Goal: Information Seeking & Learning: Check status

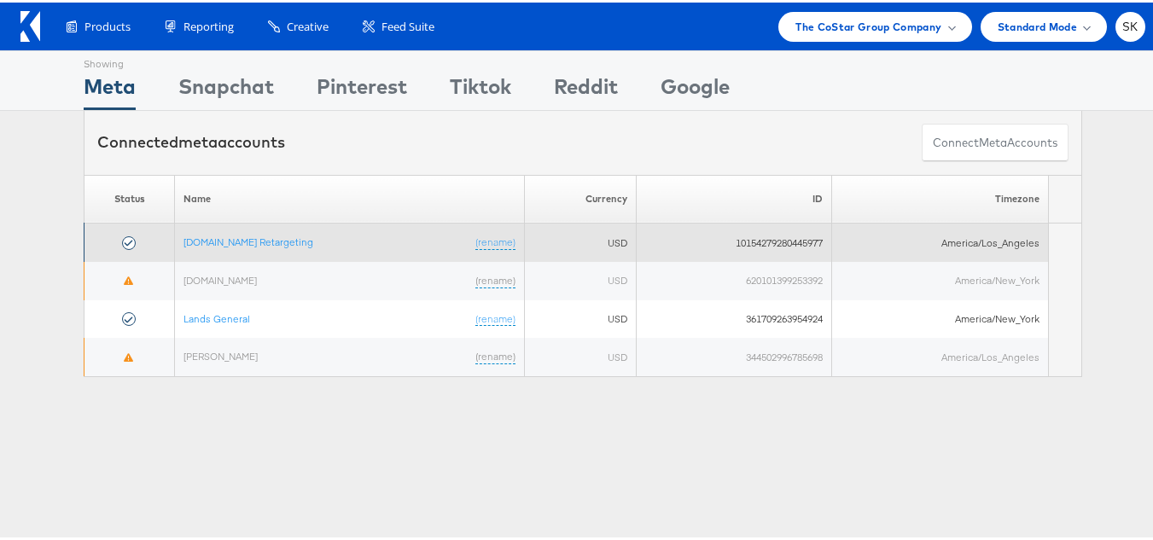
click at [288, 224] on td "Apartments.com Retargeting (rename)" at bounding box center [350, 240] width 350 height 38
click at [284, 235] on link "Apartments.com Retargeting" at bounding box center [248, 239] width 130 height 13
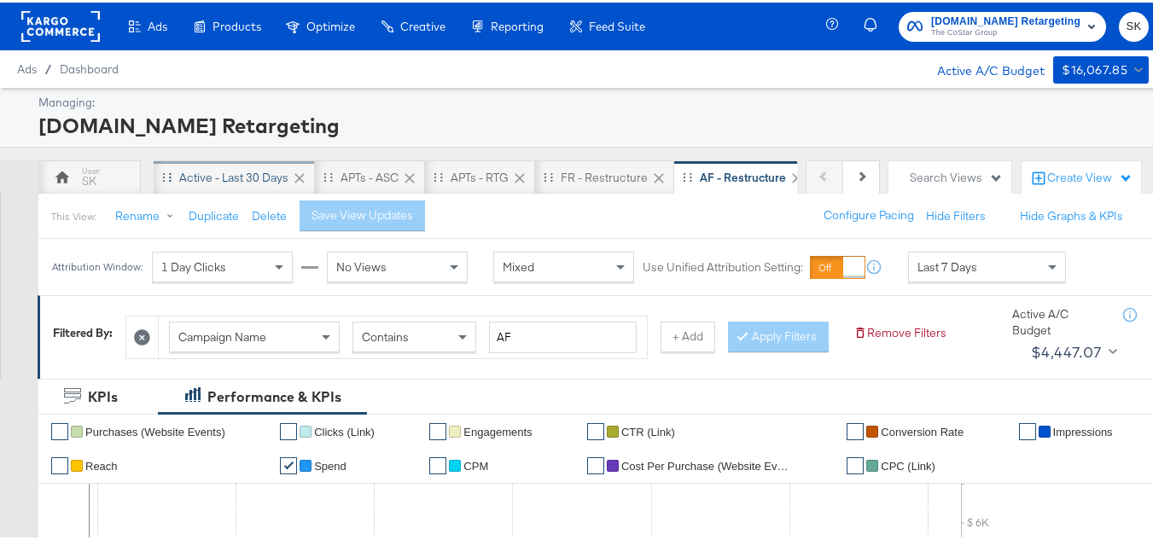
click at [206, 186] on div "Active - Last 30 Days" at bounding box center [234, 175] width 161 height 34
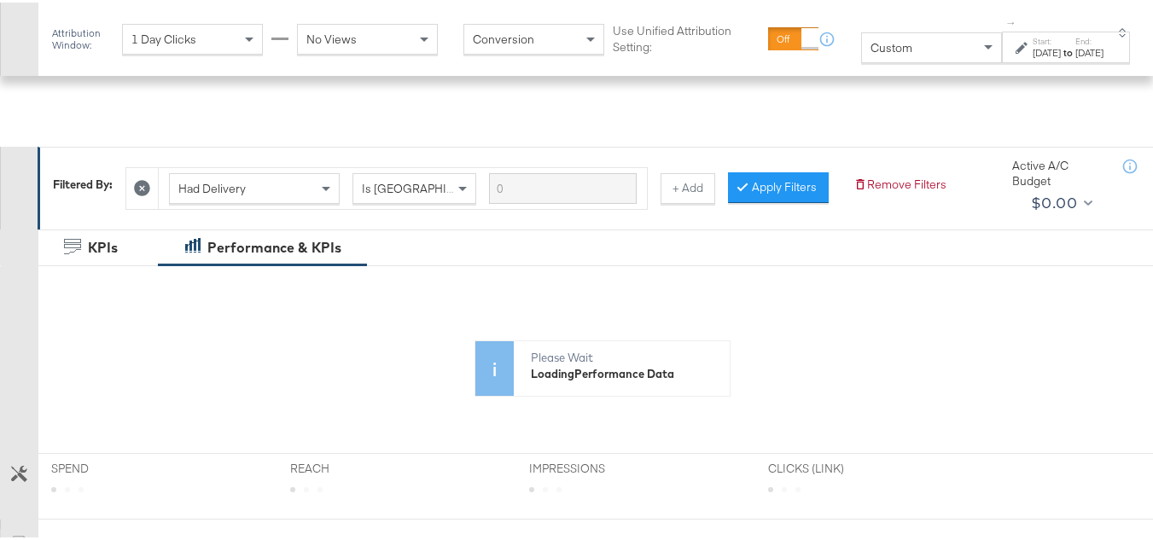
scroll to position [341, 0]
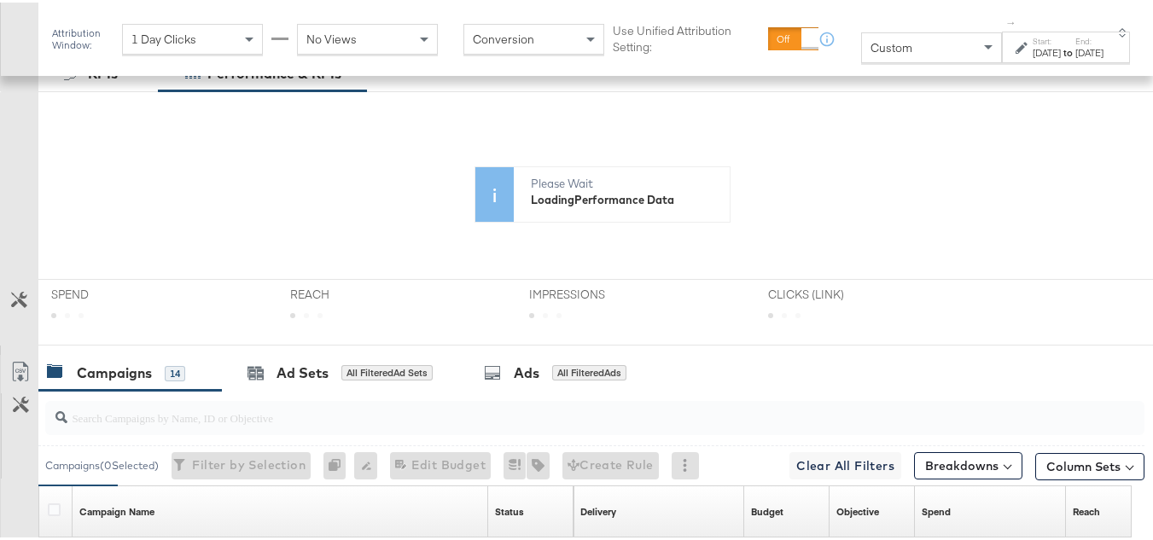
click at [870, 49] on span "Custom" at bounding box center [891, 45] width 42 height 15
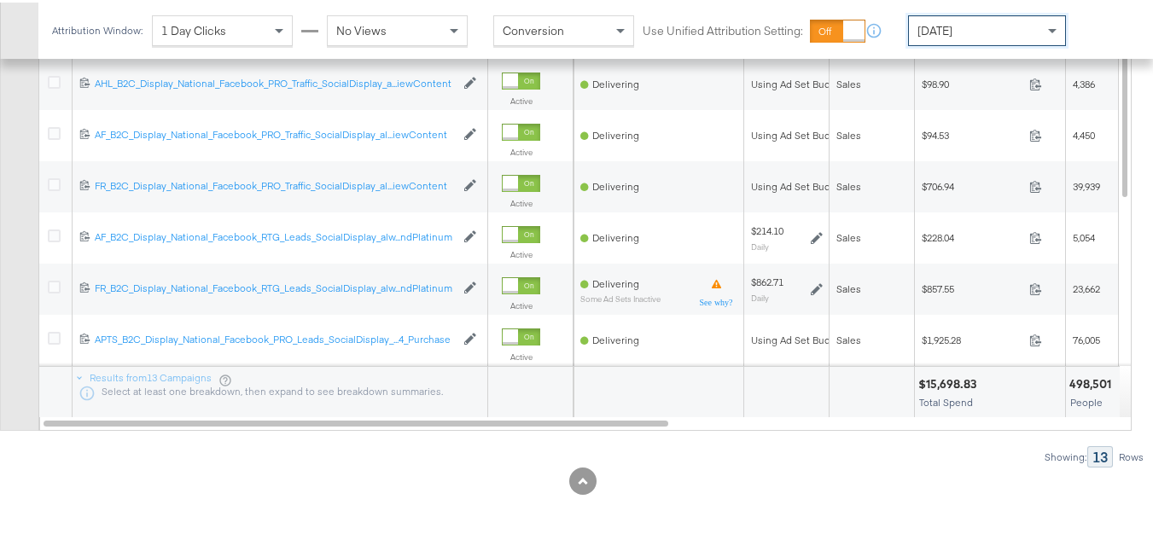
scroll to position [767, 0]
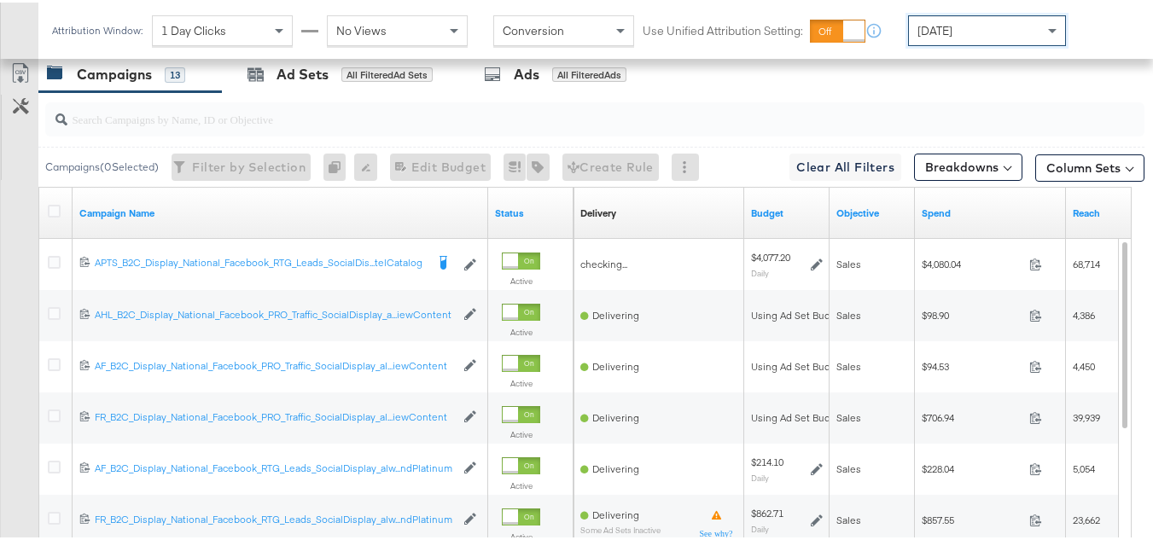
click at [101, 134] on div at bounding box center [594, 117] width 1099 height 34
paste input "APTS_B2C_Display_National_Facebook_RTG_Leads_SocialDisplay_Retargeting_Diamond_…"
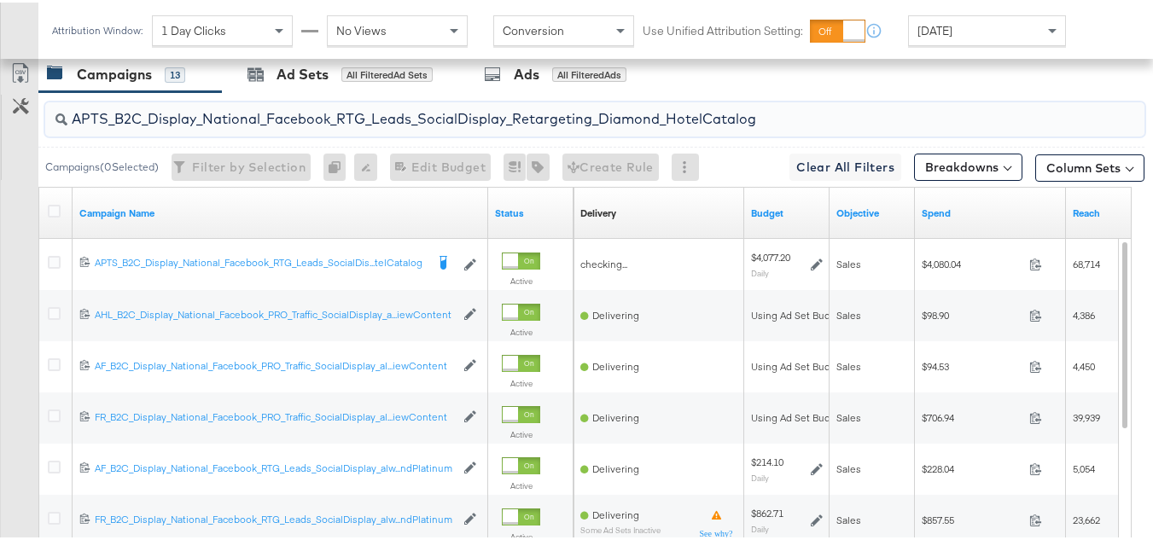
scroll to position [716, 0]
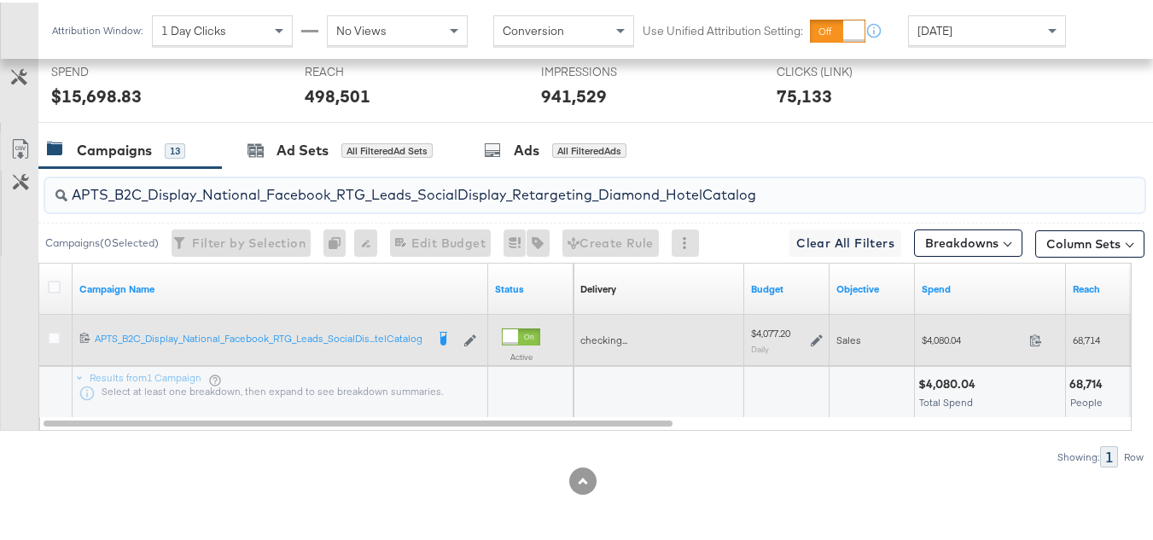
click at [933, 336] on span "$4,080.04" at bounding box center [972, 337] width 101 height 13
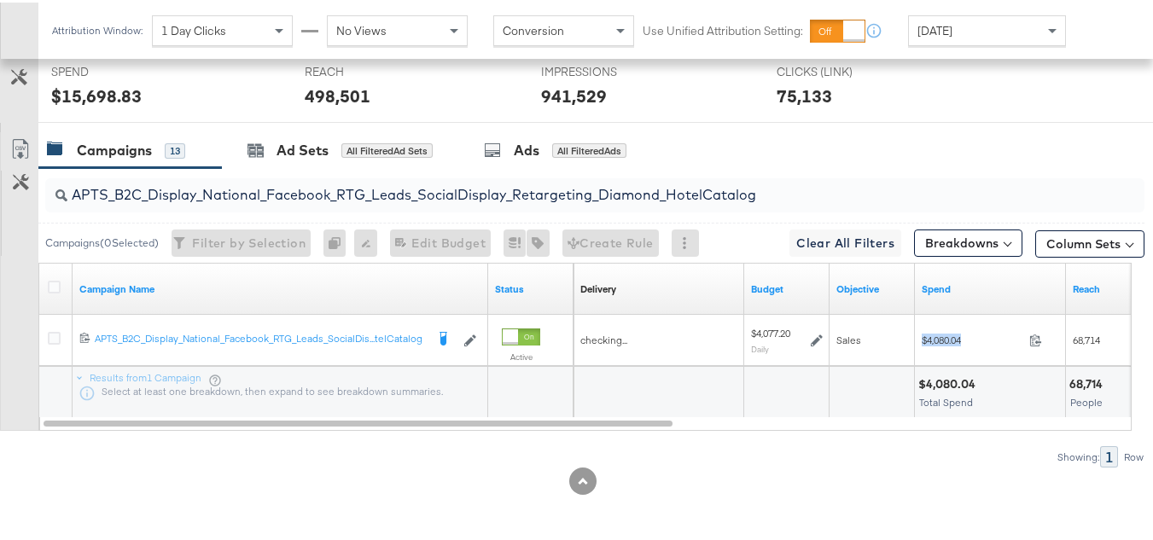
copy div "$4,080.04"
click at [291, 181] on input "APTS_B2C_Display_National_Facebook_RTG_Leads_SocialDisplay_Retargeting_Diamond_…" at bounding box center [557, 185] width 980 height 33
paste input "alwayson_Retargeting_DARE24_DiamondPlatinum"
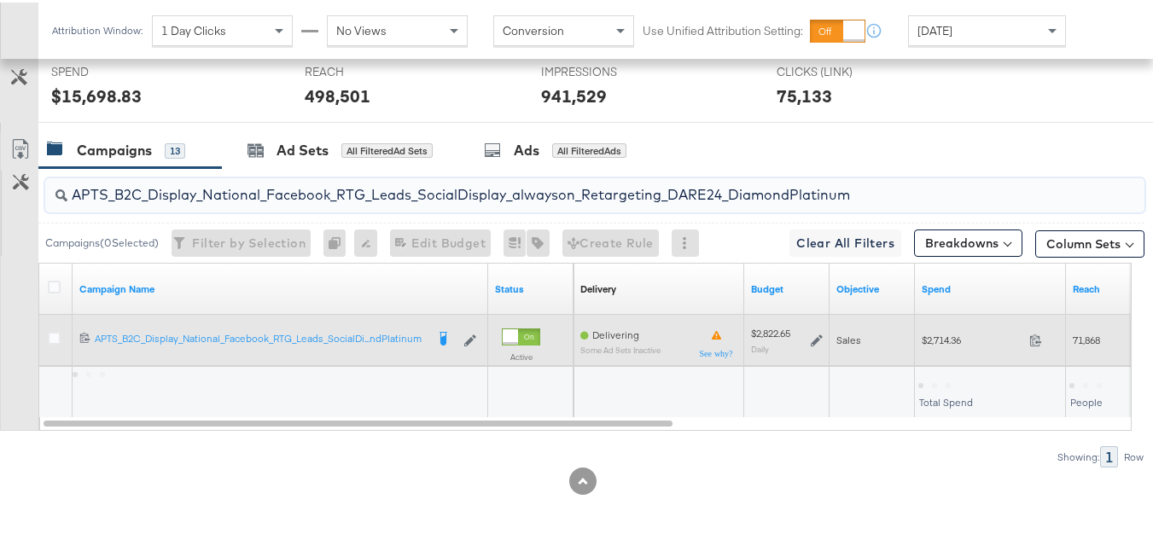
click at [938, 344] on span "$2,714.36" at bounding box center [972, 337] width 101 height 13
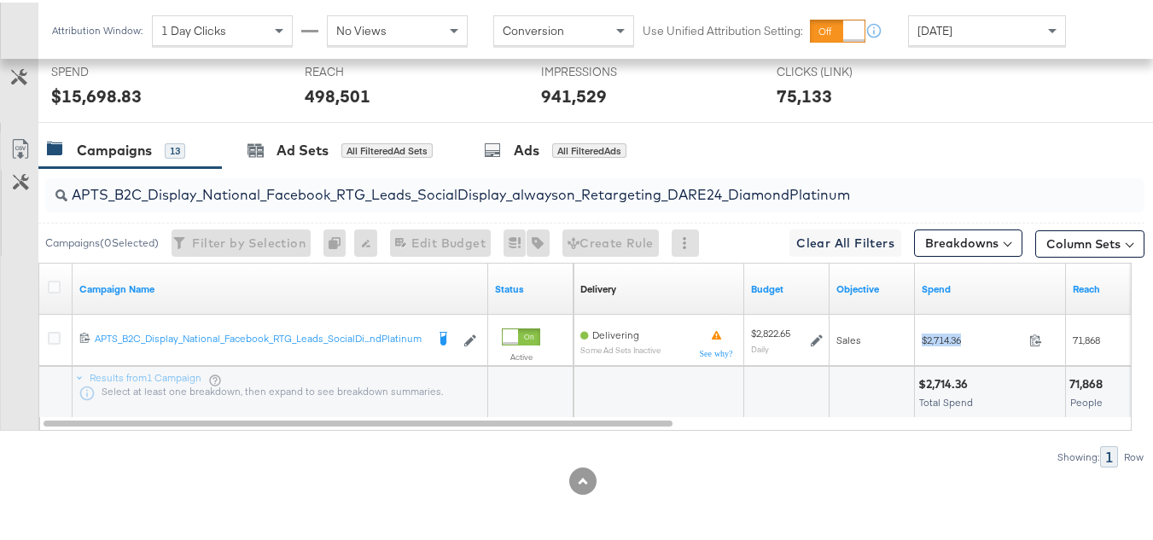
copy div "$2,714.36"
click at [319, 172] on input "APTS_B2C_Display_National_Facebook_RTG_Leads_SocialDisplay_alwayson_Retargeting…" at bounding box center [557, 185] width 980 height 33
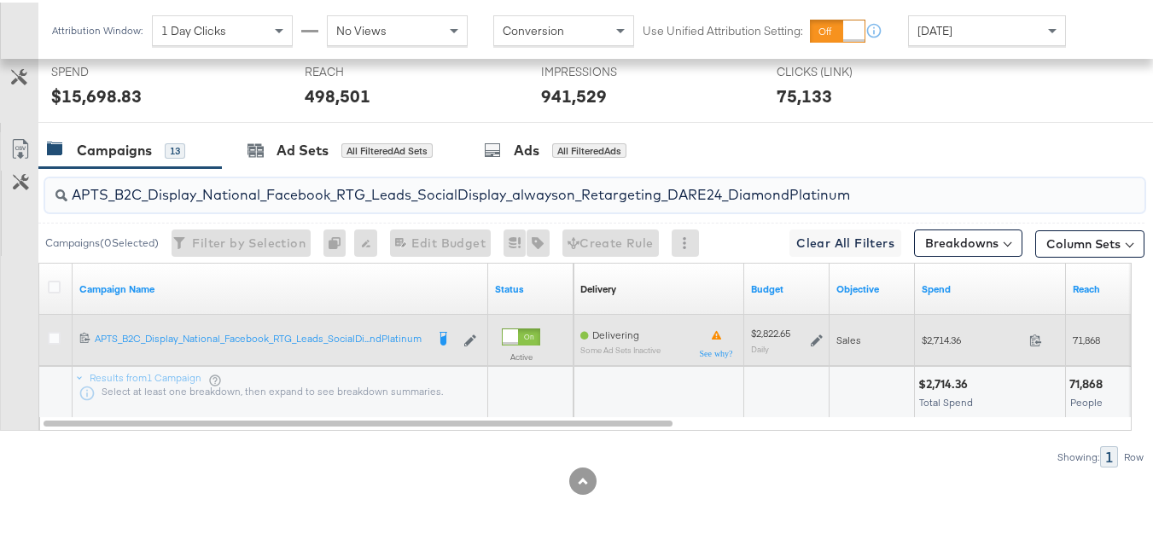
paste input "FR_B2C_Display_National_Facebook_RTG_Leads_SocialDisplay_alwayson_Retargeting_FR"
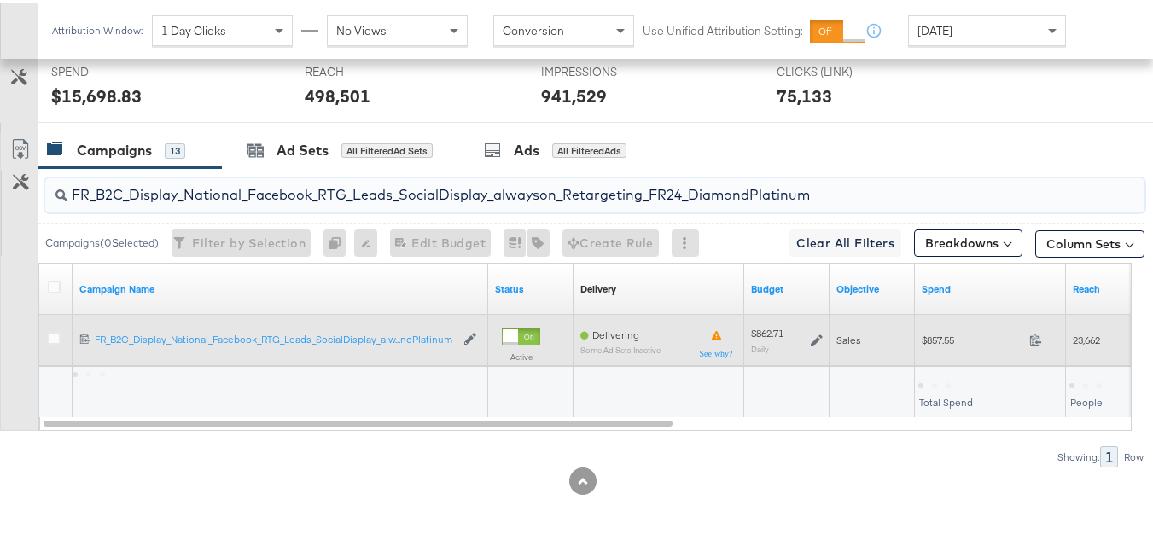
click at [918, 328] on div "$857.55 857.55" at bounding box center [990, 337] width 151 height 26
copy div "$857.55"
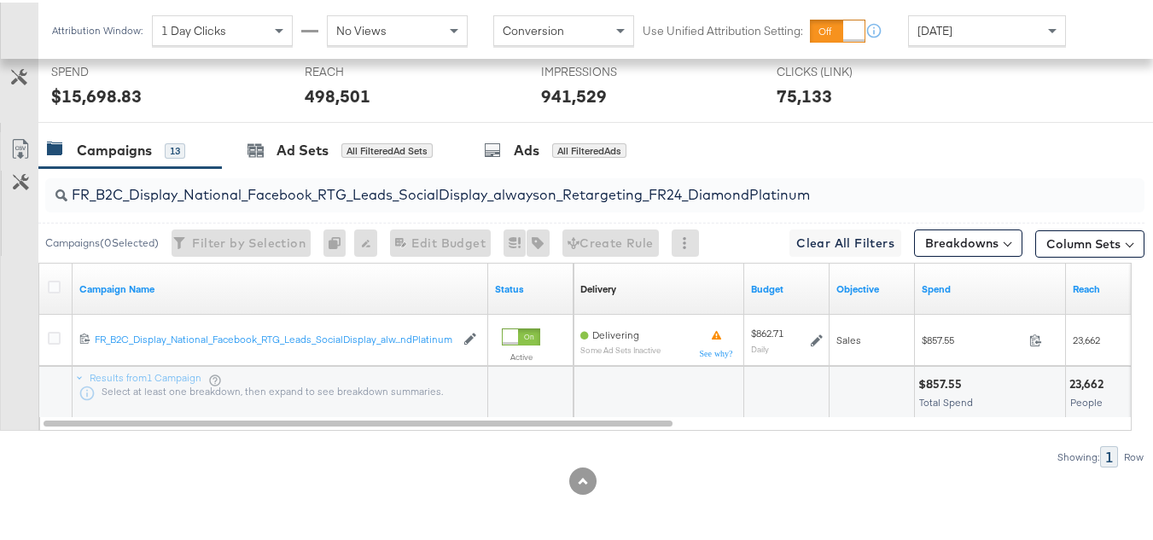
click at [335, 198] on input "FR_B2C_Display_National_Facebook_RTG_Leads_SocialDisplay_alwayson_Retargeting_F…" at bounding box center [557, 185] width 980 height 33
paste input "AF_B2C_Display_National_Facebook_RTG_Leads_SocialDisplay_alwayson_Retargeting_AF"
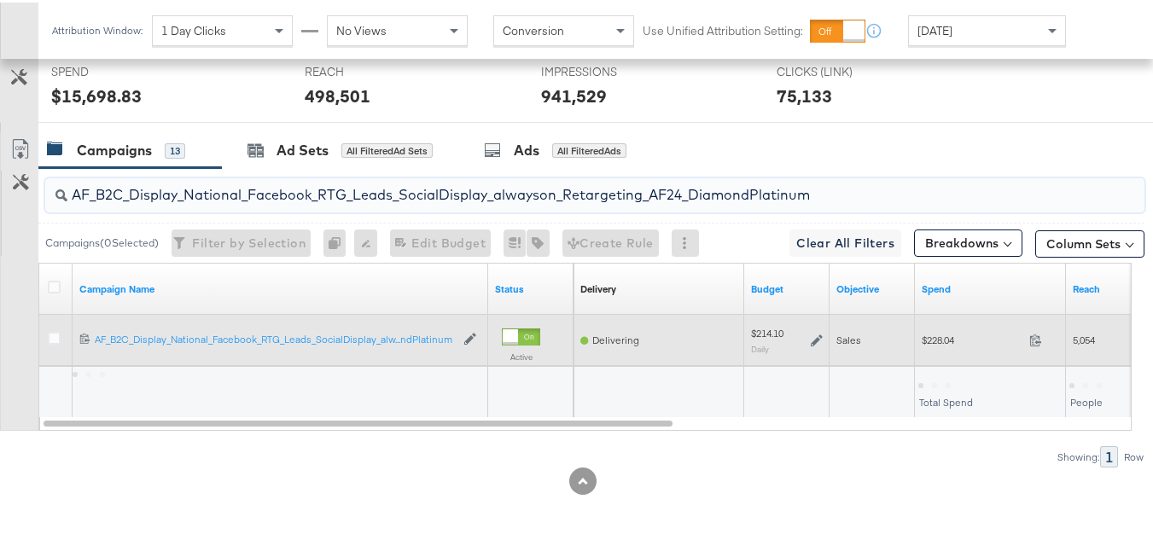
click at [950, 344] on span "$228.04" at bounding box center [972, 337] width 101 height 13
copy div "$228.04"
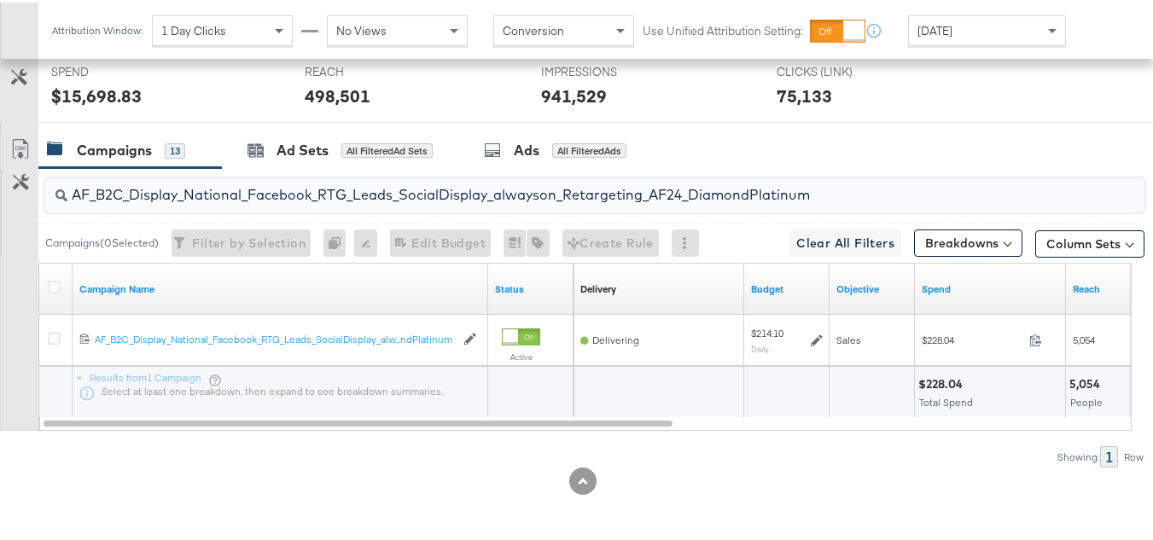
click at [252, 183] on input "AF_B2C_Display_National_Facebook_RTG_Leads_SocialDisplay_alwayson_Retargeting_A…" at bounding box center [557, 185] width 980 height 33
paste input "HL_B2C_Display_National_Facebook_RTG_Leads_SocialDisplay_alwayson_Retargeting_A…"
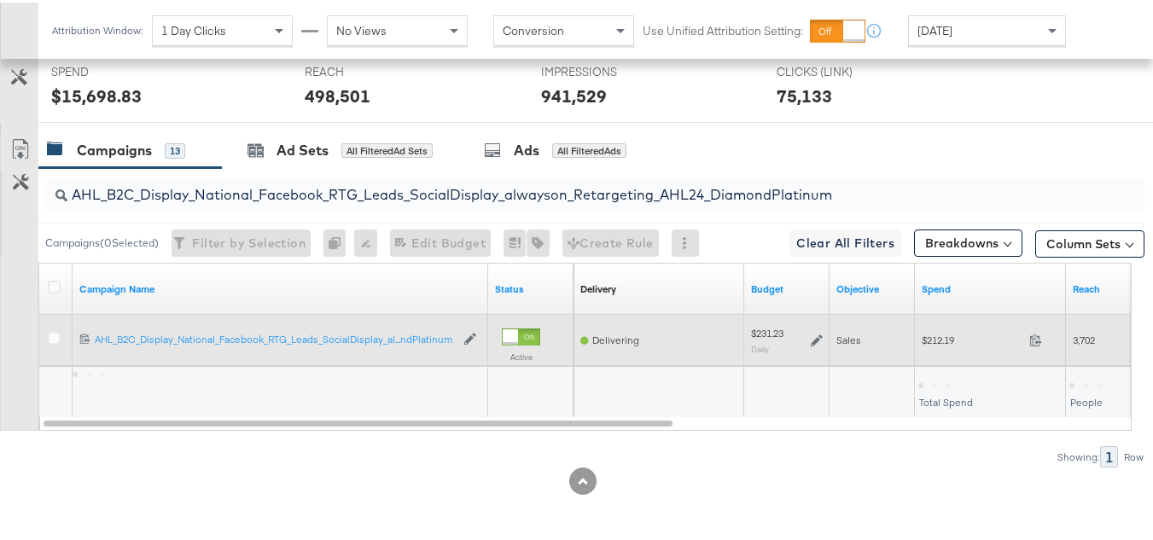
click at [928, 336] on span "$212.19" at bounding box center [972, 337] width 101 height 13
copy div "$212.19"
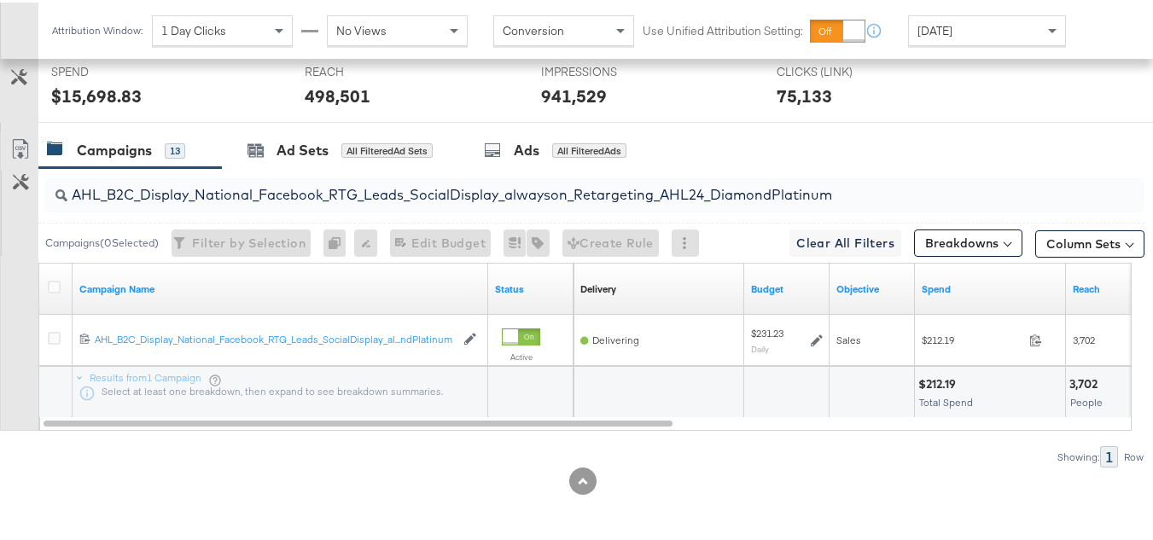
click at [295, 182] on input "AHL_B2C_Display_National_Facebook_RTG_Leads_SocialDisplay_alwayson_Retargeting_…" at bounding box center [557, 185] width 980 height 33
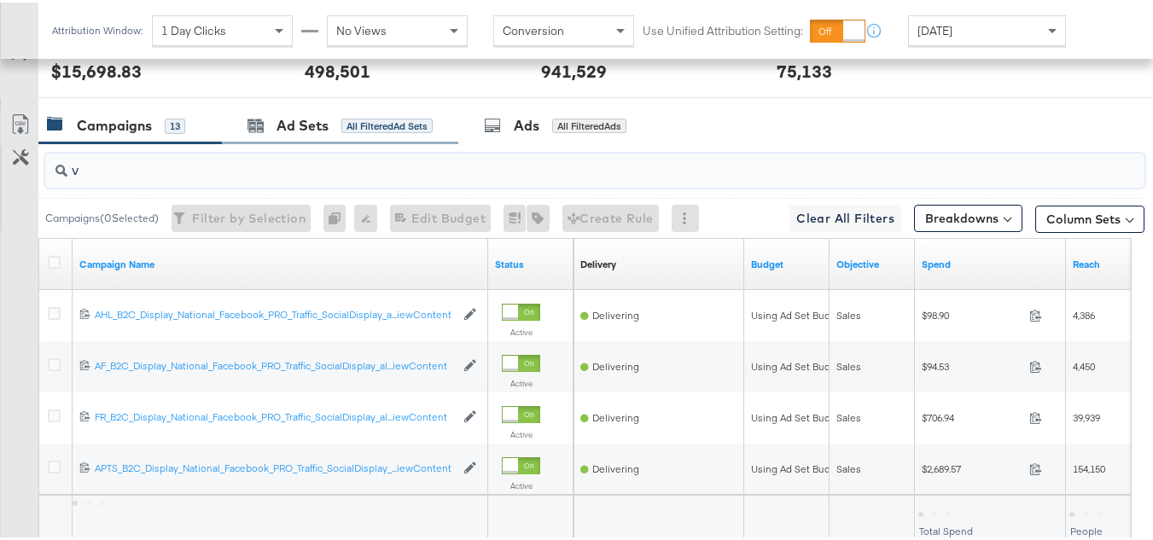
type input "v"
click at [378, 142] on div "Ad Sets All Filtered Ad Sets" at bounding box center [340, 123] width 236 height 37
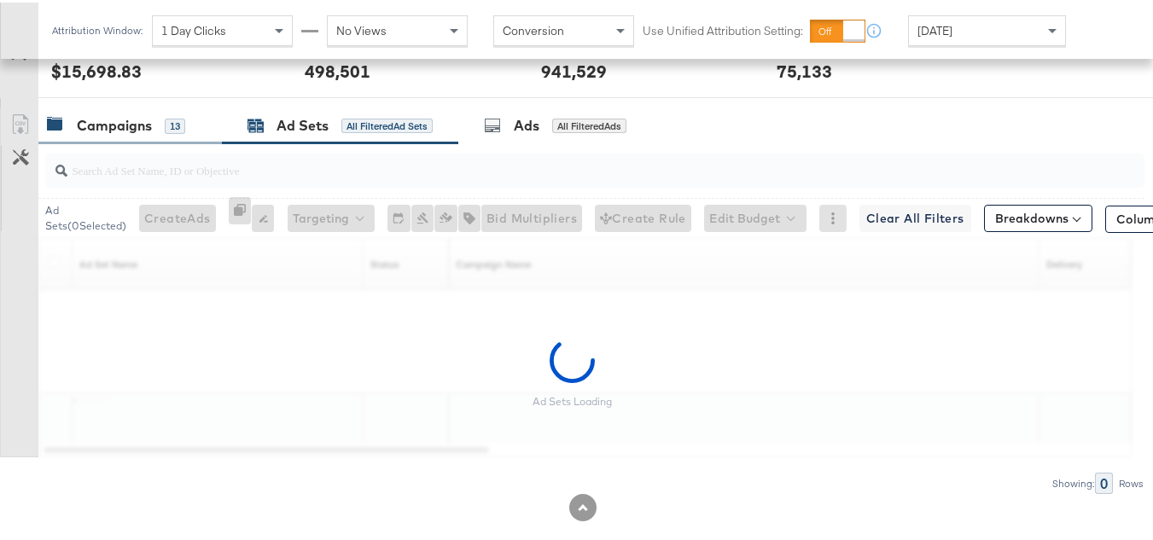
click at [128, 132] on div "Campaigns 13" at bounding box center [129, 123] width 183 height 37
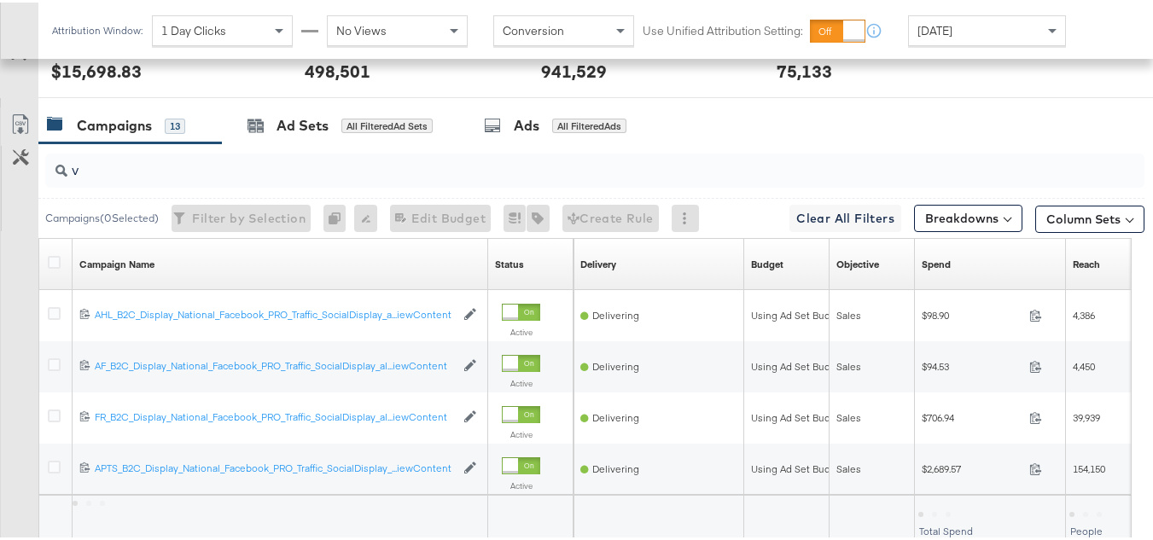
click at [166, 177] on input "v" at bounding box center [557, 160] width 980 height 33
paste input "APTS_B2C_Display_National_Facebook_PRO_Traffic_SocialDisplay_alwayson_ASC_DARE2…"
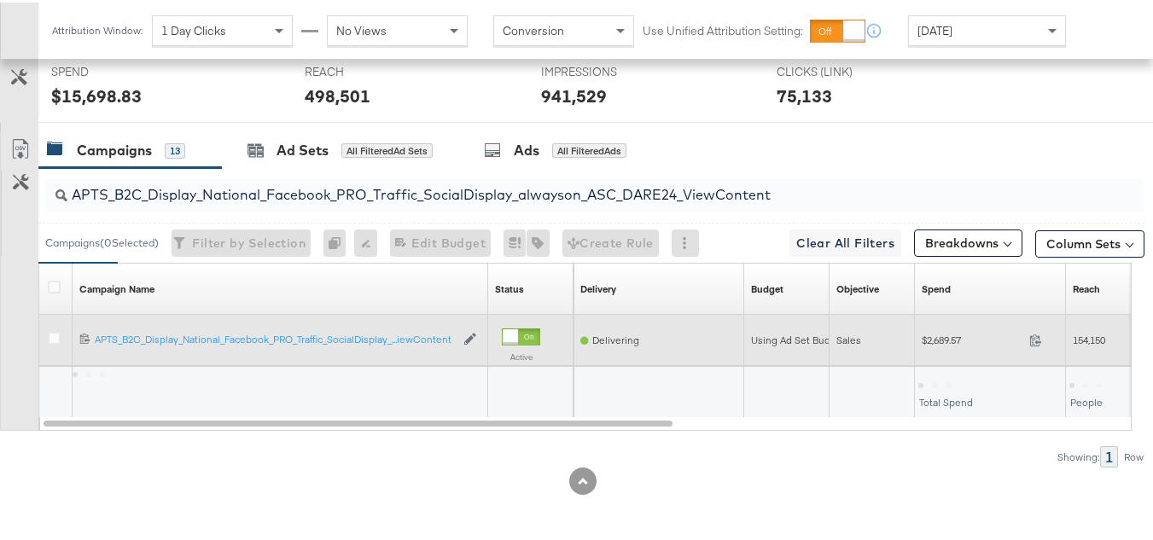
click at [941, 336] on span "$2,689.57" at bounding box center [972, 337] width 101 height 13
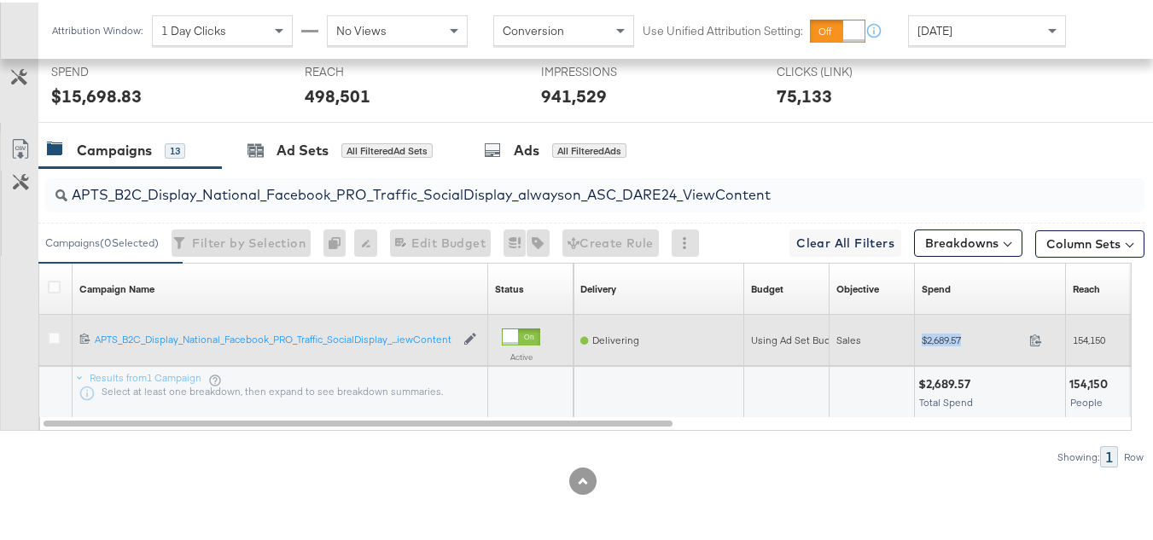
click at [941, 336] on span "$2,689.57" at bounding box center [972, 337] width 101 height 13
copy div "$2,689.57"
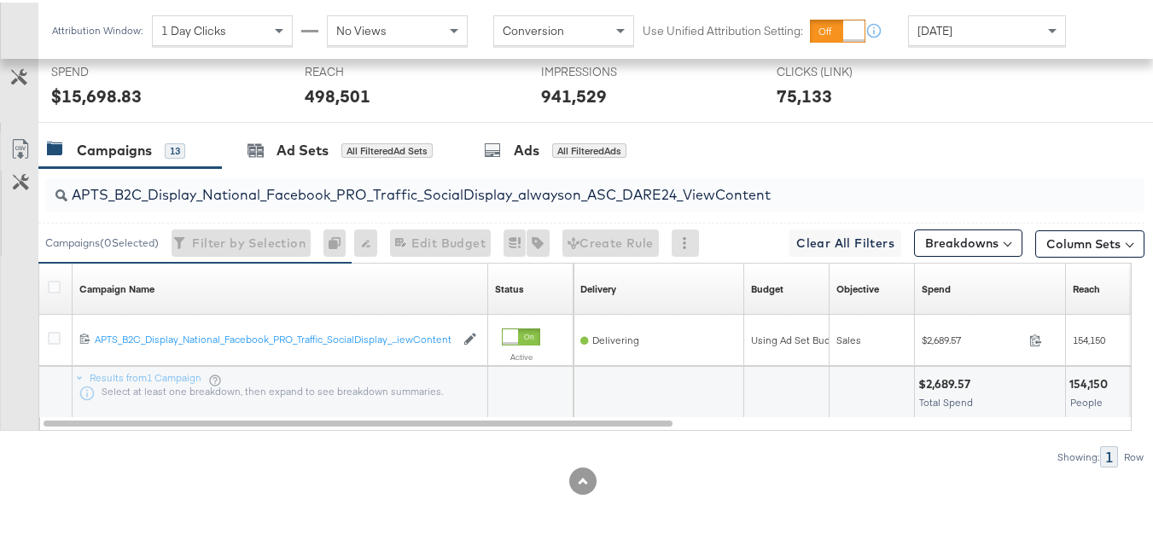
click at [338, 203] on div "APTS_B2C_Display_National_Facebook_PRO_Traffic_SocialDisplay_alwayson_ASC_DARE2…" at bounding box center [594, 193] width 1099 height 34
paste input "Leads_SocialDisplay_alwayson_ASC_DARE24_Purchase"
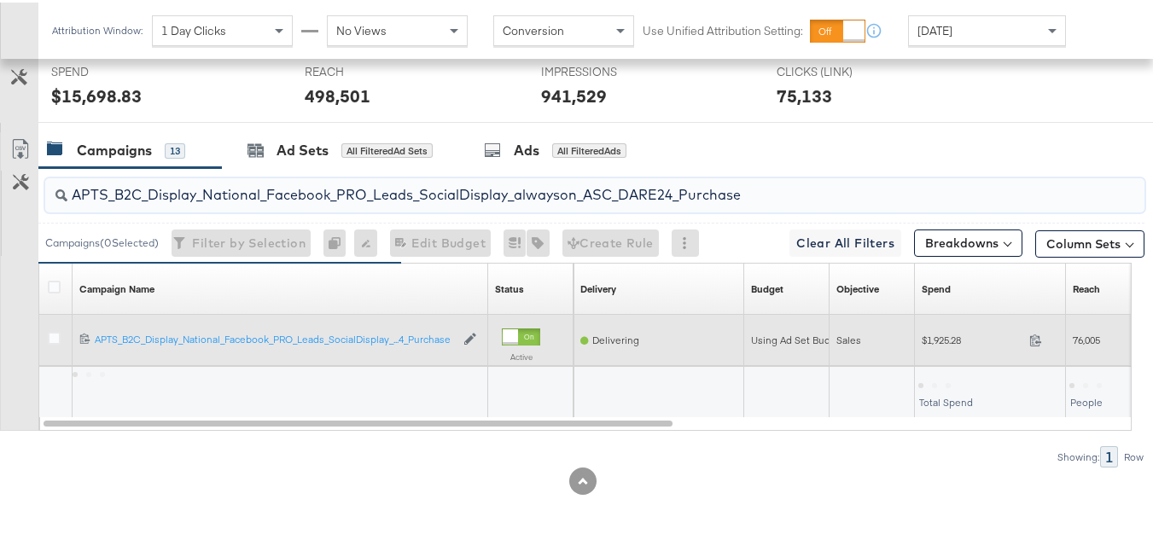
click at [934, 349] on div "$1,925.28 1925.28" at bounding box center [990, 337] width 151 height 26
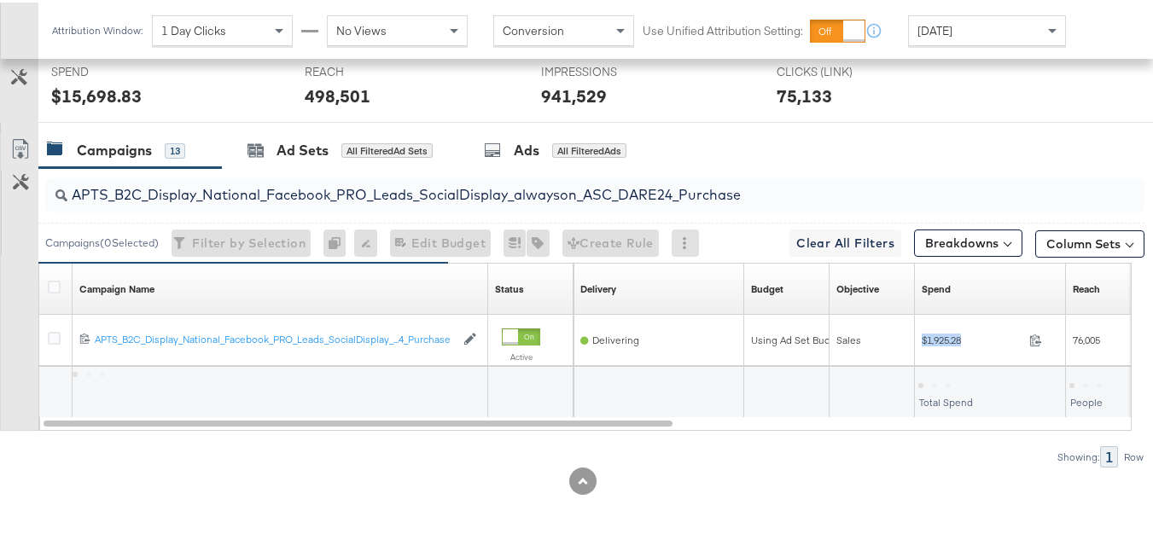
copy div "$1,925.28"
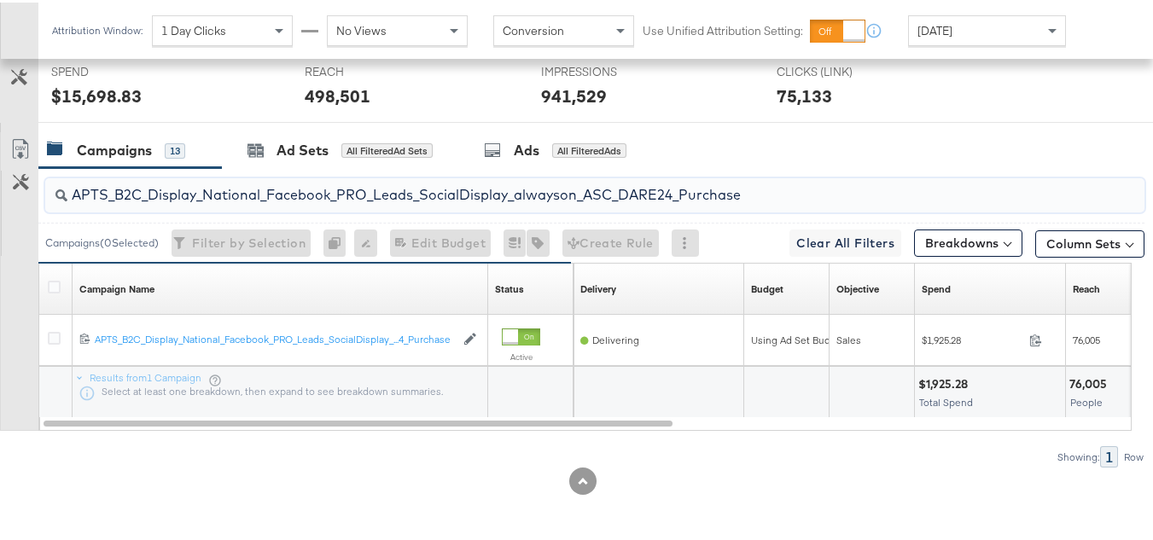
click at [253, 181] on input "APTS_B2C_Display_National_Facebook_PRO_Leads_SocialDisplay_alwayson_ASC_DARE24_…" at bounding box center [557, 185] width 980 height 33
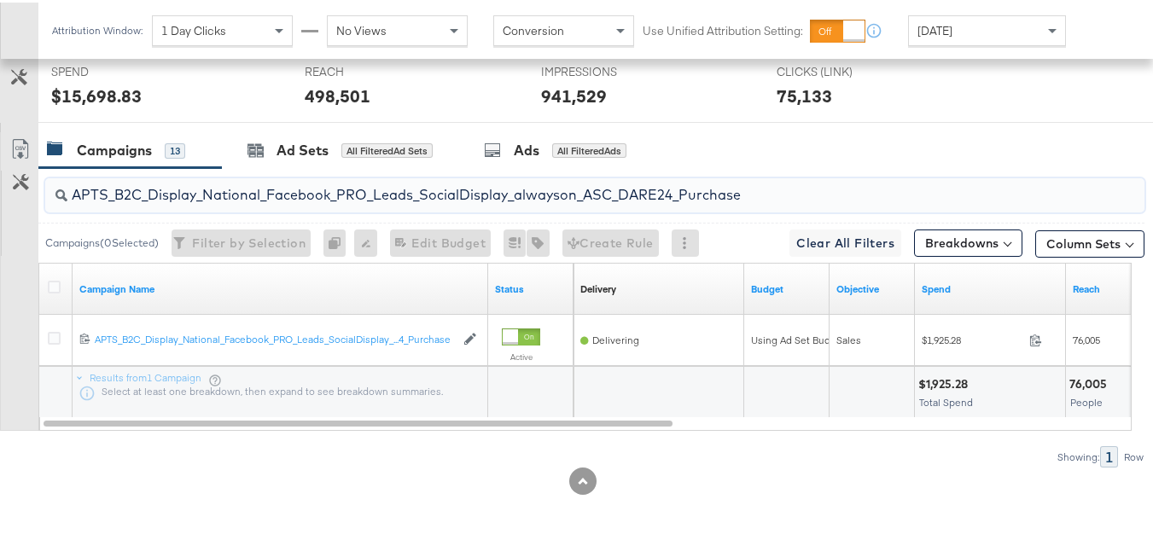
paste input "F_B2C_Display_National_Facebook_PRO_Traffic_SocialDisplay_alwayson_ASC_AF24_Vie…"
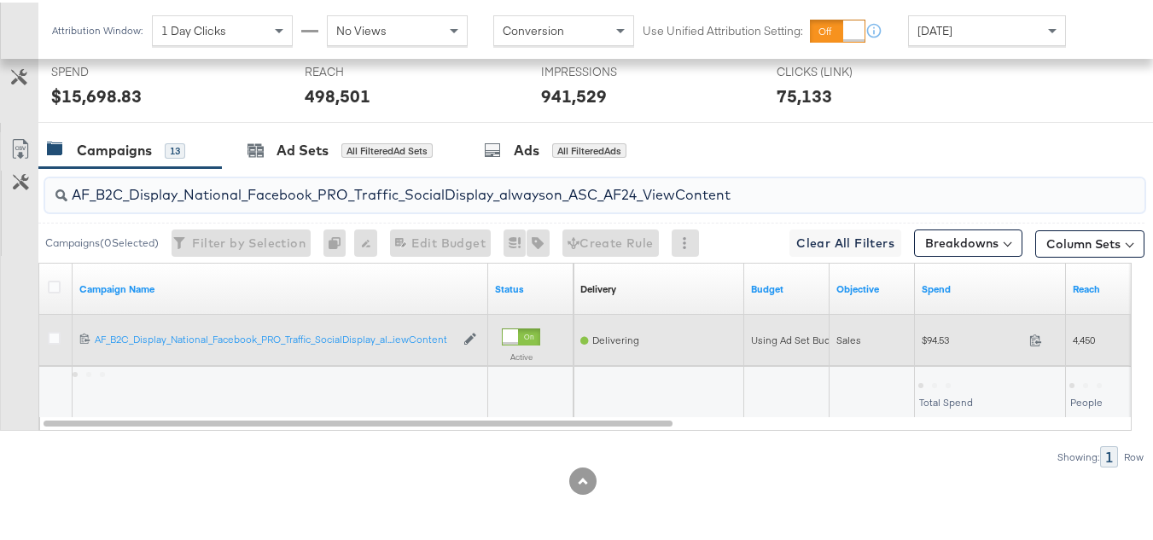
click at [945, 344] on span "$94.53" at bounding box center [972, 337] width 101 height 13
copy div "$94.53"
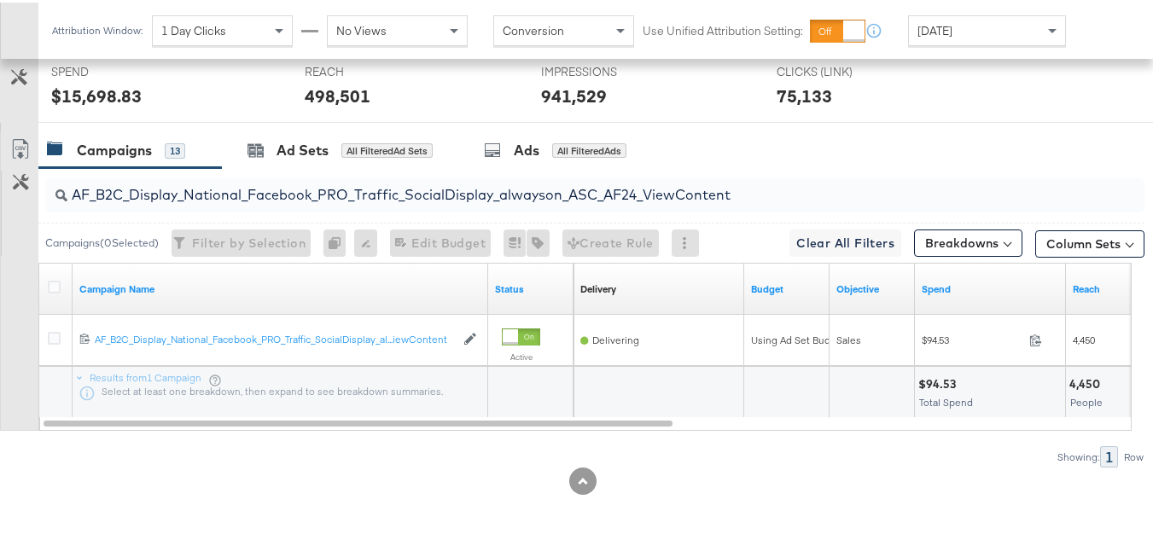
click at [346, 188] on input "AF_B2C_Display_National_Facebook_PRO_Traffic_SocialDisplay_alwayson_ASC_AF24_Vi…" at bounding box center [557, 185] width 980 height 33
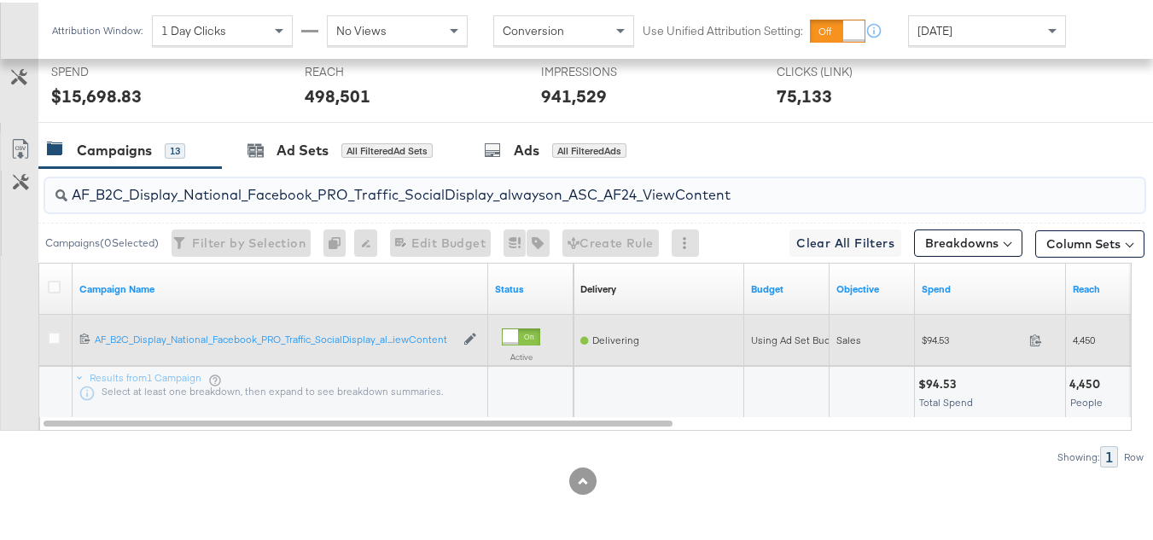
paste input "FR_B2C_Display_National_Facebook_PRO_Traffic_SocialDisplay_alwayson_ASC_FR"
click at [942, 343] on span "$706.94" at bounding box center [972, 337] width 101 height 13
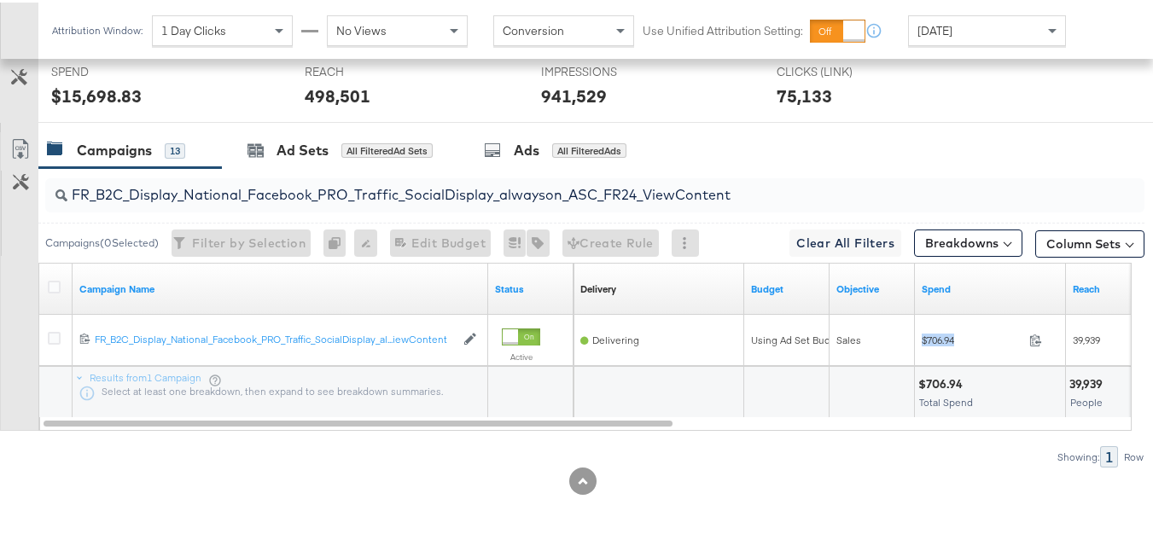
copy div "$706.94"
click at [355, 189] on input "FR_B2C_Display_National_Facebook_PRO_Traffic_SocialDisplay_alwayson_ASC_FR24_Vi…" at bounding box center [557, 185] width 980 height 33
paste input "AHL_B2C_Display_National_Facebook_PRO_Traffic_SocialDisplay_alwayson_ASC_AHL"
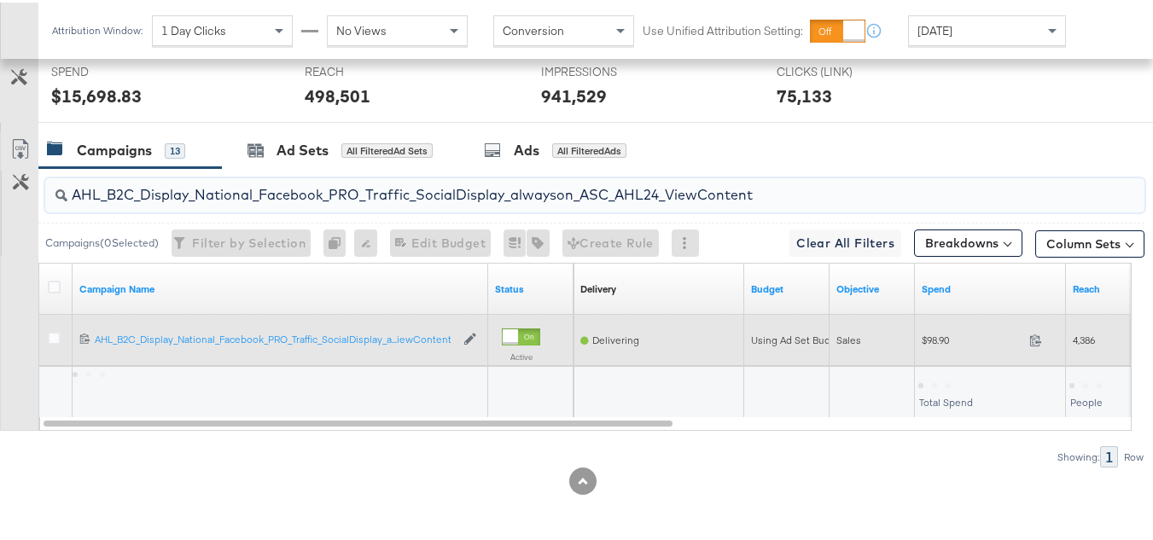
type input "AHL_B2C_Display_National_Facebook_PRO_Traffic_SocialDisplay_alwayson_ASC_AHL24_…"
click at [905, 327] on div "Sales" at bounding box center [871, 337] width 85 height 27
click at [936, 338] on span "$98.90" at bounding box center [972, 337] width 101 height 13
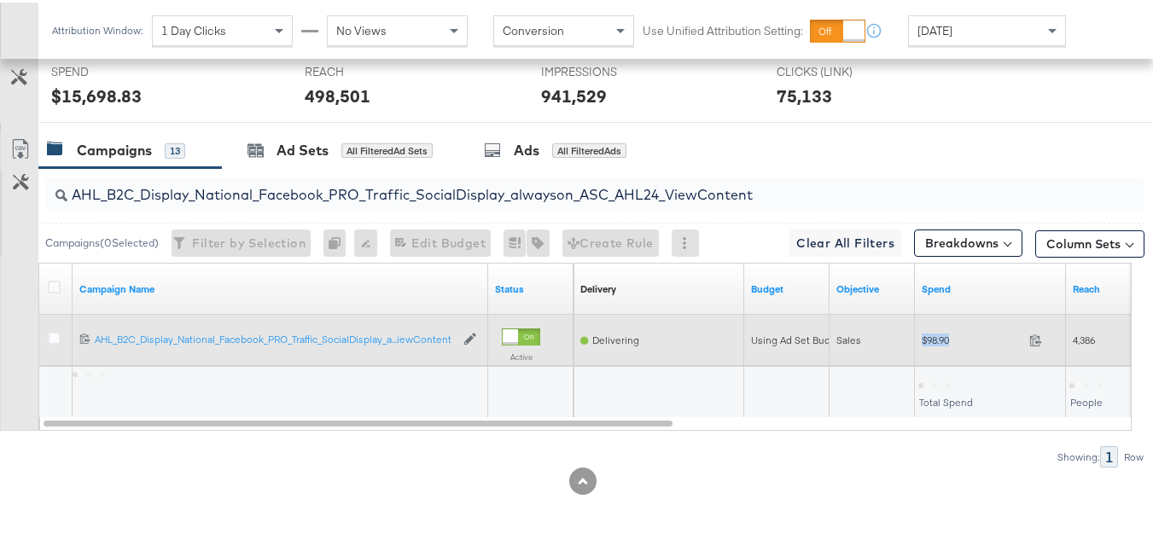
click at [936, 338] on span "$98.90" at bounding box center [972, 337] width 101 height 13
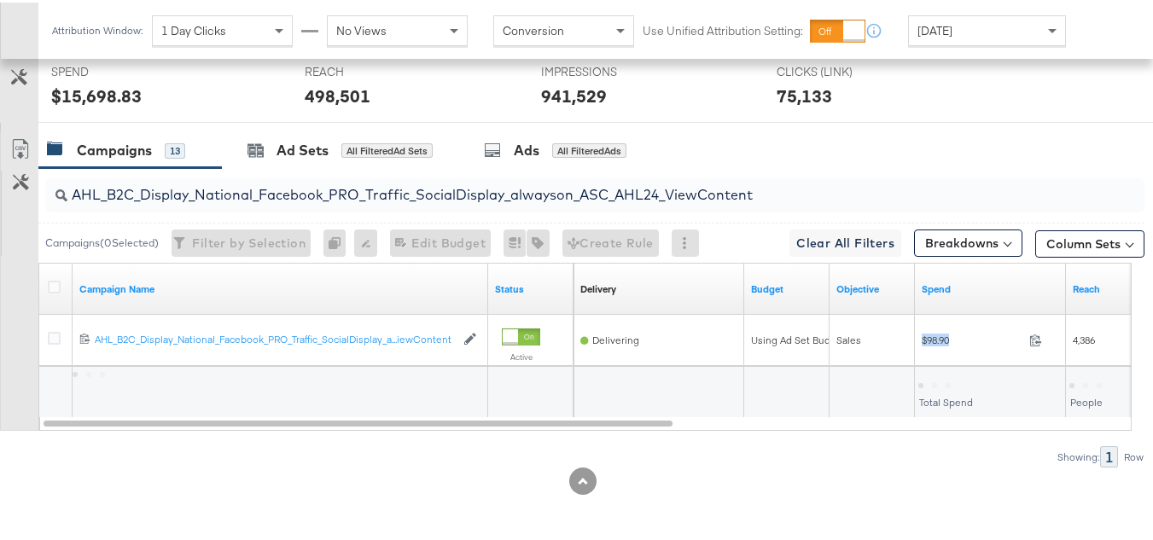
copy div "$98.90"
click at [732, 484] on div at bounding box center [583, 478] width 1166 height 27
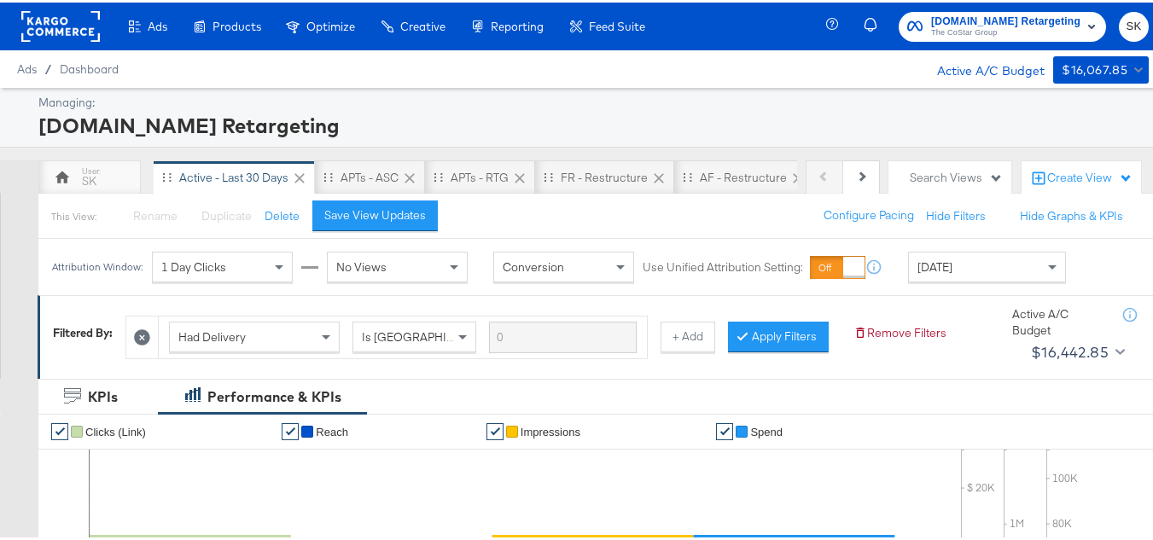
click at [928, 55] on div "Active A/C Budget" at bounding box center [981, 67] width 125 height 26
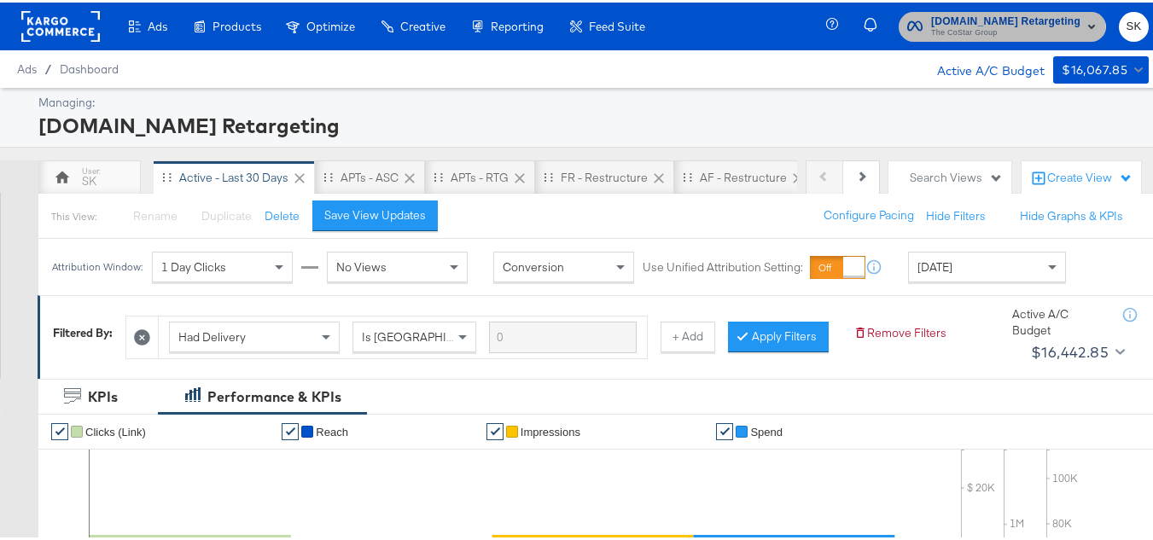
click at [933, 34] on span "The CoStar Group" at bounding box center [1005, 31] width 149 height 14
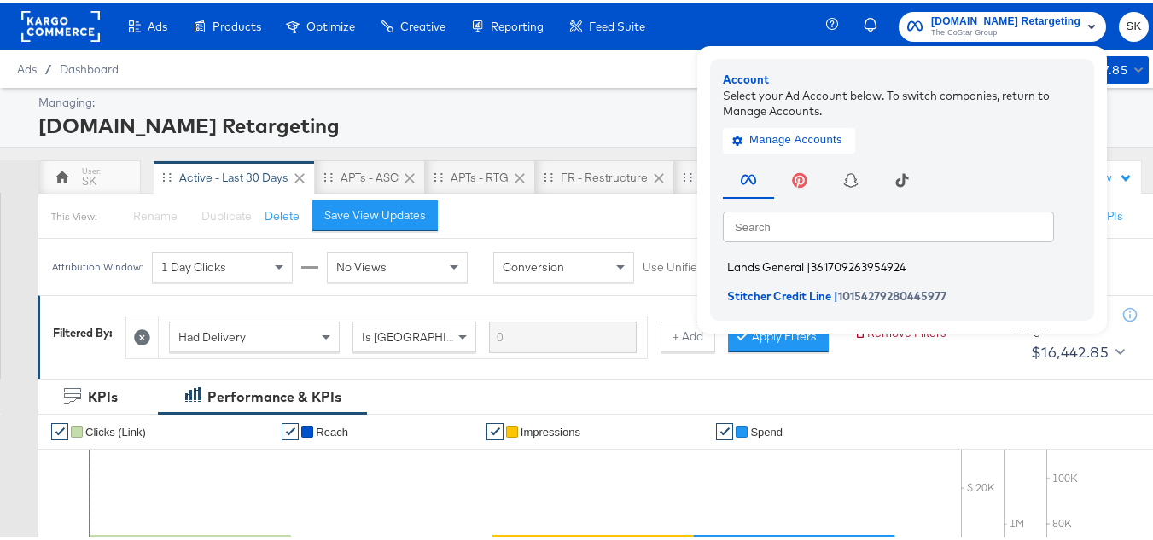
click at [765, 259] on span "Lands General" at bounding box center [765, 265] width 77 height 14
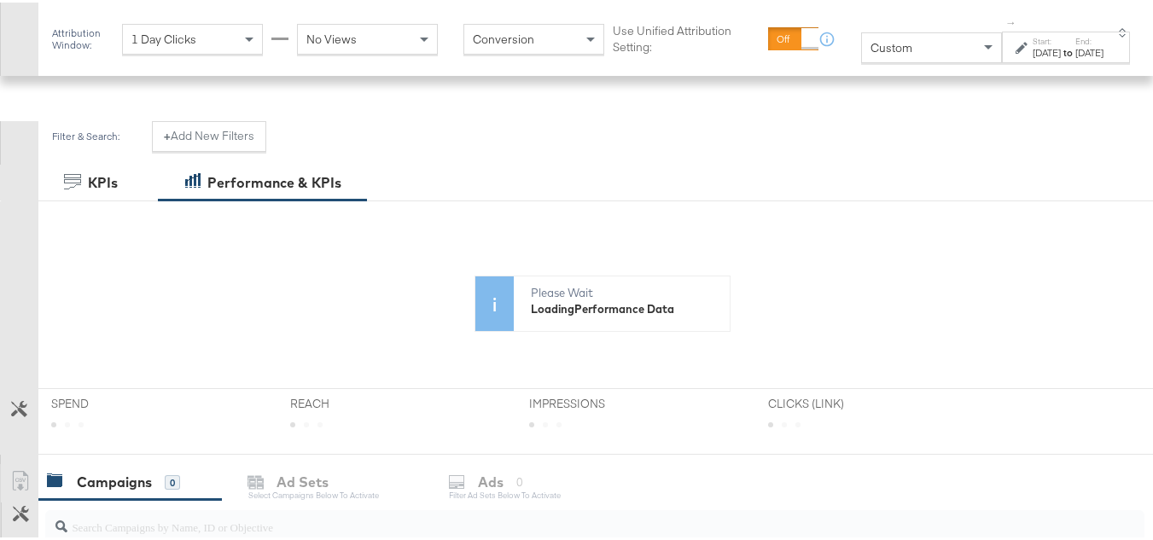
scroll to position [341, 0]
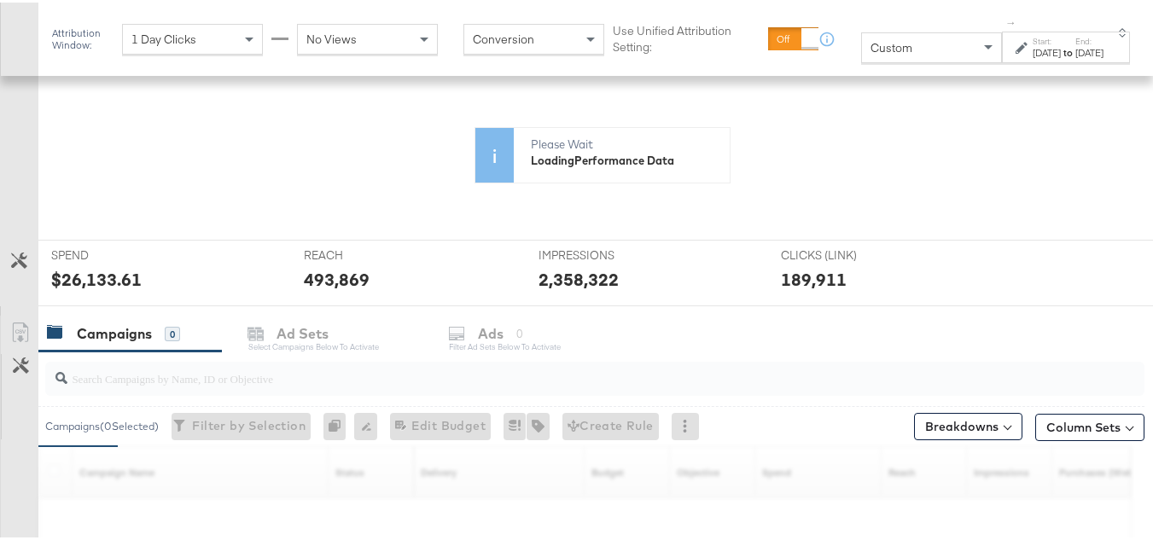
click at [870, 44] on span "Custom" at bounding box center [891, 45] width 42 height 15
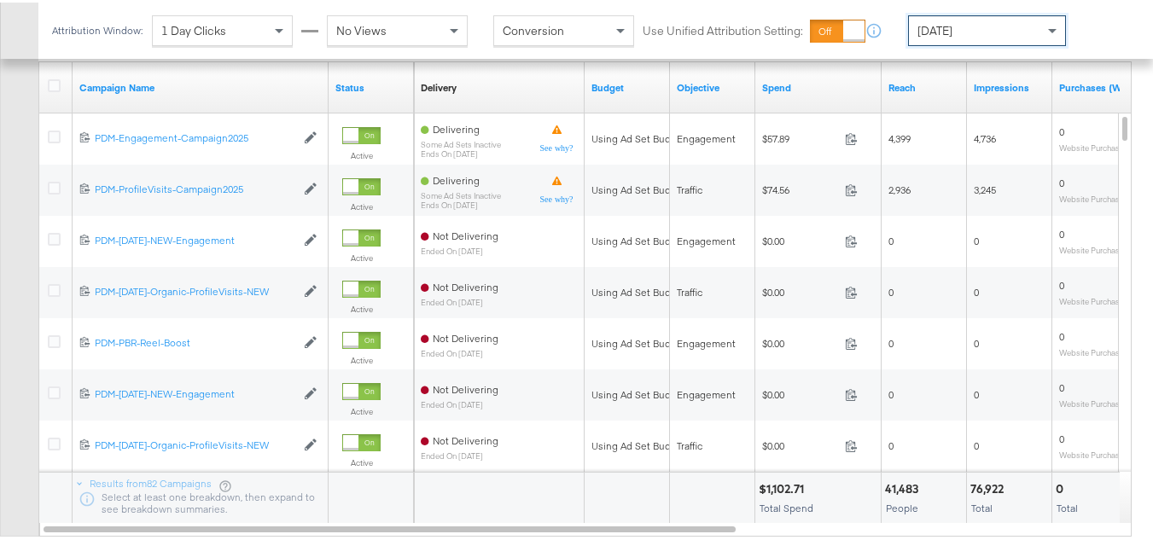
scroll to position [597, 0]
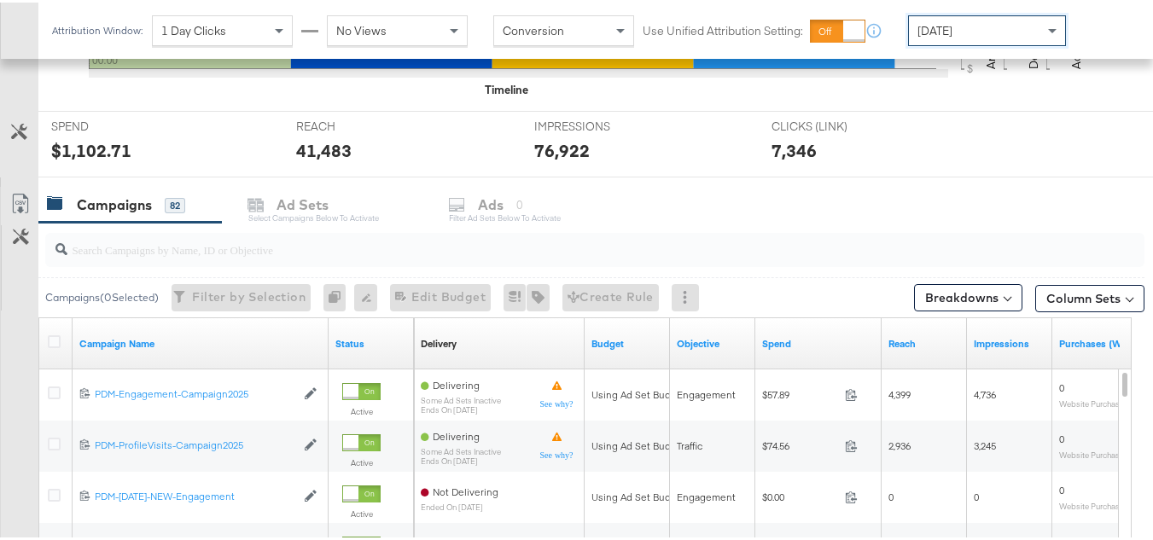
click at [235, 237] on input "search" at bounding box center [557, 240] width 980 height 33
paste input "B2C_LAND_KC_RT_Sig_24"
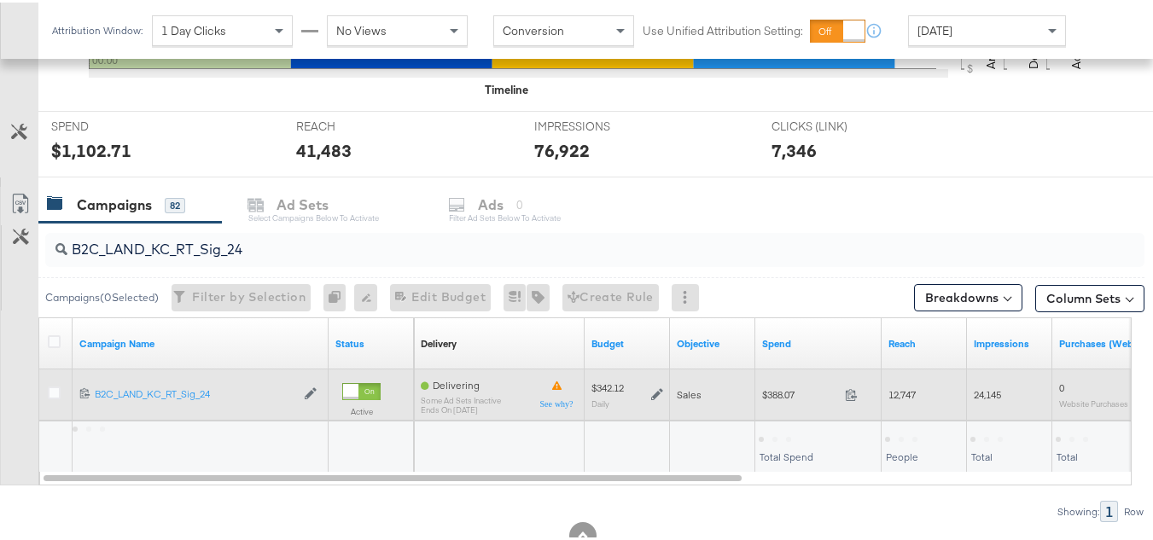
click at [778, 402] on div "$388.07 388.07" at bounding box center [818, 392] width 126 height 26
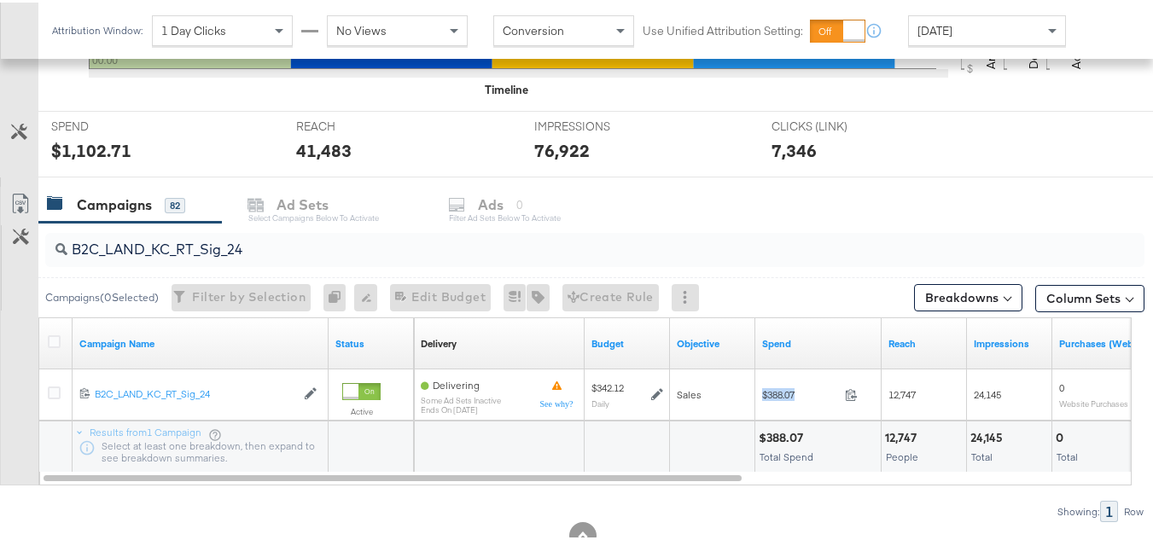
copy div "$388.07"
click at [323, 202] on div "Campaigns 82 Ad Sets Select Campaigns below to activate Ads 0 Filter Ad Sets be…" at bounding box center [601, 202] width 1127 height 37
click at [251, 234] on input "B2C_LAND_KC_RT_Sig_24" at bounding box center [557, 240] width 980 height 33
paste input "B_Ecommerce_KC_Retargeting_LW&LOA_Traffic"
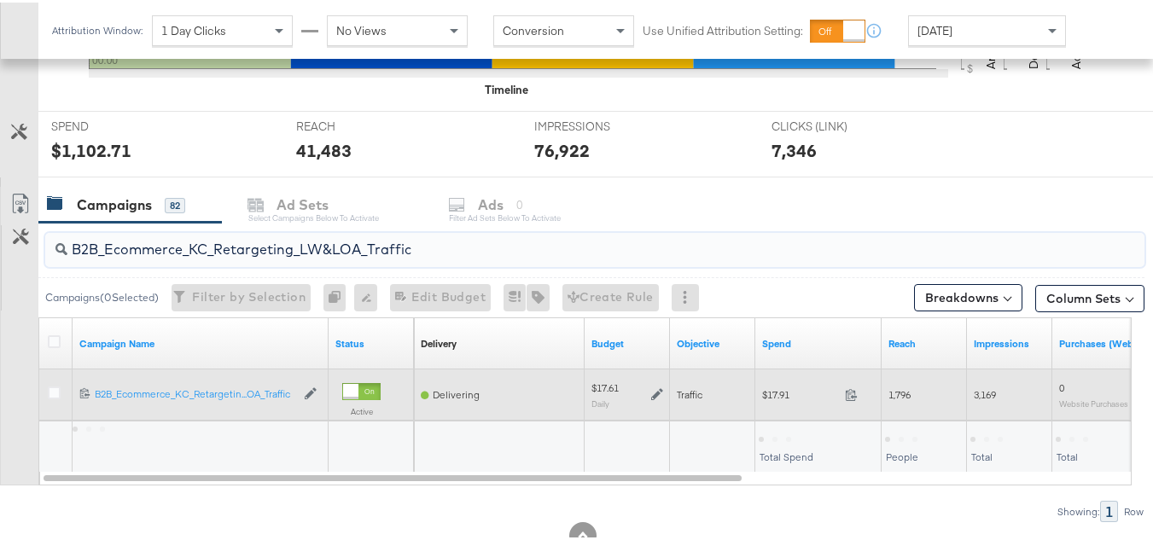
click at [783, 392] on span "$17.91" at bounding box center [800, 392] width 76 height 13
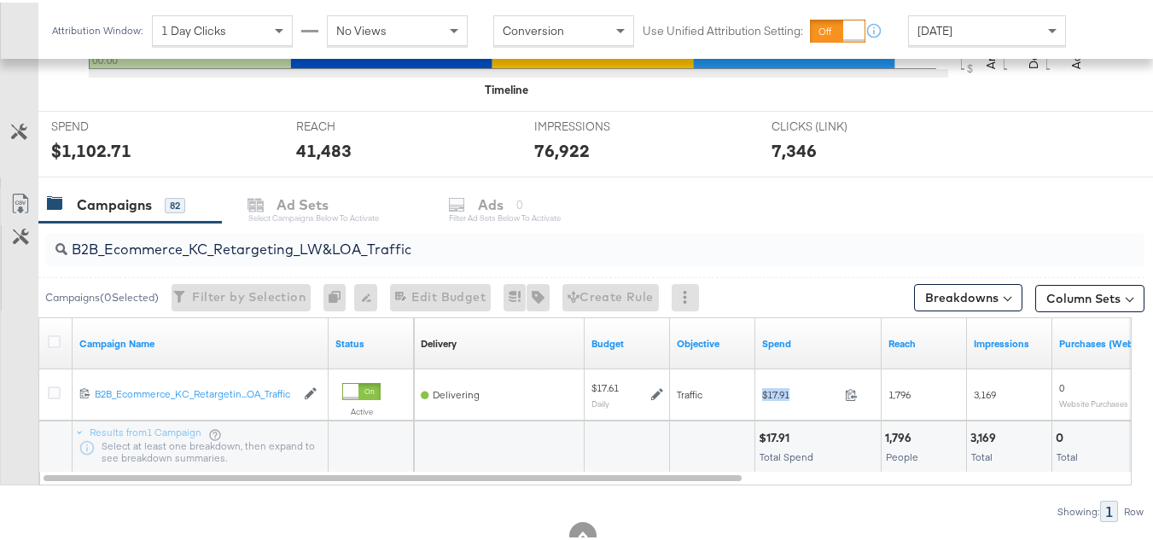
copy div "$17.91"
click at [271, 228] on input "B2B_Ecommerce_KC_Retargeting_LW&LOA_Traffic" at bounding box center [557, 240] width 980 height 33
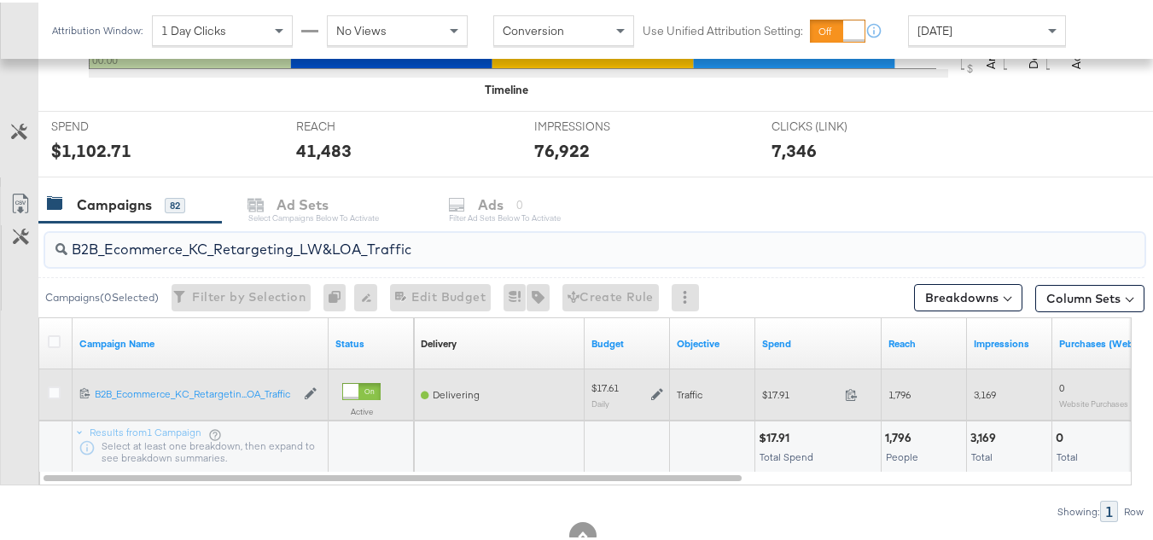
paste input "KC_Retargeting_Prospects & Clients_Conversions"
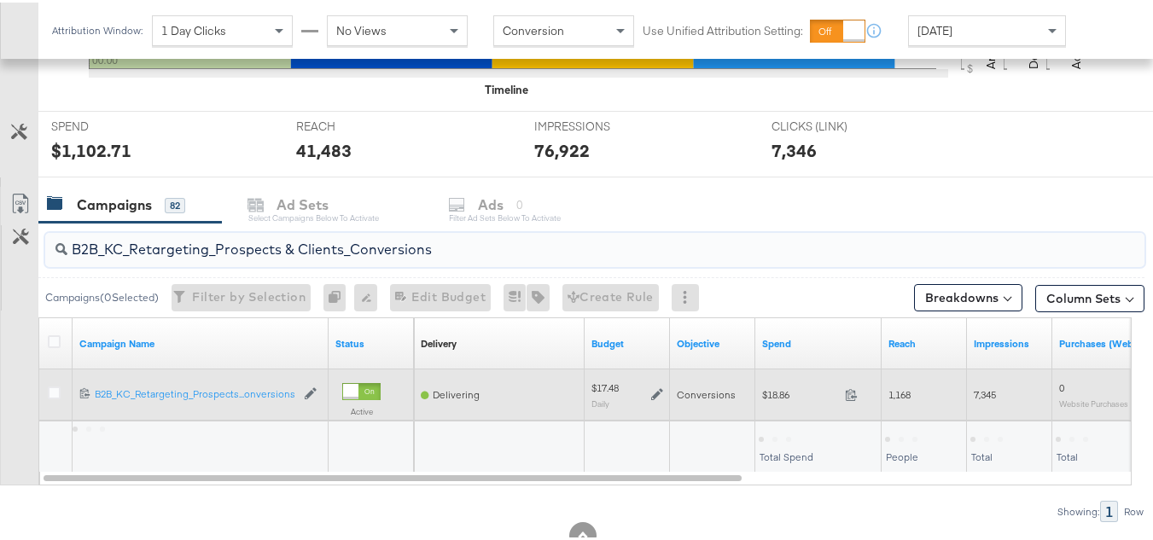
click at [779, 404] on div "$18.86 18.86" at bounding box center [818, 392] width 126 height 26
copy div "$18.86"
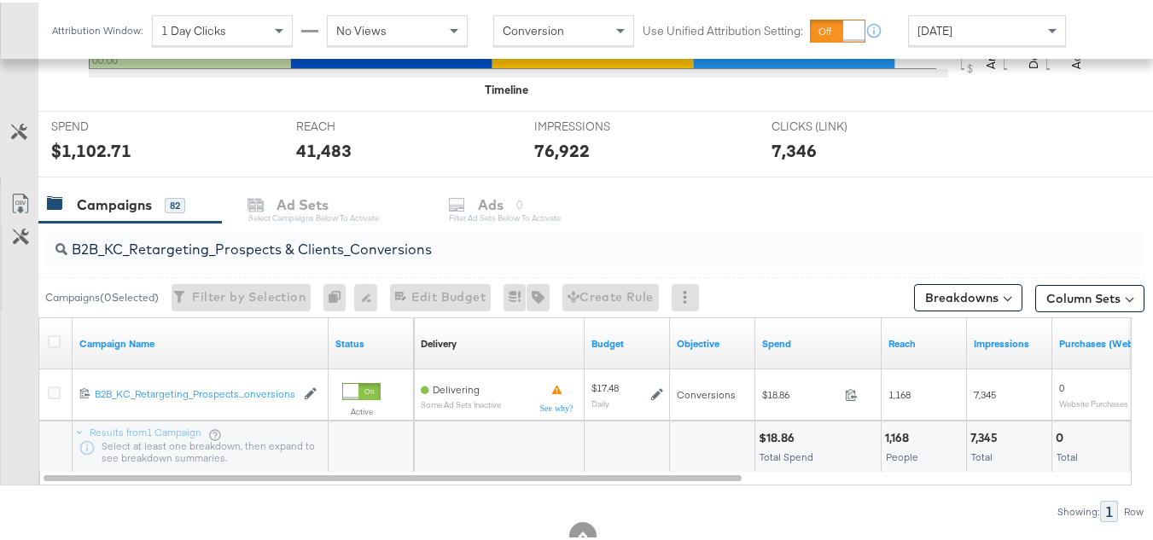
click at [287, 250] on input "B2B_KC_Retargeting_Prospects & Clients_Conversions" at bounding box center [557, 240] width 980 height 33
paste input "C_LAND_KC_Pros_Sig"
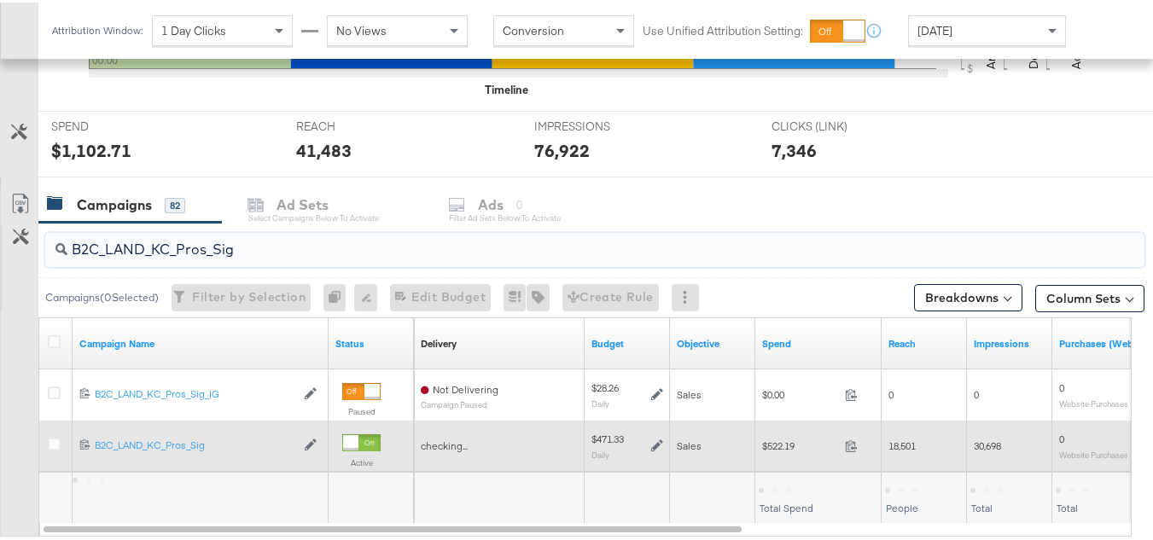
type input "B2C_LAND_KC_Pros_Sig"
click at [776, 430] on div "$522.19 522.19" at bounding box center [818, 443] width 126 height 26
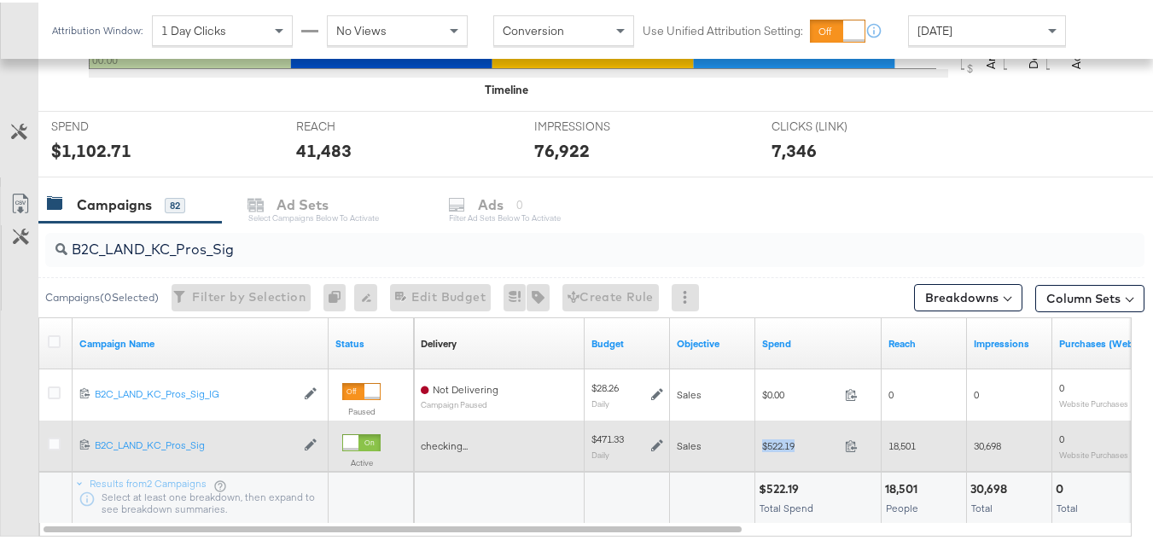
click at [776, 430] on div "$522.19 522.19" at bounding box center [818, 443] width 126 height 26
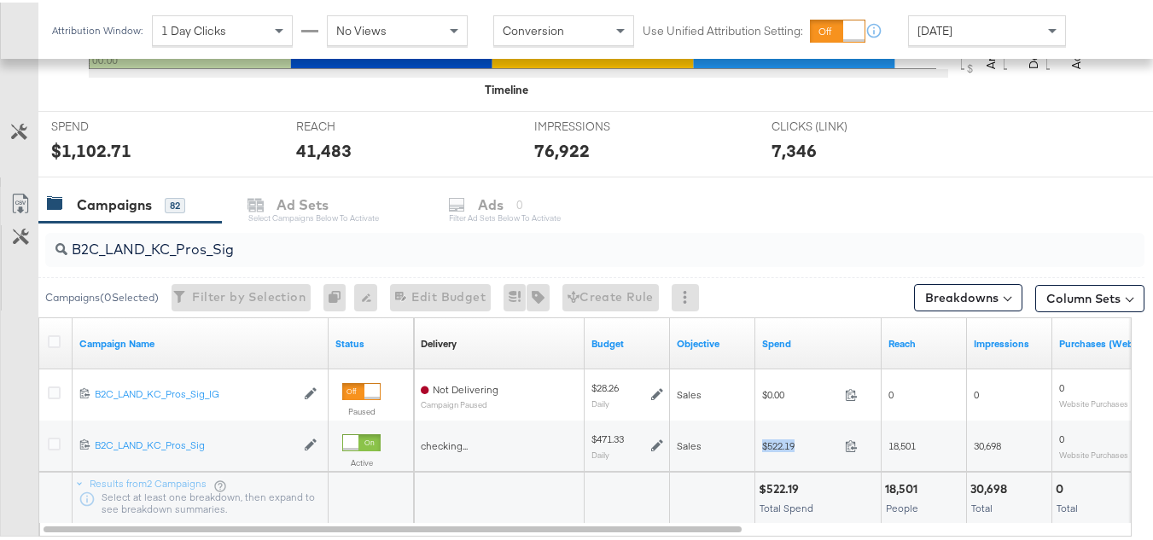
copy div "$522.19"
click at [372, 256] on input "B2C_LAND_KC_Pros_Sig" at bounding box center [557, 240] width 980 height 33
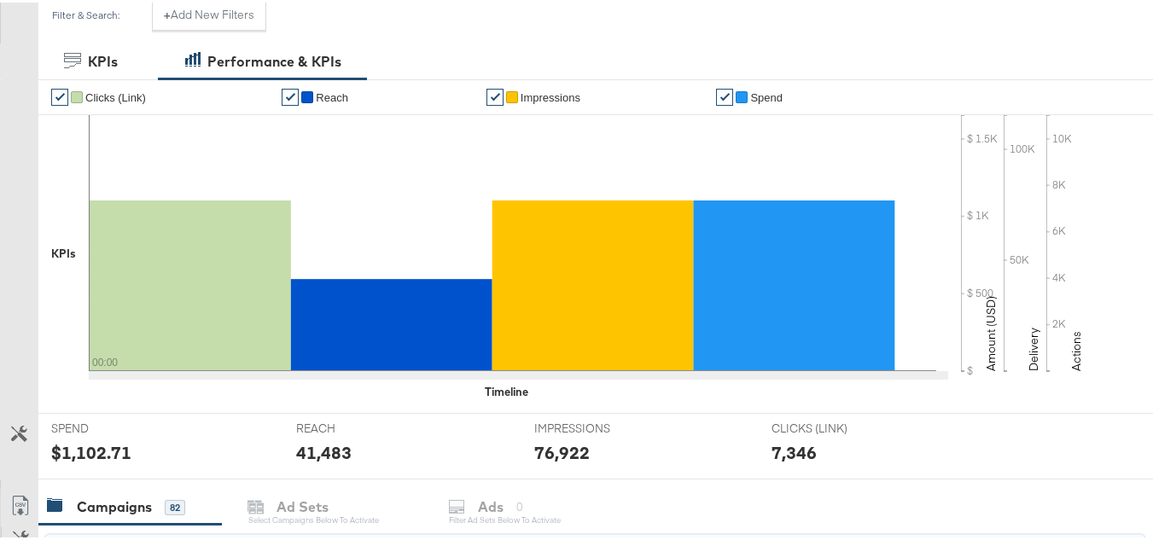
scroll to position [0, 0]
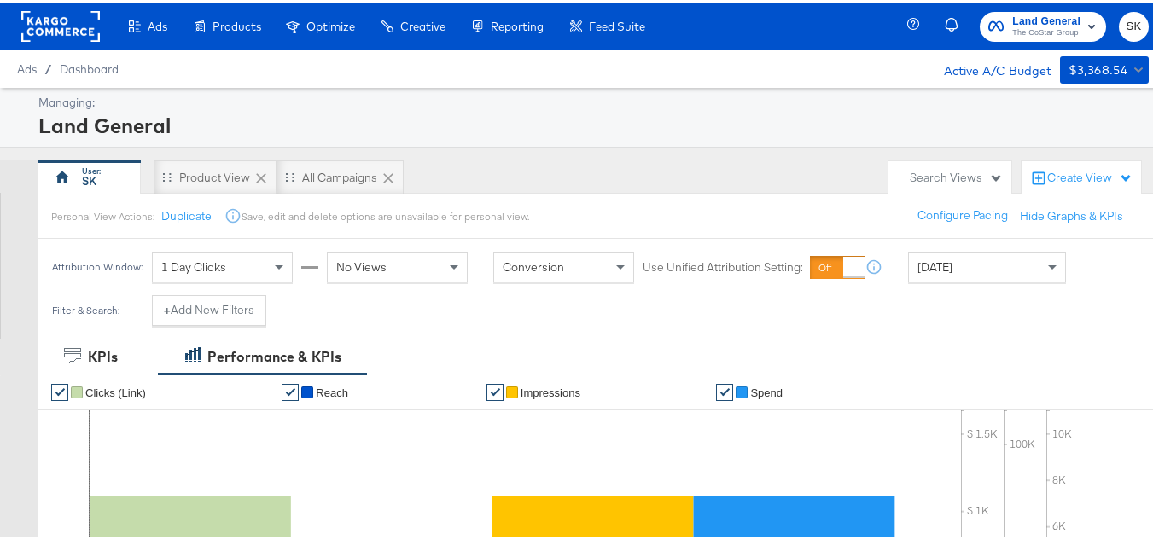
click at [1019, 44] on div "Land General The CoStar Group SK" at bounding box center [1039, 24] width 253 height 48
click at [1013, 27] on span "The CoStar Group" at bounding box center [1046, 31] width 68 height 14
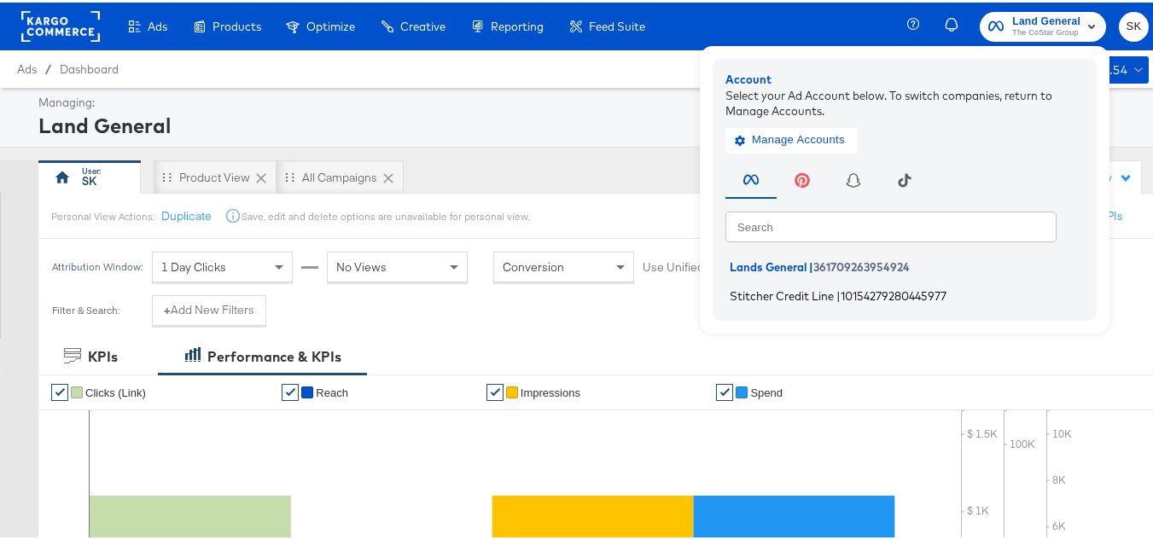
click at [758, 294] on span "Stitcher Credit Line" at bounding box center [782, 293] width 104 height 14
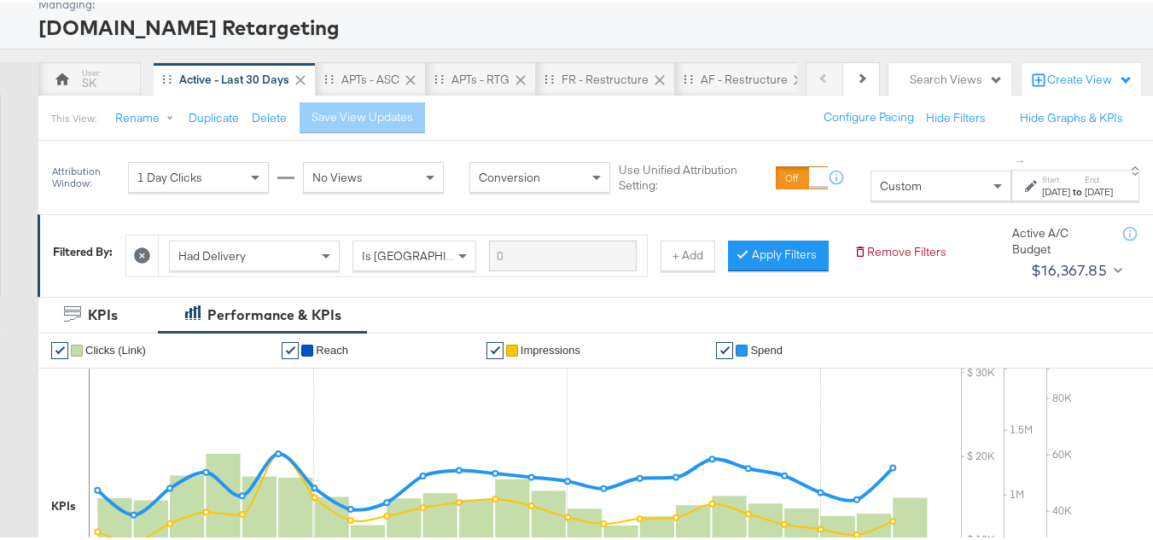
scroll to position [171, 0]
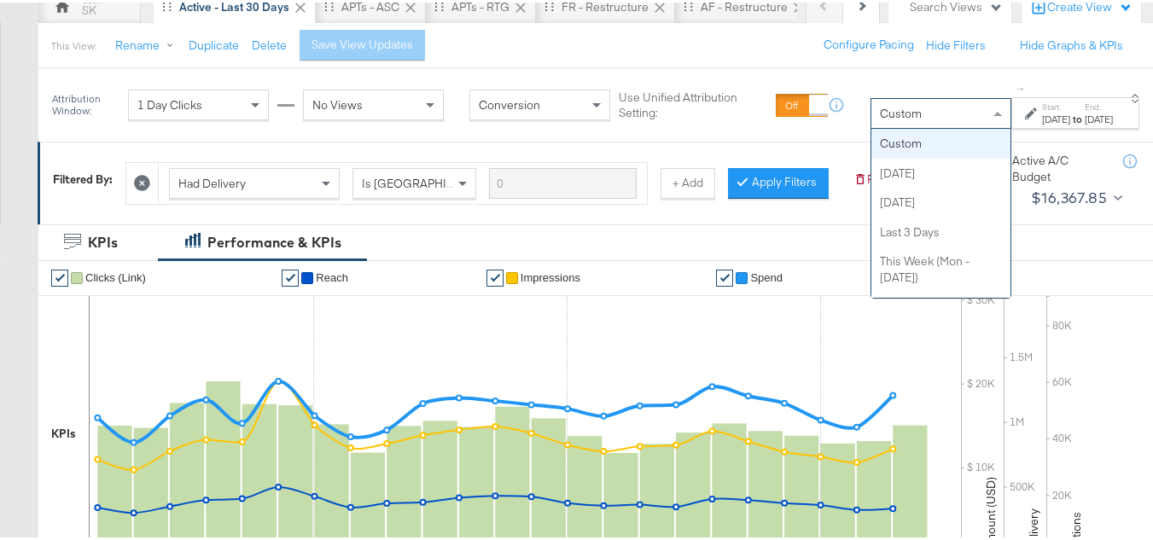
click at [883, 116] on div "Custom" at bounding box center [940, 110] width 139 height 29
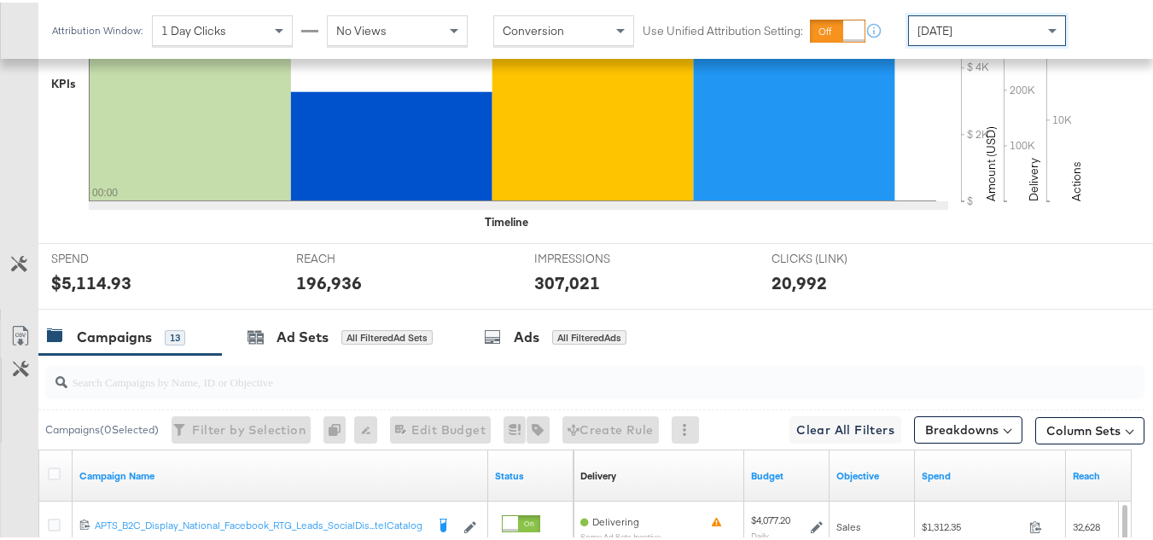
scroll to position [768, 0]
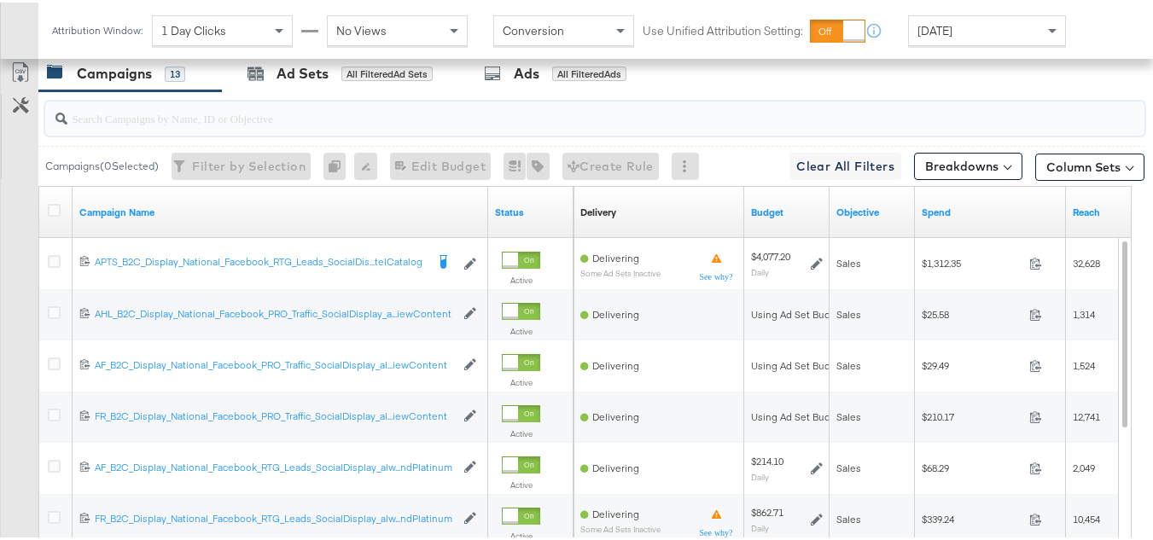
click at [245, 125] on input "search" at bounding box center [557, 108] width 980 height 33
paste input "APTS_B2C_Display_National_Facebook_RTG_Leads_SocialDisplay_Retargeting_Diamond_…"
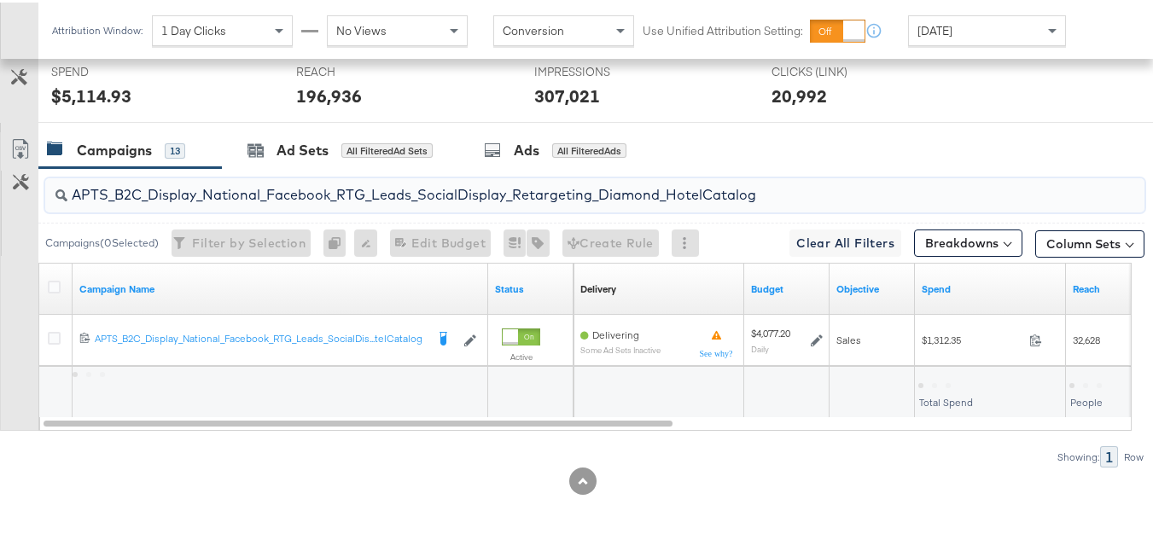
scroll to position [716, 0]
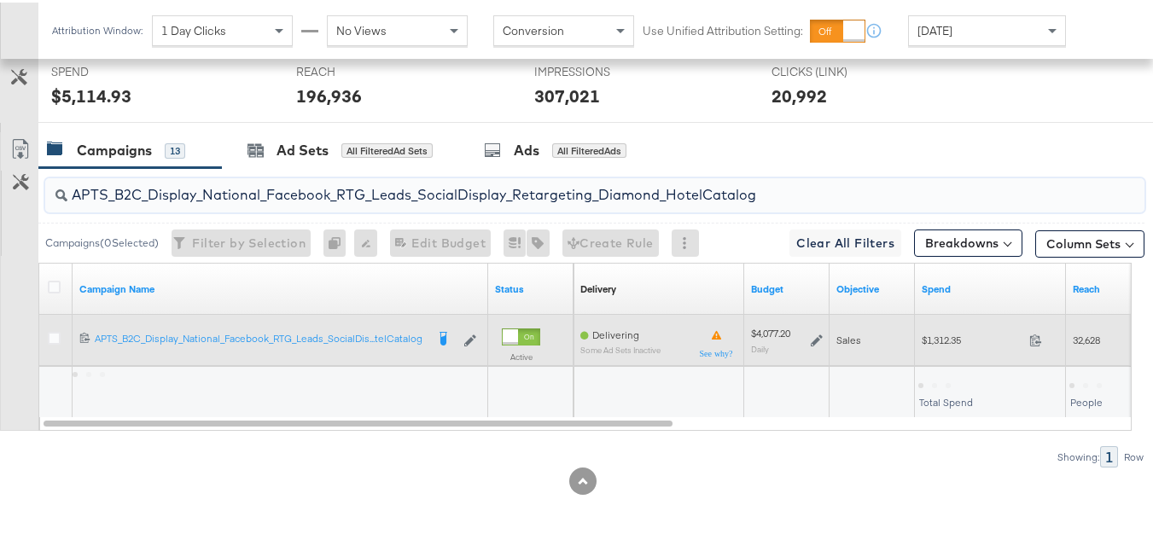
click at [929, 345] on div "$1,312.35 1312.35" at bounding box center [990, 337] width 151 height 26
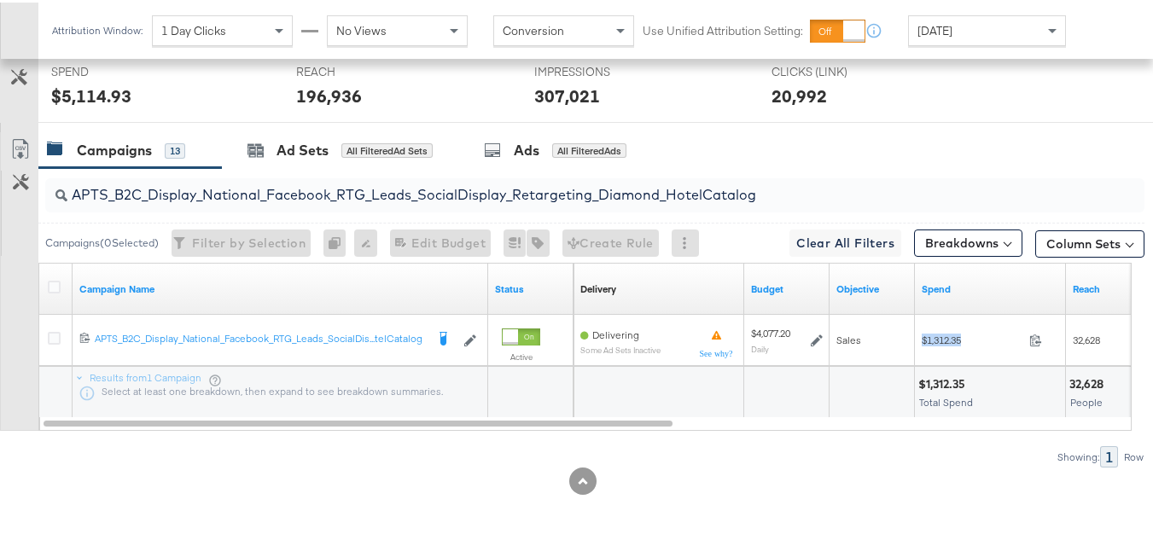
copy div "$1,312.35"
click at [259, 201] on input "APTS_B2C_Display_National_Facebook_RTG_Leads_SocialDisplay_Retargeting_Diamond_…" at bounding box center [557, 185] width 980 height 33
paste input "alwayson_Retargeting_DARE24_DiamondPlatinum"
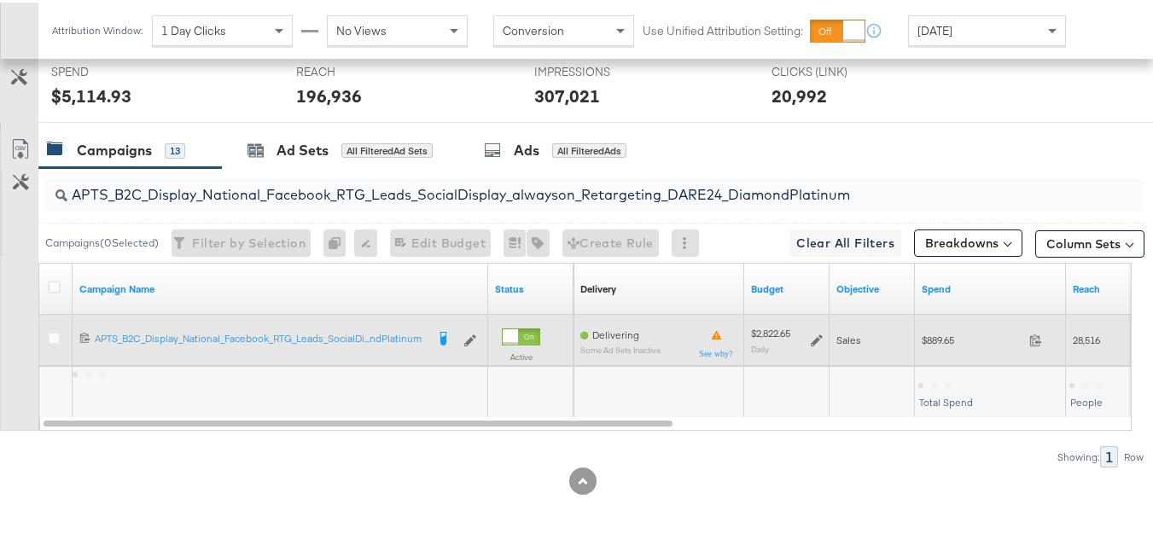
click at [940, 347] on div "$889.65 889.65" at bounding box center [990, 337] width 151 height 26
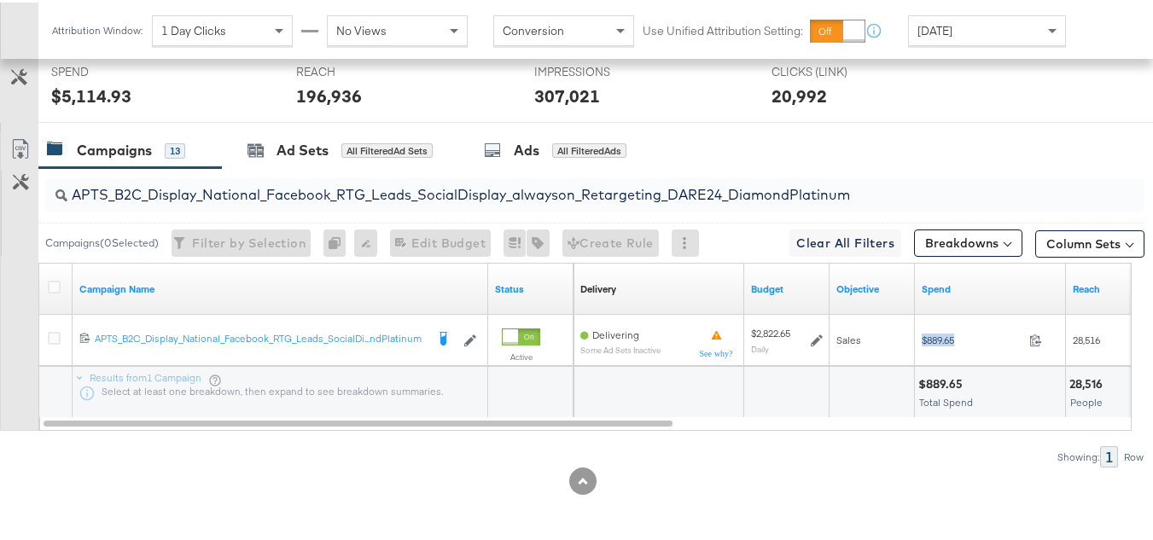
copy div "$889.65"
click at [267, 188] on input "APTS_B2C_Display_National_Facebook_RTG_Leads_SocialDisplay_alwayson_Retargeting…" at bounding box center [557, 185] width 980 height 33
paste input "FR_B2C_Display_National_Facebook_RTG_Leads_SocialDisplay_alwayson_Retargeting_FR"
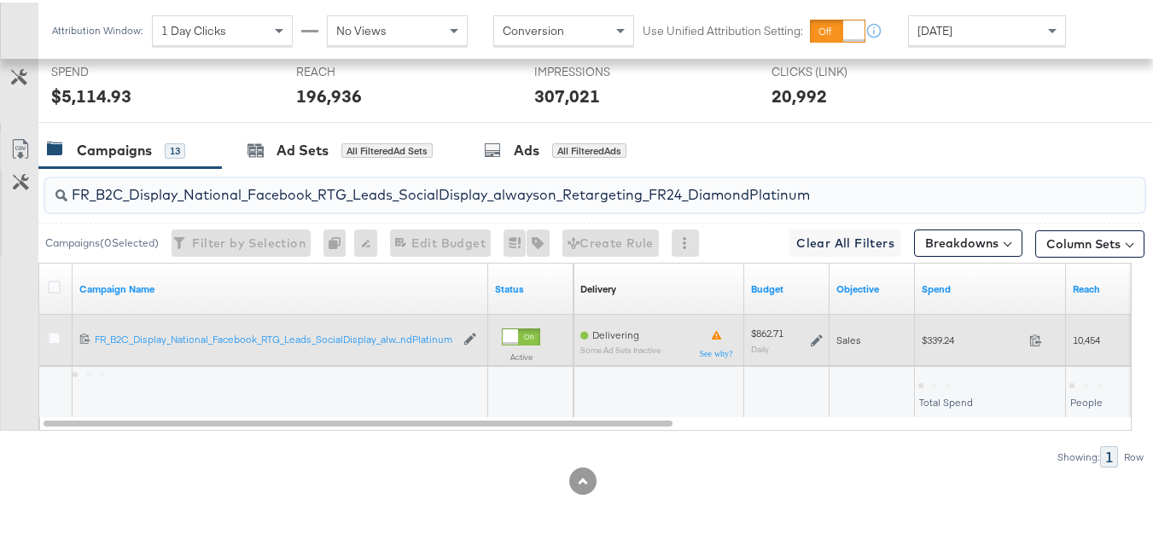
click at [937, 351] on div "$339.24 339.24" at bounding box center [990, 337] width 151 height 26
copy div "$339.24"
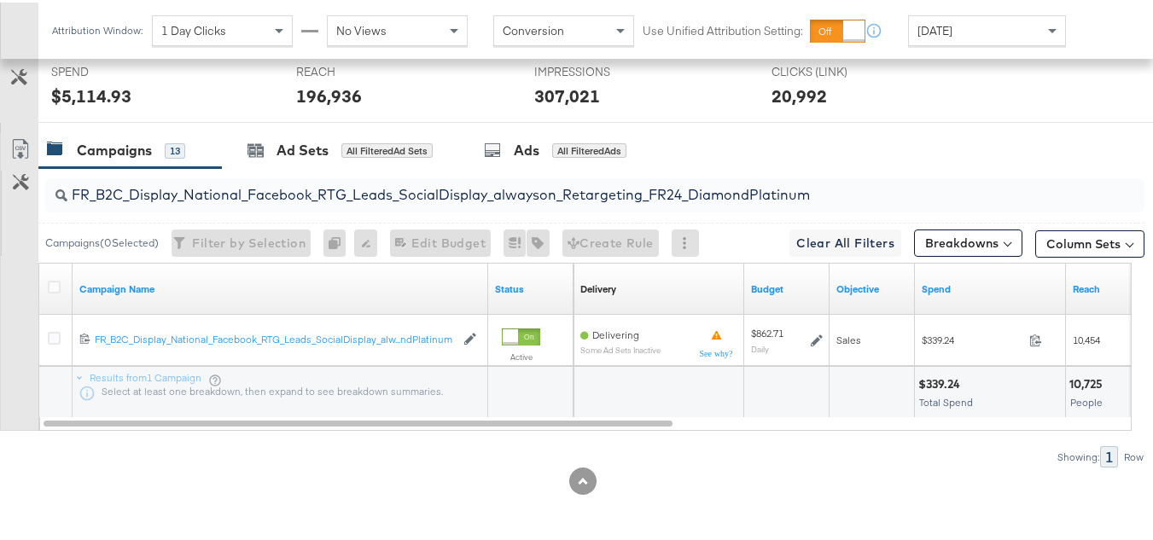
click at [310, 204] on div "FR_B2C_Display_National_Facebook_RTG_Leads_SocialDisplay_alwayson_Retargeting_F…" at bounding box center [594, 193] width 1099 height 34
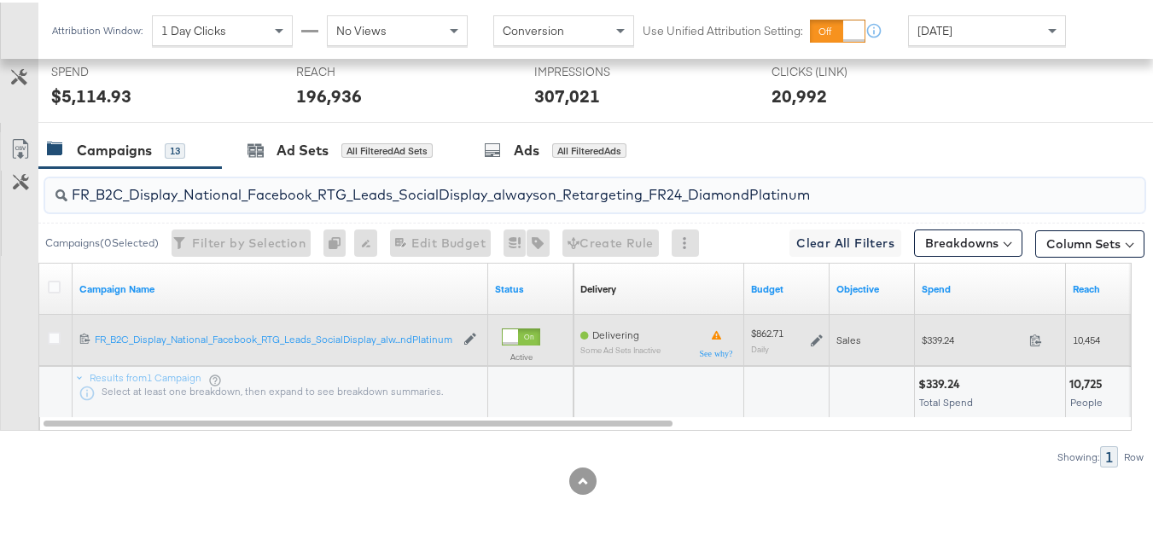
paste input "AF_B2C_Display_National_Facebook_RTG_Leads_SocialDisplay_alwayson_Retargeting_AF"
click at [915, 337] on div "$68.29 68.29" at bounding box center [990, 337] width 151 height 26
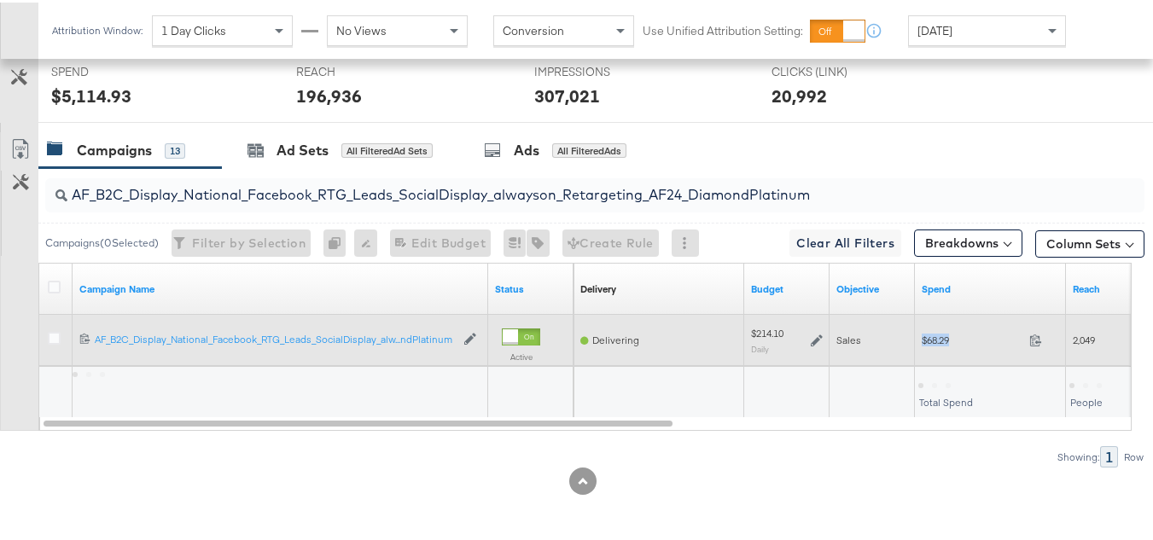
click at [915, 337] on div "$68.29 68.29" at bounding box center [990, 337] width 151 height 26
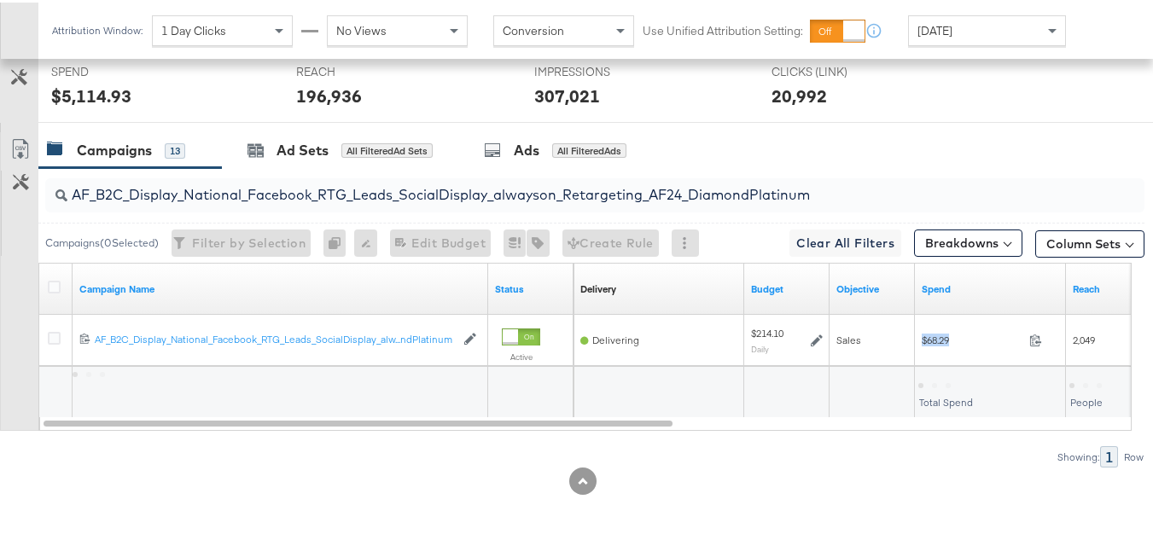
copy div "$68.29"
click at [273, 190] on input "AF_B2C_Display_National_Facebook_RTG_Leads_SocialDisplay_alwayson_Retargeting_A…" at bounding box center [557, 185] width 980 height 33
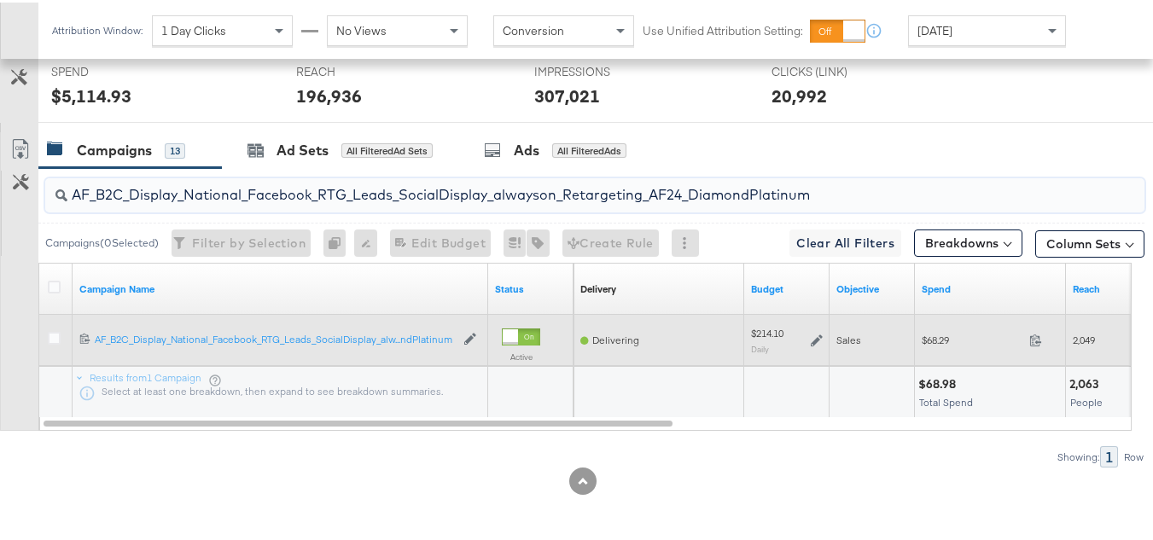
paste input "HL_B2C_Display_National_Facebook_RTG_Leads_SocialDisplay_alwayson_Retargeting_A…"
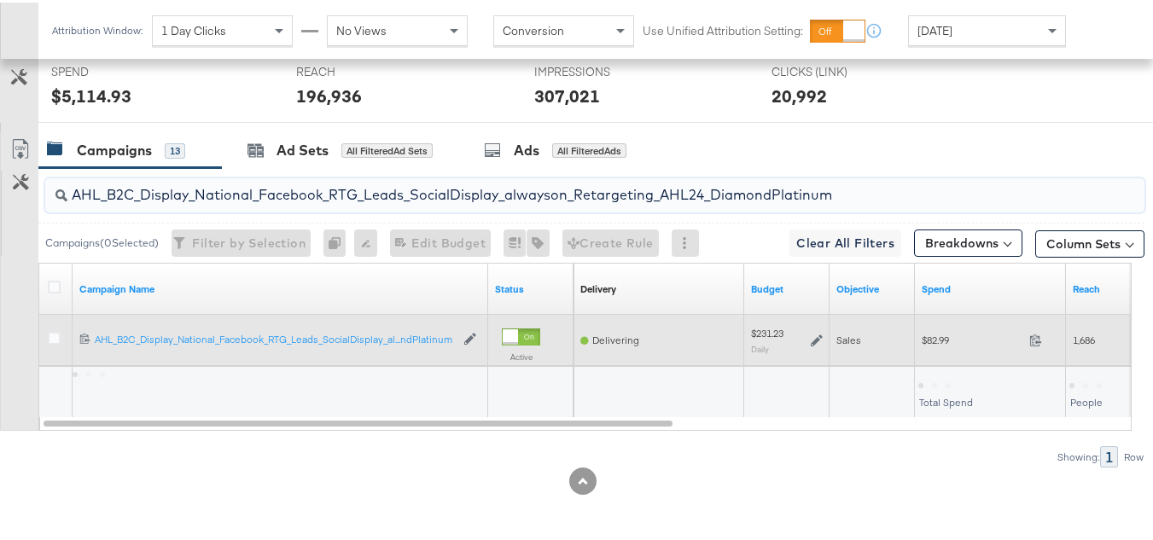
click at [951, 341] on span "$82.99" at bounding box center [972, 337] width 101 height 13
copy div "$82.99"
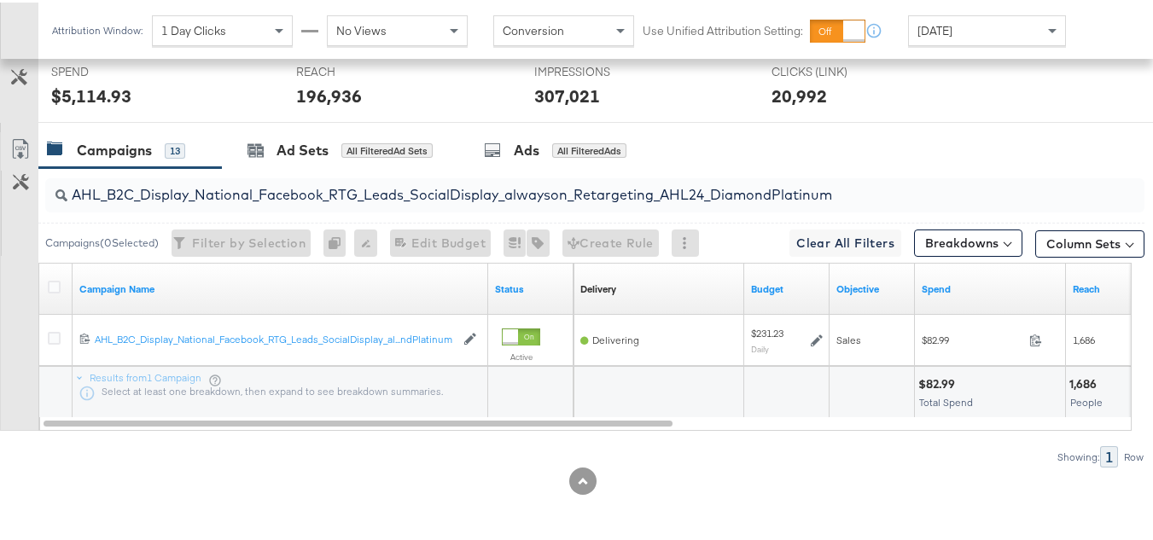
click at [241, 185] on input "AHL_B2C_Display_National_Facebook_RTG_Leads_SocialDisplay_alwayson_Retargeting_…" at bounding box center [557, 185] width 980 height 33
paste input "PTS_B2C_Display_National_Facebook_PRO_Traffic_SocialDisplay_alwayson_ASC_DARE24…"
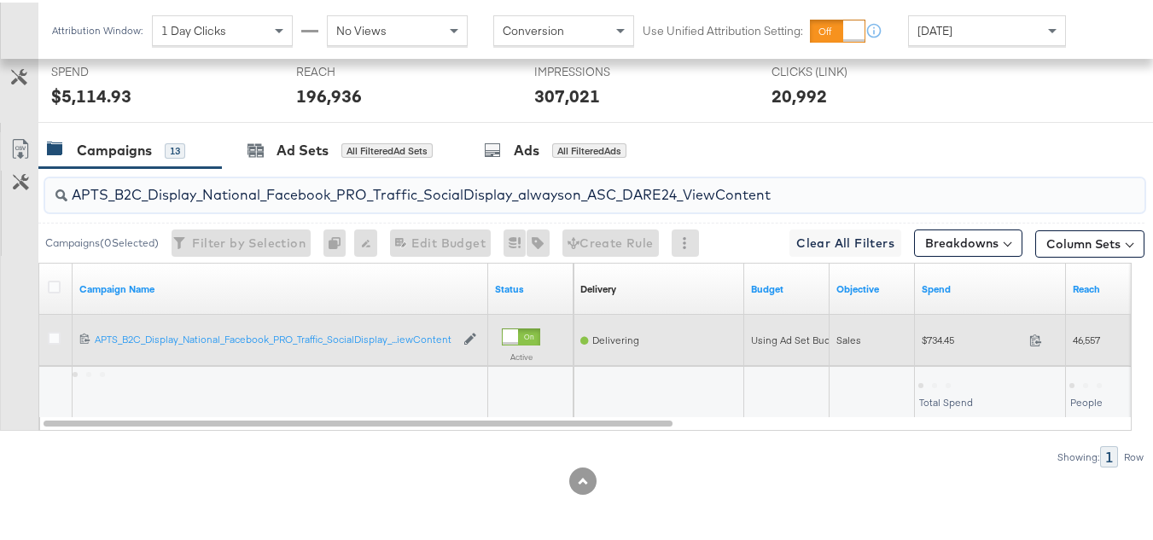
type input "APTS_B2C_Display_National_Facebook_PRO_Traffic_SocialDisplay_alwayson_ASC_DARE2…"
click at [936, 338] on span "$734.45" at bounding box center [972, 337] width 101 height 13
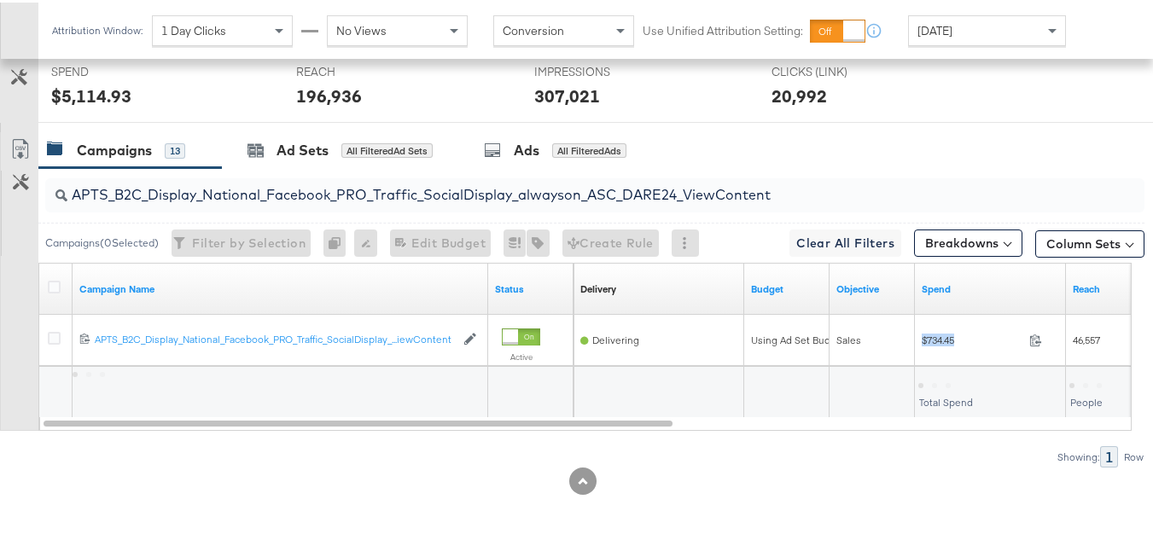
copy div "$734.45"
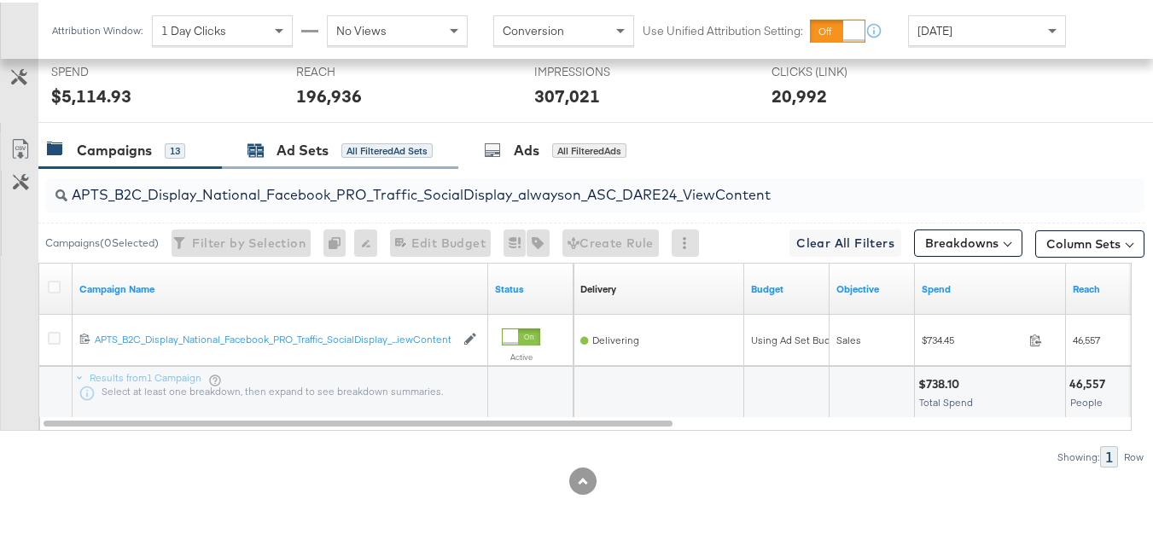
click at [320, 158] on div "Ad Sets" at bounding box center [302, 148] width 52 height 20
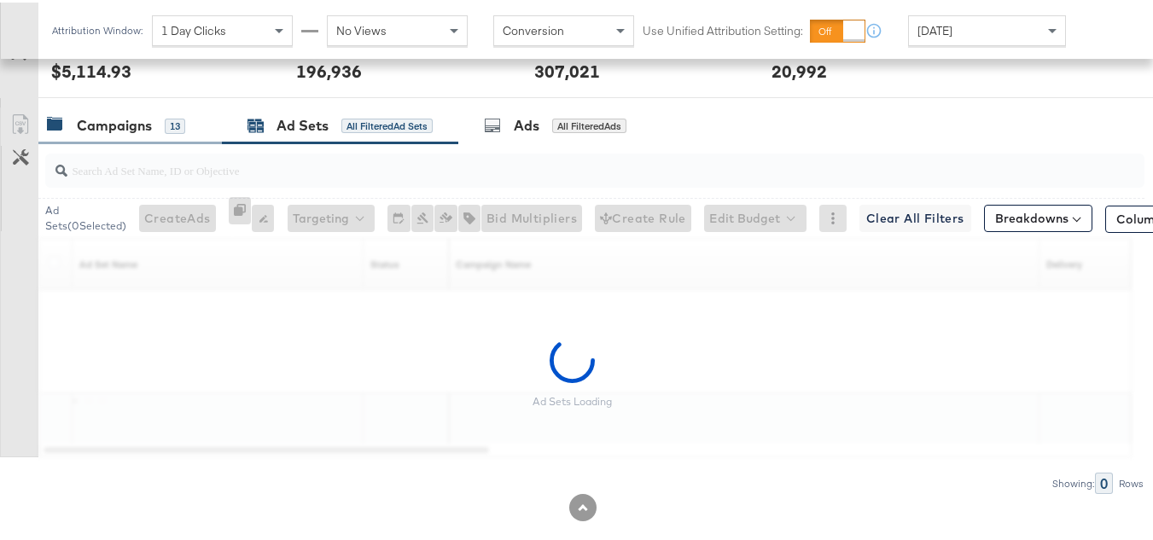
click at [126, 133] on div "Campaigns" at bounding box center [114, 123] width 75 height 20
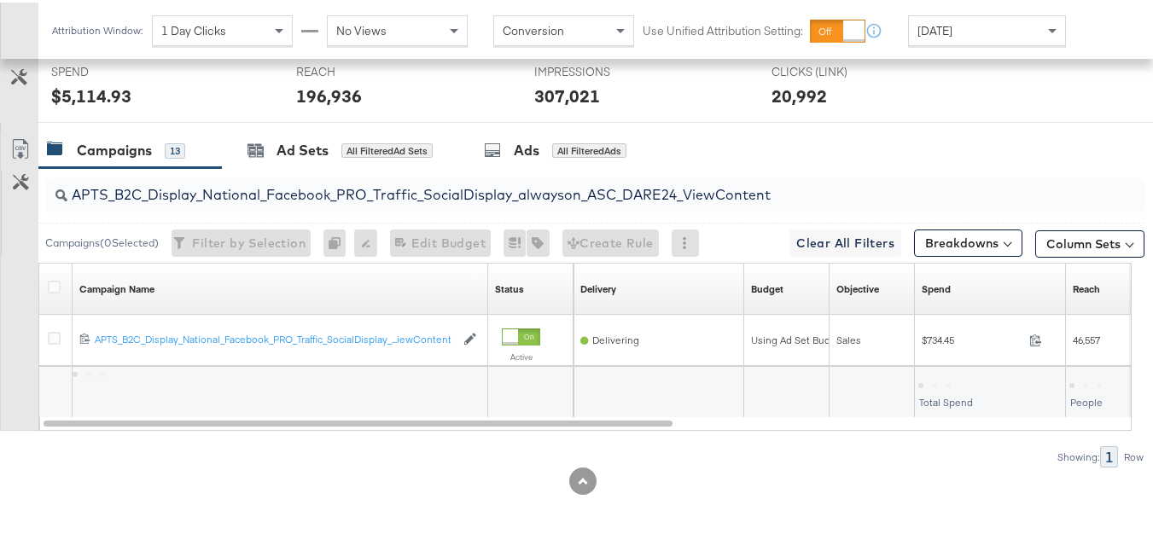
click at [283, 212] on div "APTS_B2C_Display_National_Facebook_PRO_Traffic_SocialDisplay_alwayson_ASC_DARE2…" at bounding box center [594, 192] width 1099 height 41
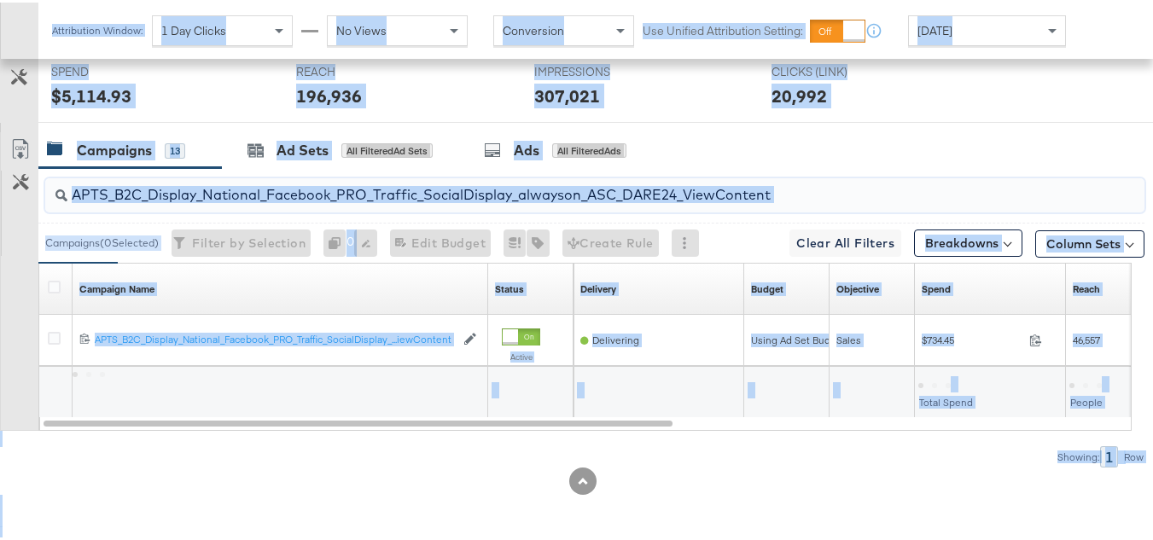
click at [308, 189] on input "APTS_B2C_Display_National_Facebook_PRO_Traffic_SocialDisplay_alwayson_ASC_DARE2…" at bounding box center [557, 185] width 980 height 33
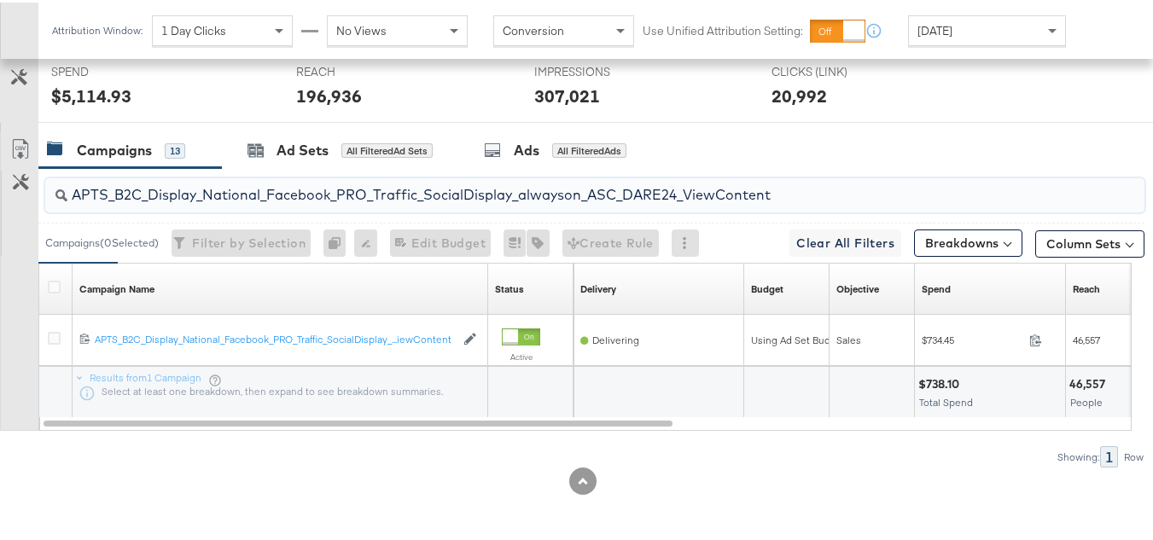
paste input "Leads_SocialDisplay_alwayson_ASC_DARE24_Purchase"
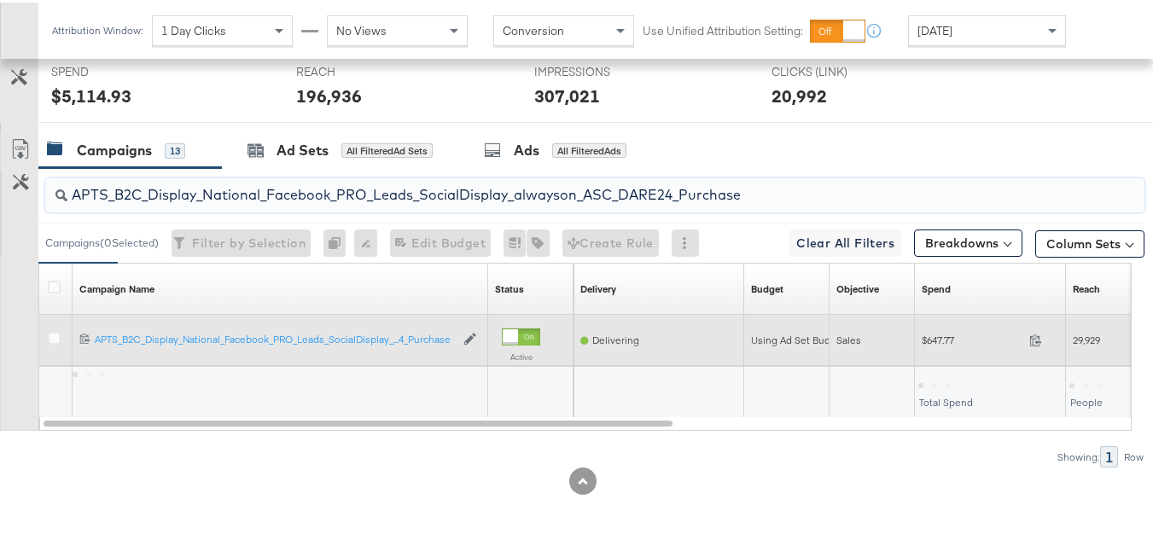
click at [942, 329] on div "$647.77 647.77" at bounding box center [990, 337] width 151 height 26
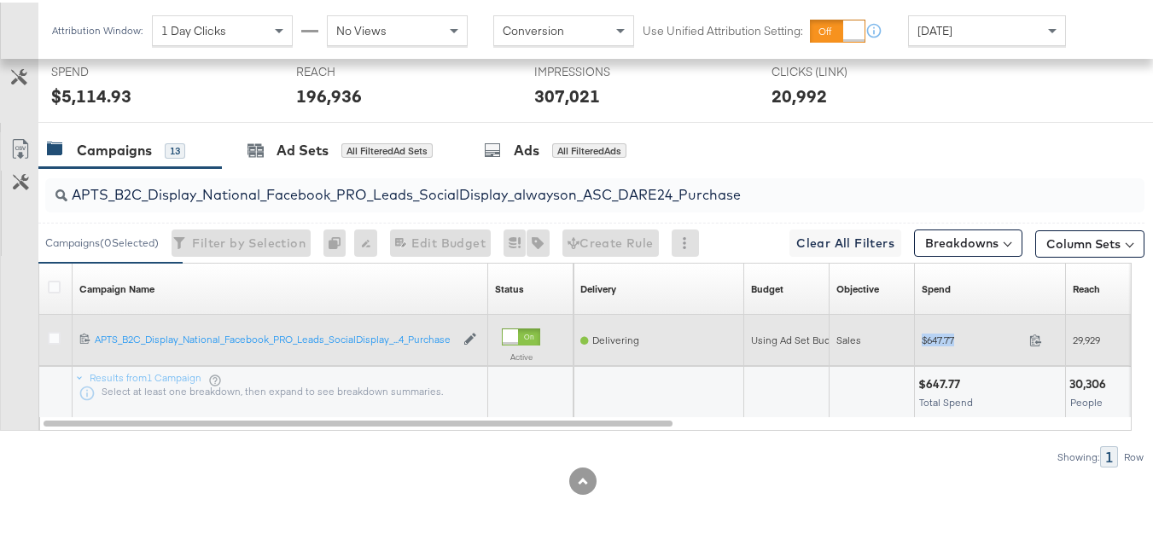
click at [942, 329] on div "$647.77 647.77" at bounding box center [990, 337] width 151 height 26
copy div "$647.77"
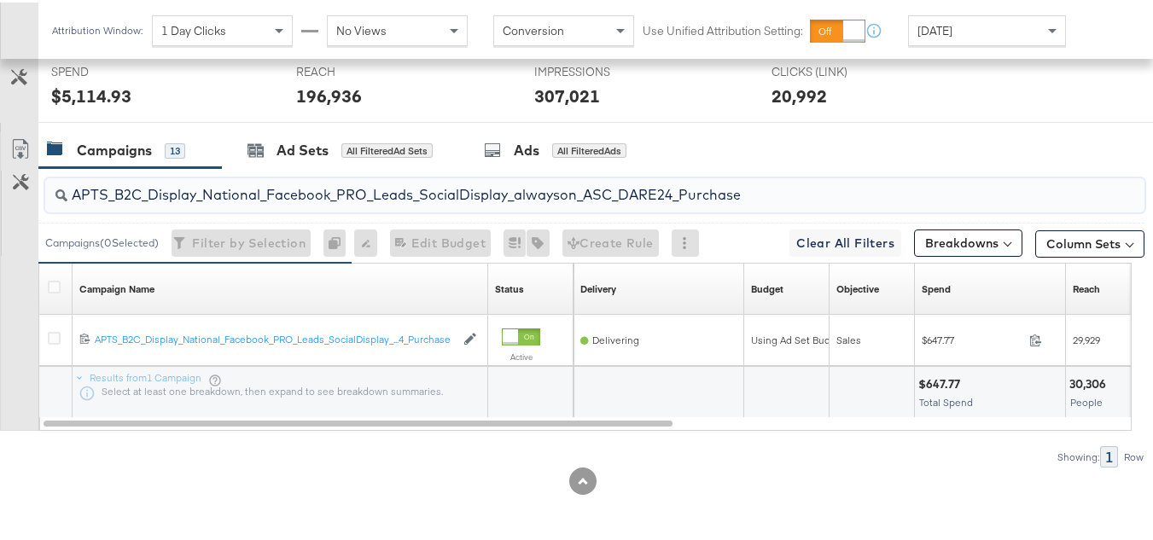
click at [248, 172] on input "APTS_B2C_Display_National_Facebook_PRO_Leads_SocialDisplay_alwayson_ASC_DARE24_…" at bounding box center [557, 185] width 980 height 33
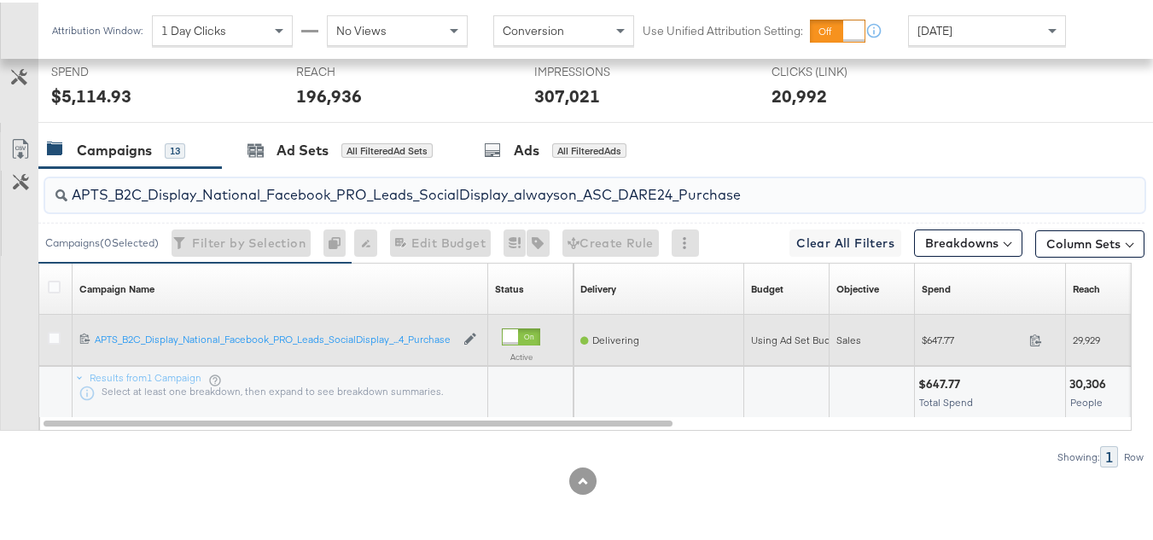
paste input "F_B2C_Display_National_Facebook_PRO_Traffic_SocialDisplay_alwayson_ASC_AF24_Vie…"
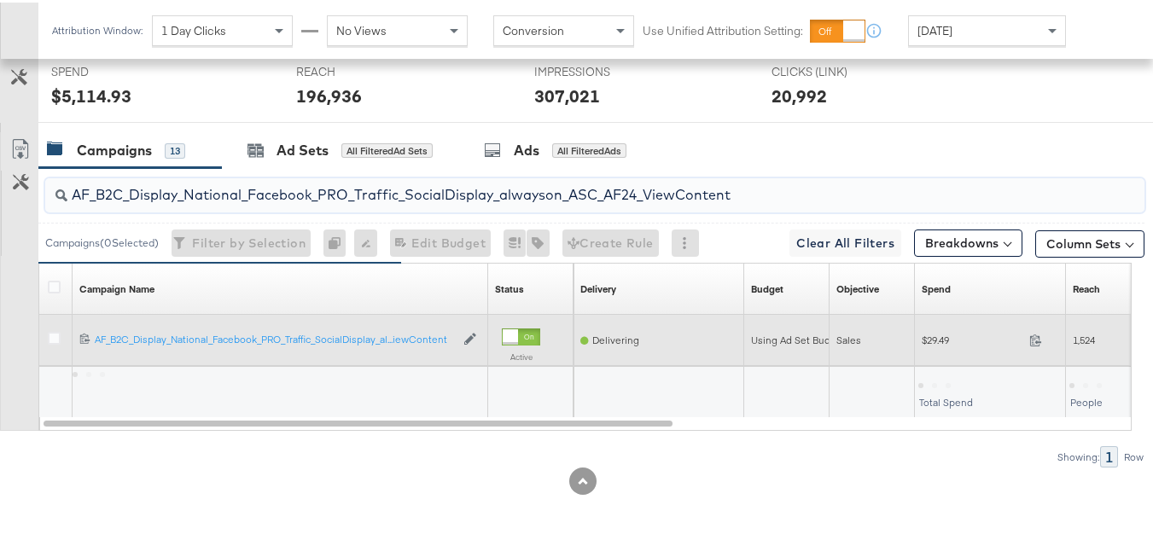
click at [939, 348] on div "$29.49 29.49" at bounding box center [990, 337] width 151 height 26
copy div "$29.49"
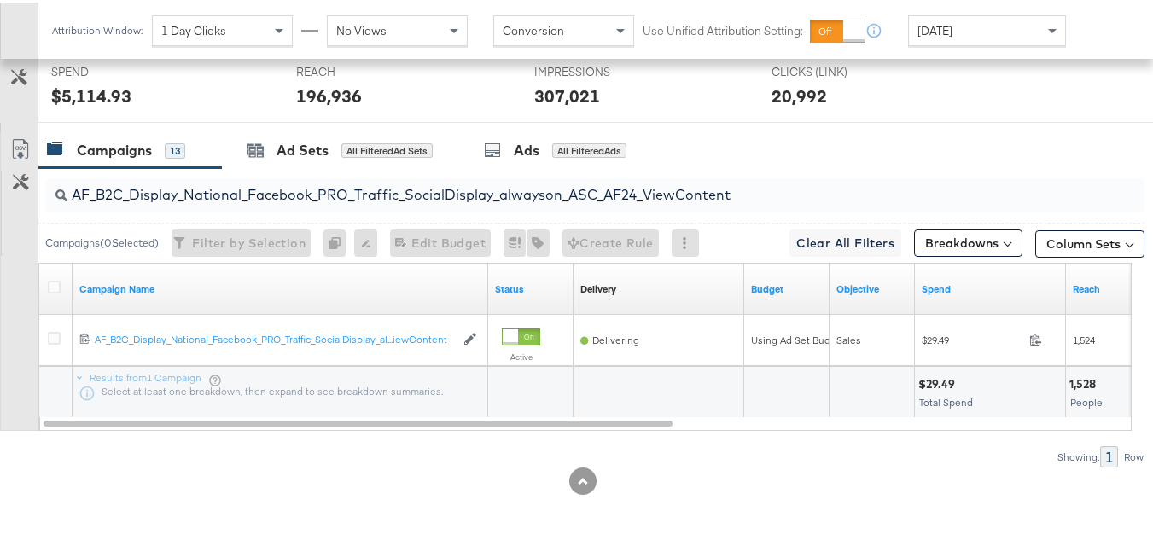
click at [335, 197] on input "AF_B2C_Display_National_Facebook_PRO_Traffic_SocialDisplay_alwayson_ASC_AF24_Vi…" at bounding box center [557, 185] width 980 height 33
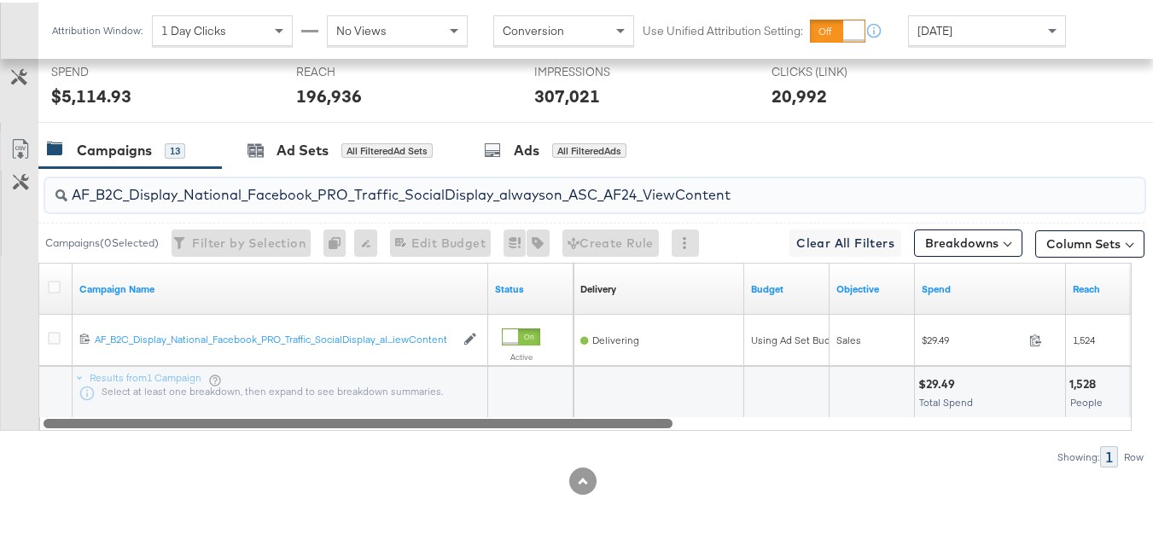
paste input "FR_B2C_Display_National_Facebook_PRO_Traffic_SocialDisplay_alwayson_ASC_FR"
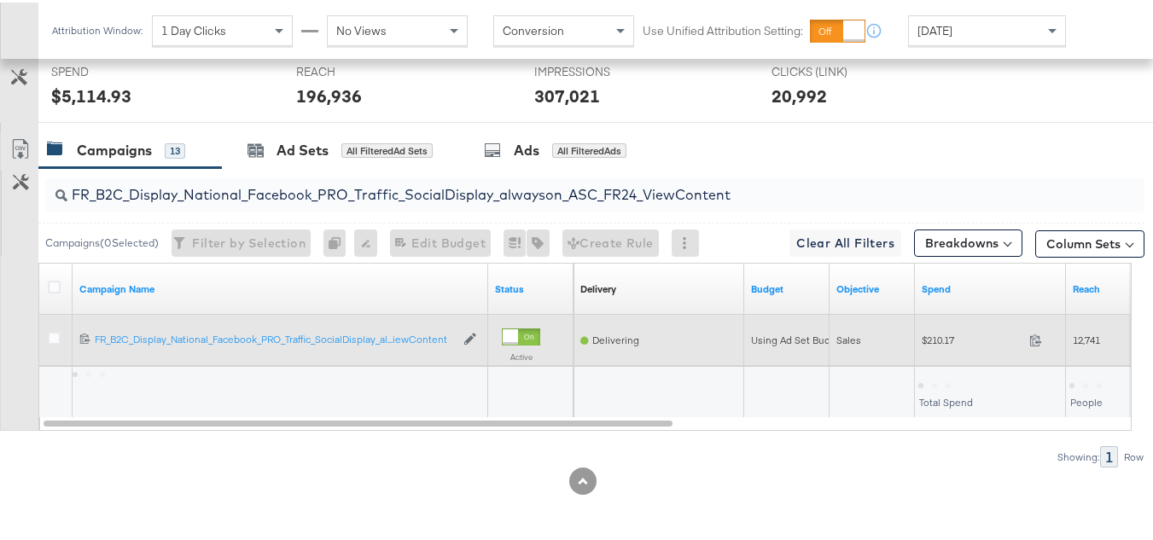
click at [939, 343] on span "$210.17" at bounding box center [972, 337] width 101 height 13
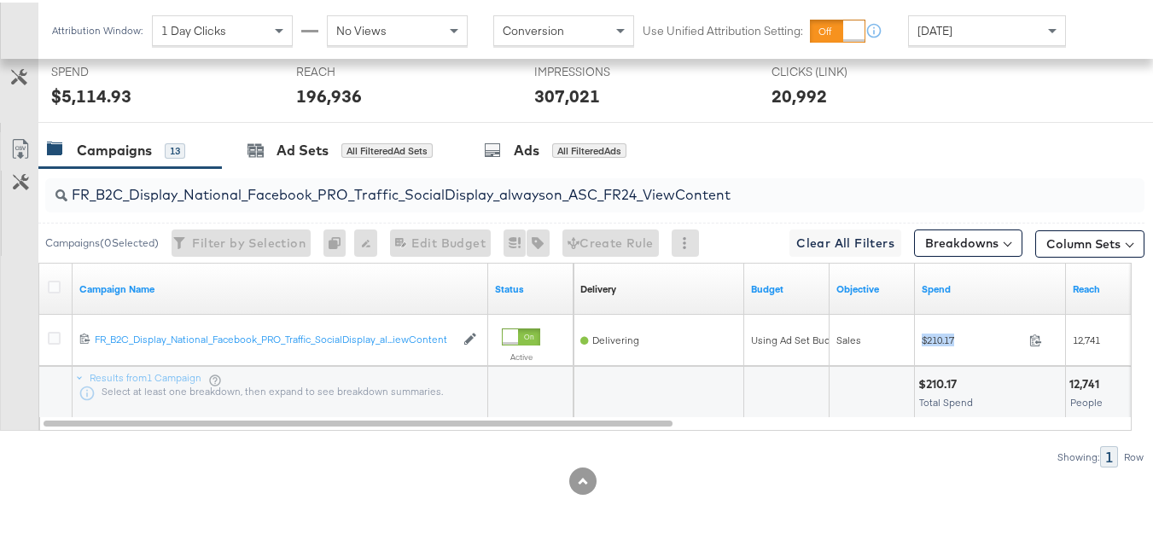
copy div "$210.17"
click at [369, 186] on input "FR_B2C_Display_National_Facebook_PRO_Traffic_SocialDisplay_alwayson_ASC_FR24_Vi…" at bounding box center [557, 185] width 980 height 33
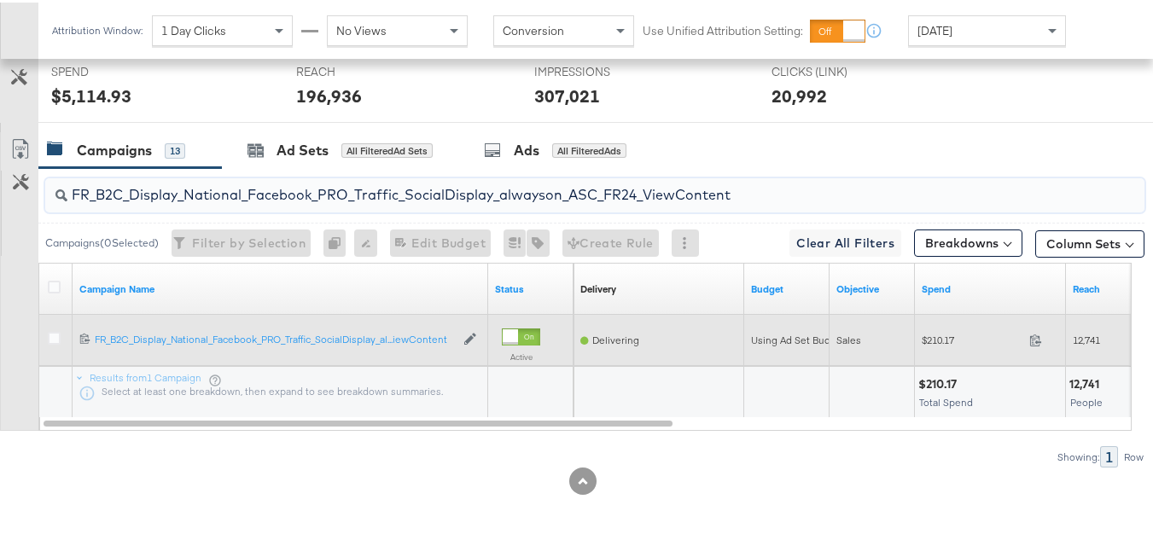
paste input "AHL_B2C_Display_National_Facebook_PRO_Traffic_SocialDisplay_alwayson_ASC_AHL"
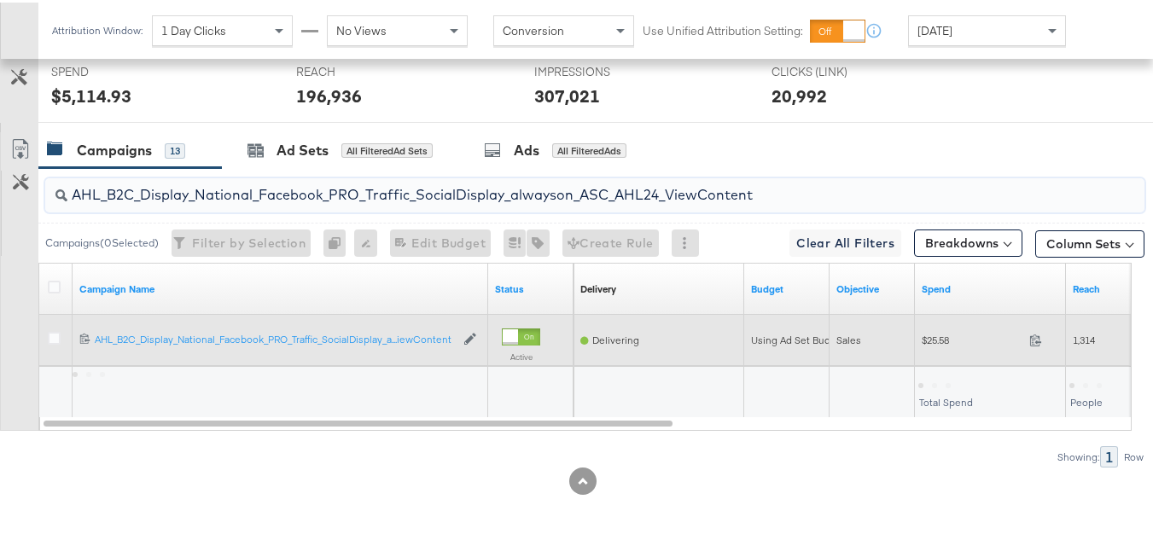
type input "AHL_B2C_Display_National_Facebook_PRO_Traffic_SocialDisplay_alwayson_ASC_AHL24_…"
click at [943, 340] on span "$25.58" at bounding box center [972, 337] width 101 height 13
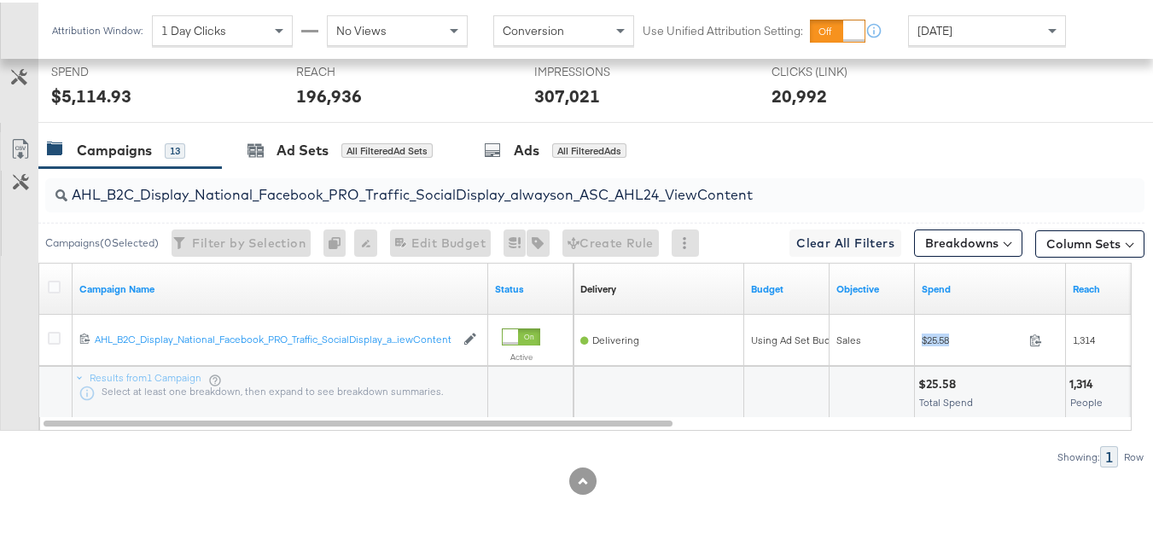
copy div "$25.58"
click at [795, 394] on div at bounding box center [789, 388] width 73 height 16
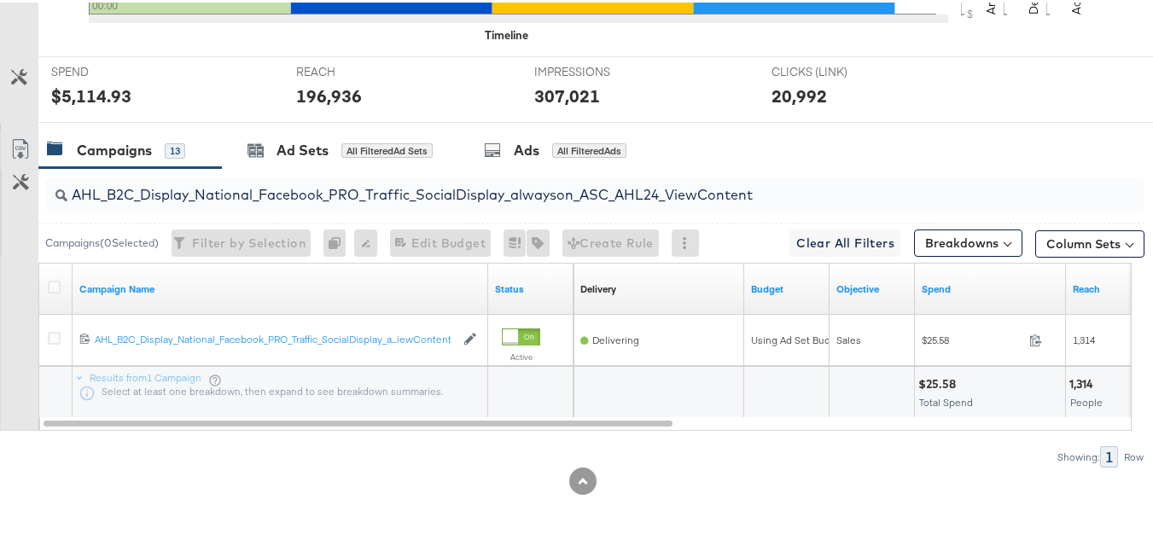
scroll to position [0, 0]
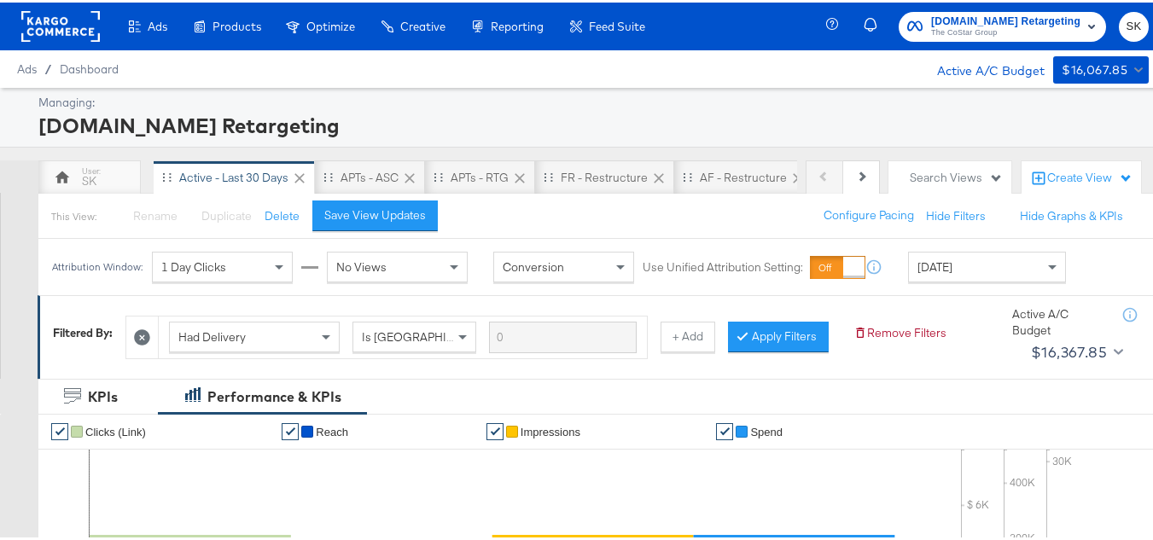
click at [950, 28] on span "The CoStar Group" at bounding box center [1005, 31] width 149 height 14
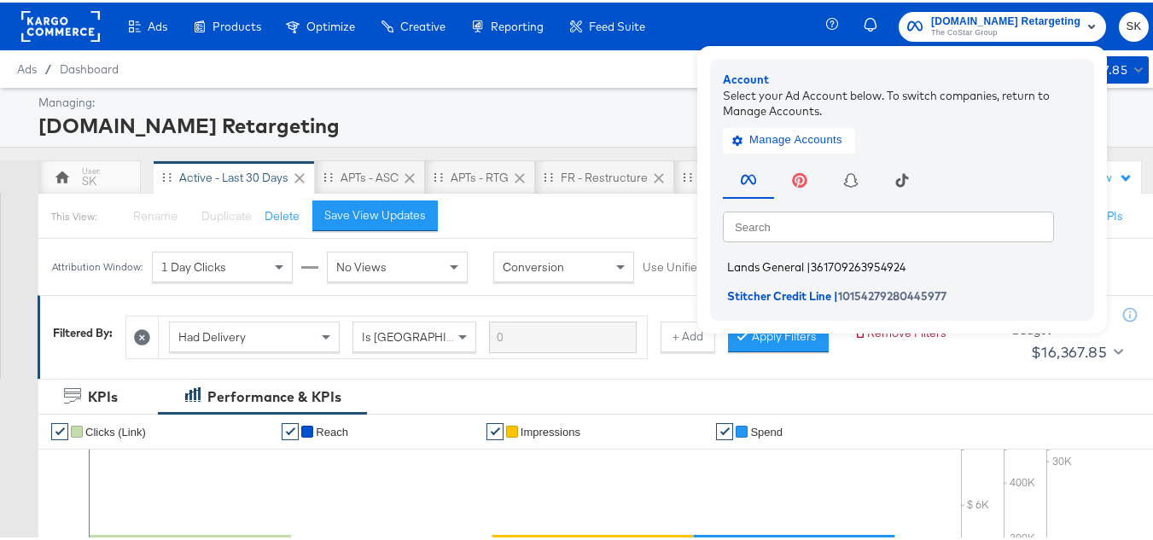
click at [789, 272] on li "Lands General | 361709263954924" at bounding box center [906, 265] width 367 height 25
click at [771, 259] on span "Lands General" at bounding box center [765, 265] width 77 height 14
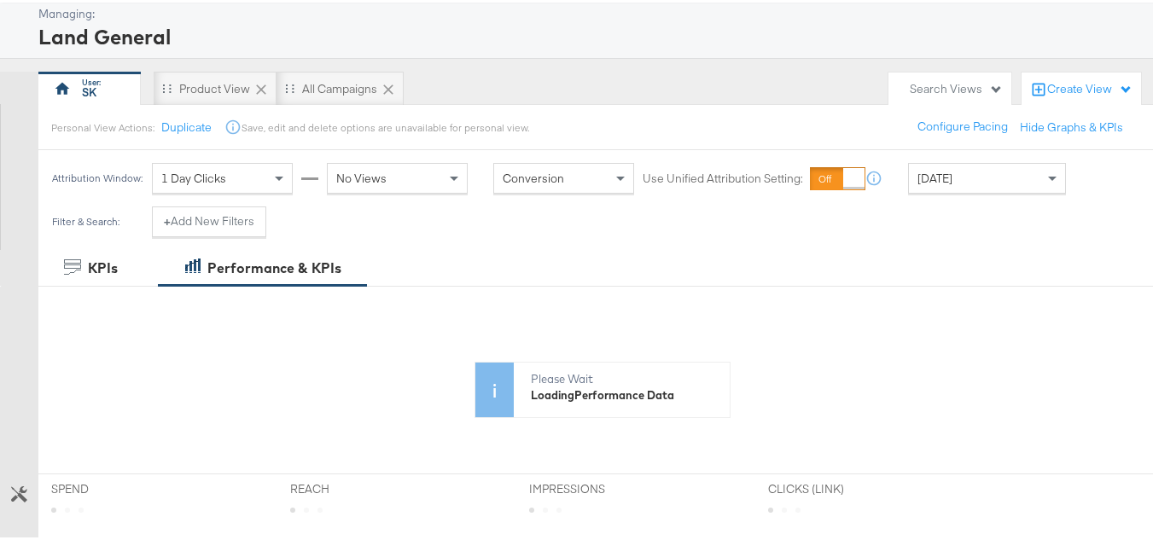
scroll to position [171, 0]
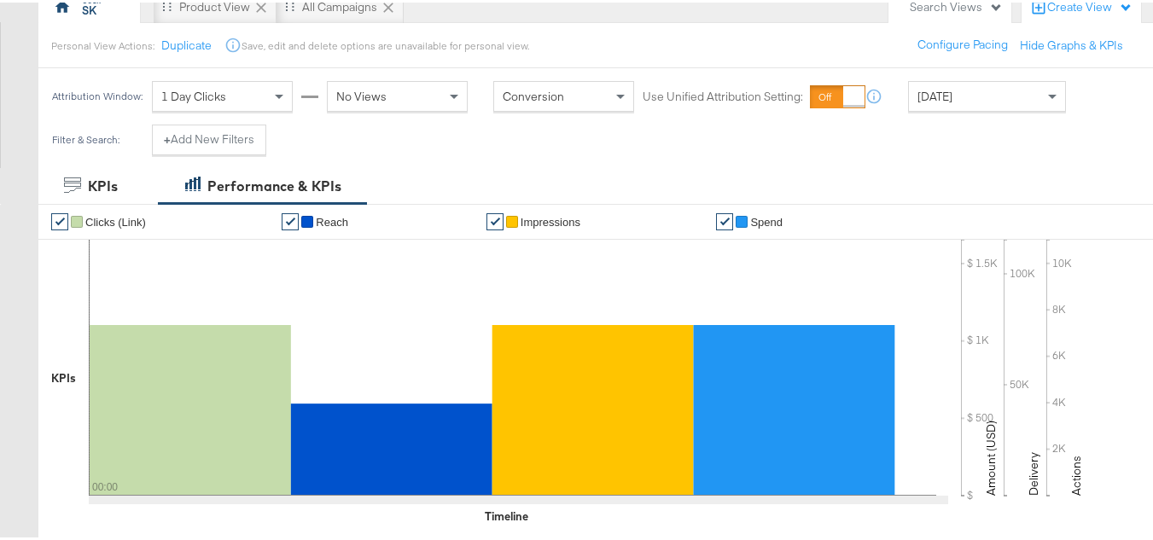
click at [952, 92] on span "[DATE]" at bounding box center [934, 93] width 35 height 15
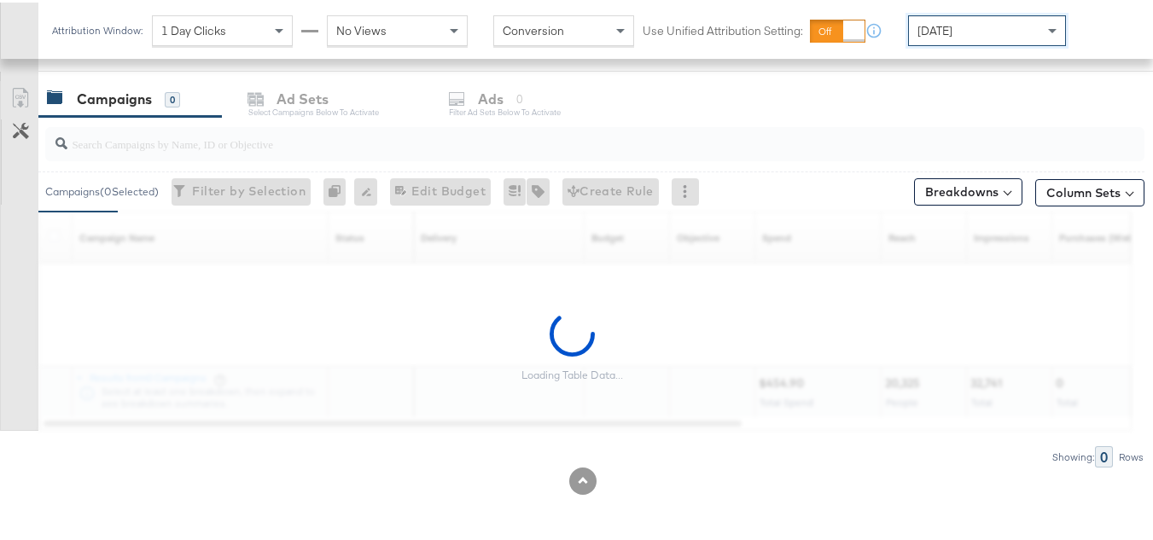
scroll to position [618, 0]
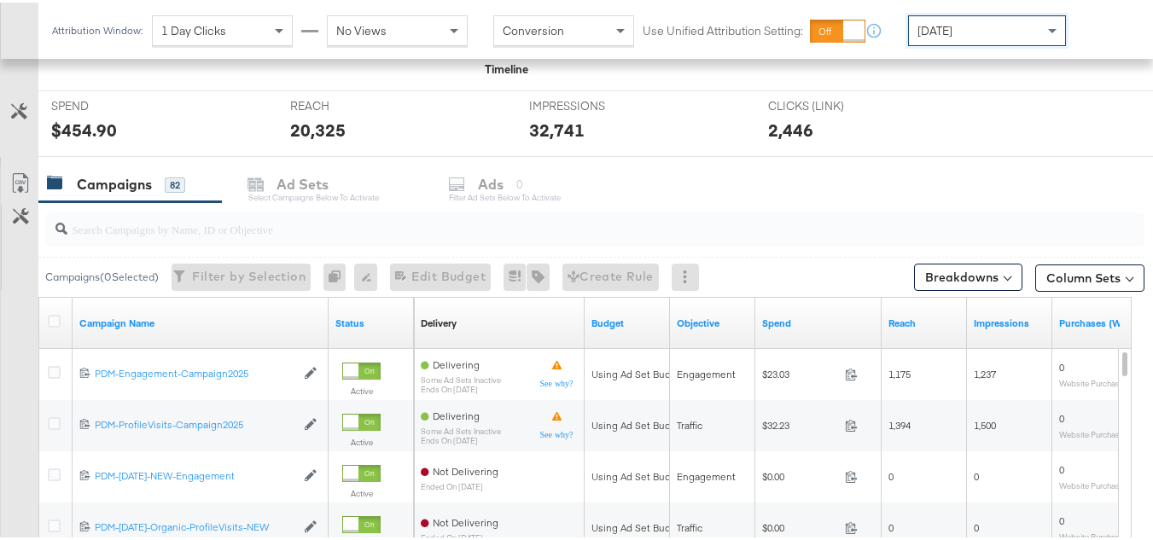
click at [230, 226] on input "search" at bounding box center [557, 219] width 980 height 33
paste input "B2C_LAND_KC_RT_Sig_24"
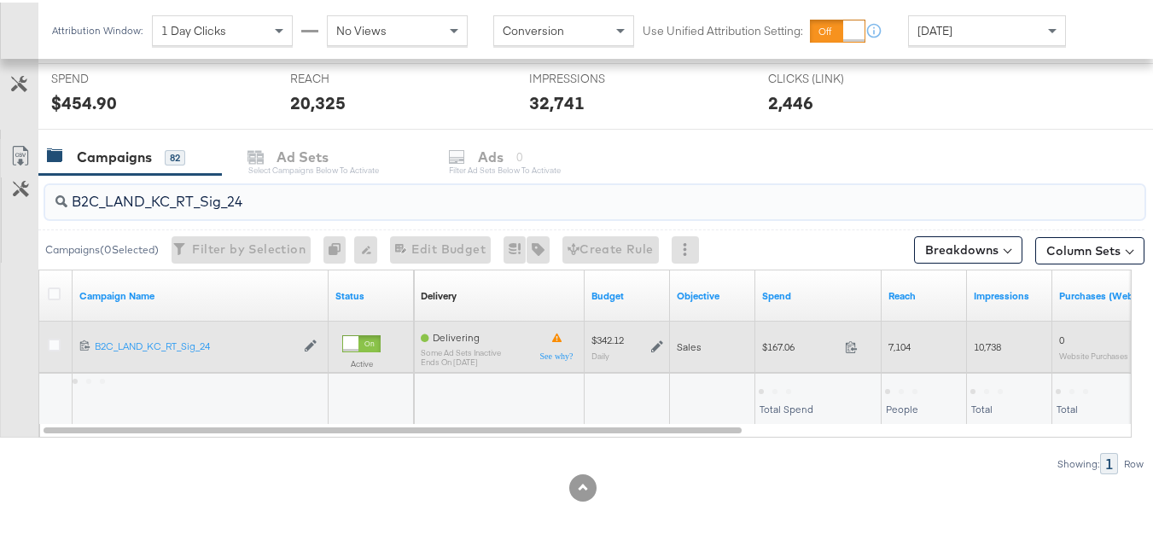
scroll to position [652, 0]
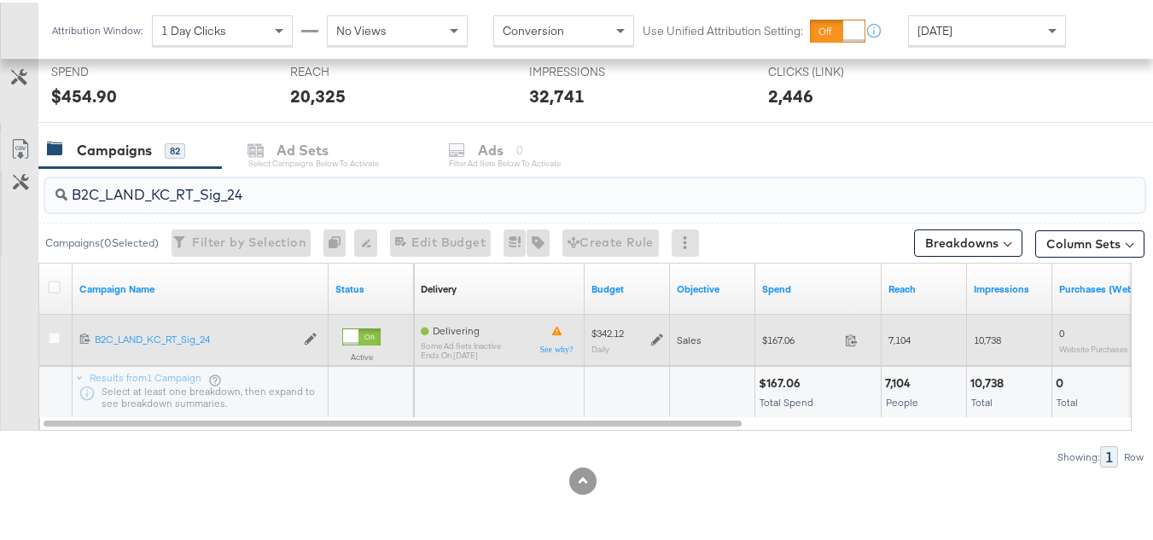
click at [793, 342] on span "$167.06" at bounding box center [800, 337] width 76 height 13
copy div "$167.06"
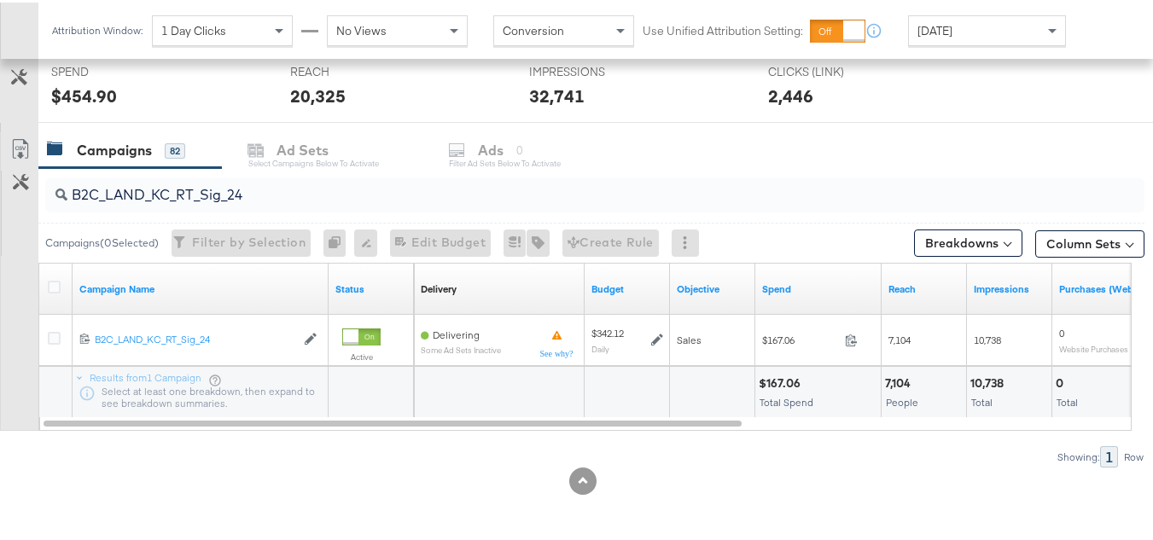
click at [312, 175] on input "B2C_LAND_KC_RT_Sig_24" at bounding box center [557, 185] width 980 height 33
paste input "B_Ecommerce_KC_Retargeting_LW&LOA_Traffic"
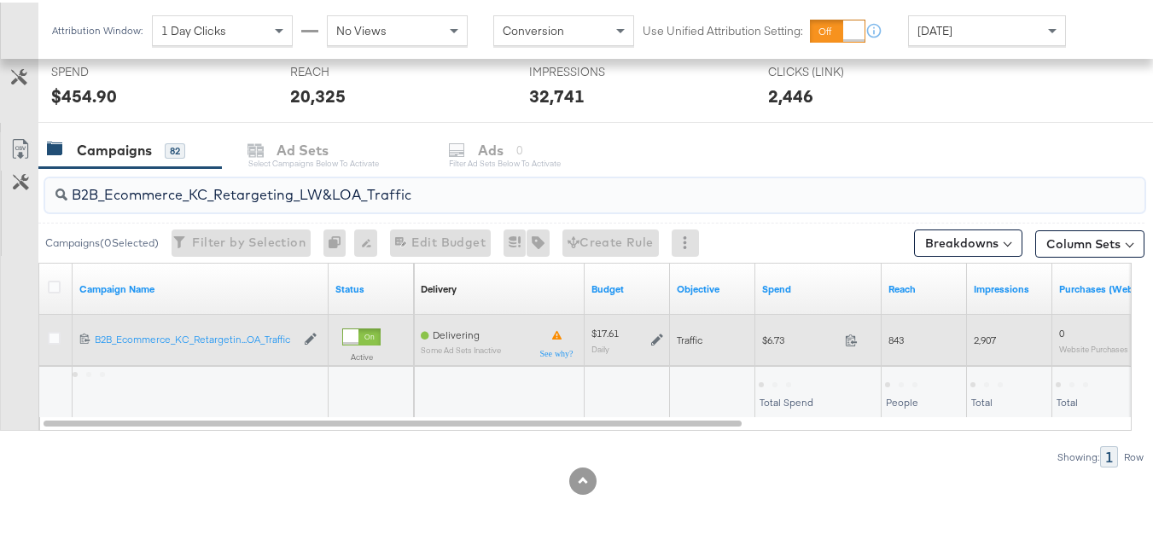
click at [763, 331] on span "$6.73" at bounding box center [800, 337] width 76 height 13
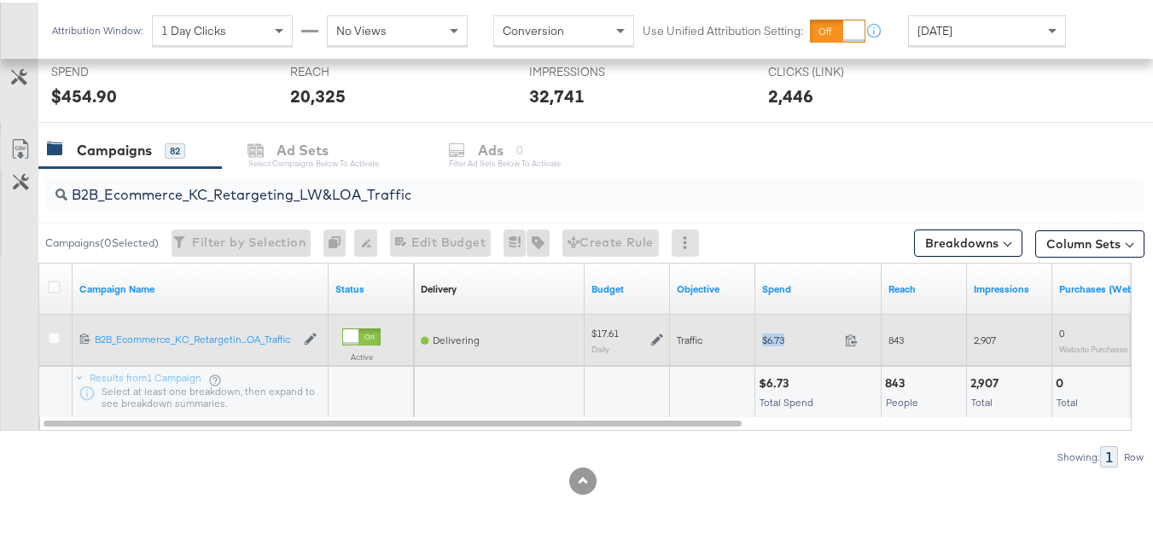
click at [763, 331] on span "$6.73" at bounding box center [800, 337] width 76 height 13
copy div "$6.73"
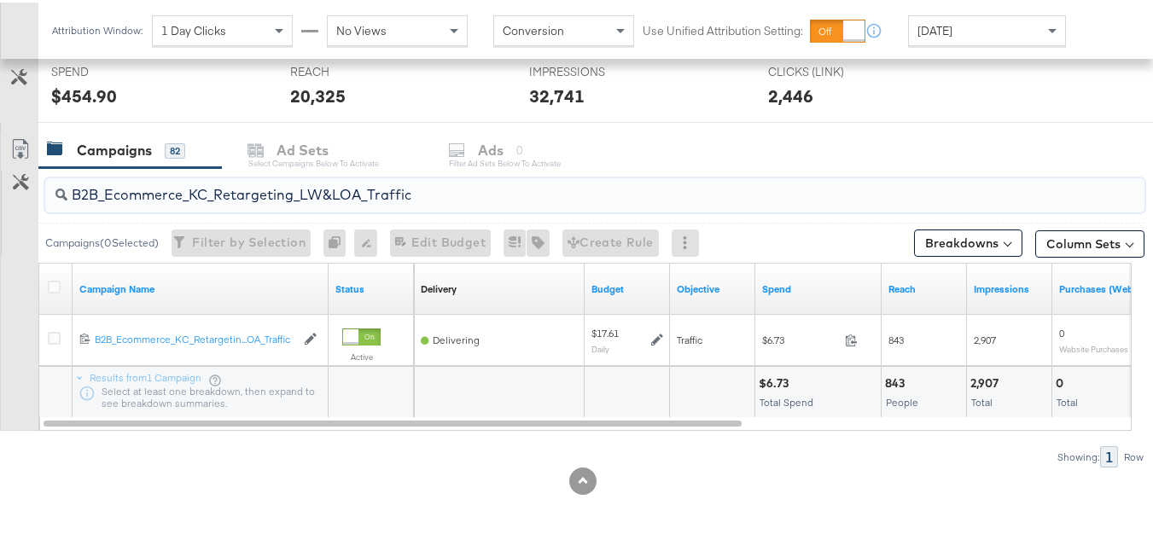
click at [371, 198] on input "B2B_Ecommerce_KC_Retargeting_LW&LOA_Traffic" at bounding box center [557, 185] width 980 height 33
paste input "KC_Retargeting_Prospects & Clients_Conversions"
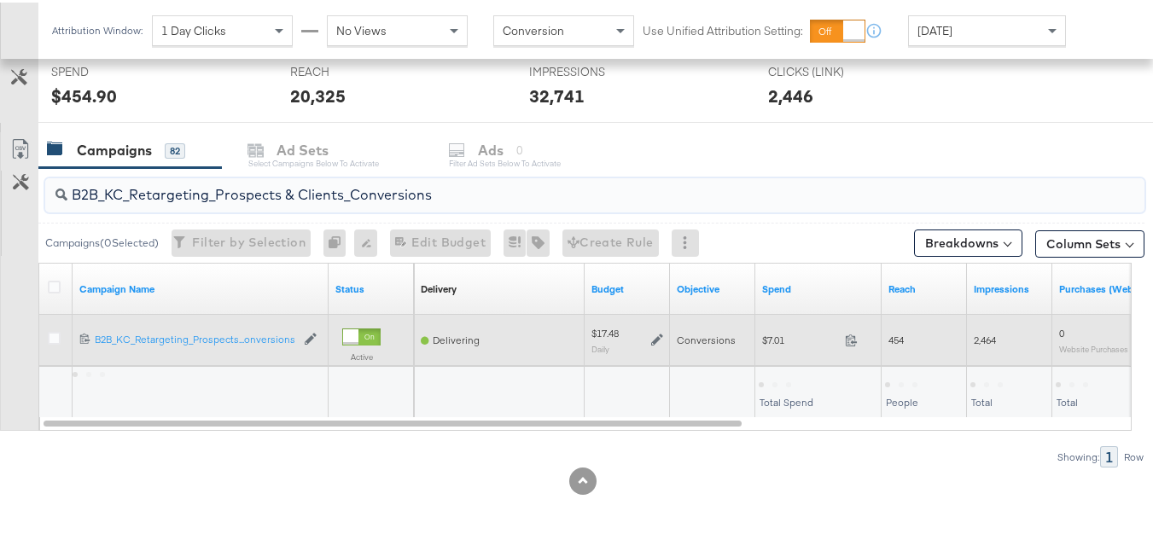
click at [780, 347] on div "$7.01 7.01" at bounding box center [818, 337] width 126 height 26
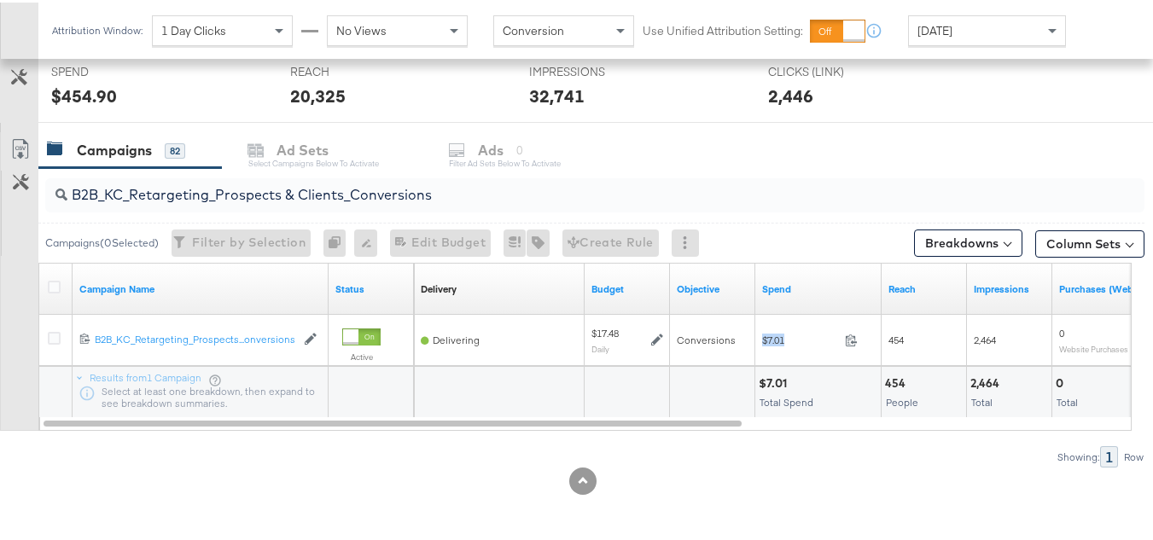
copy div "$7.01"
click at [374, 183] on input "B2B_KC_Retargeting_Prospects & Clients_Conversions" at bounding box center [557, 185] width 980 height 33
paste input "C_LAND_KC_Pros_Sig"
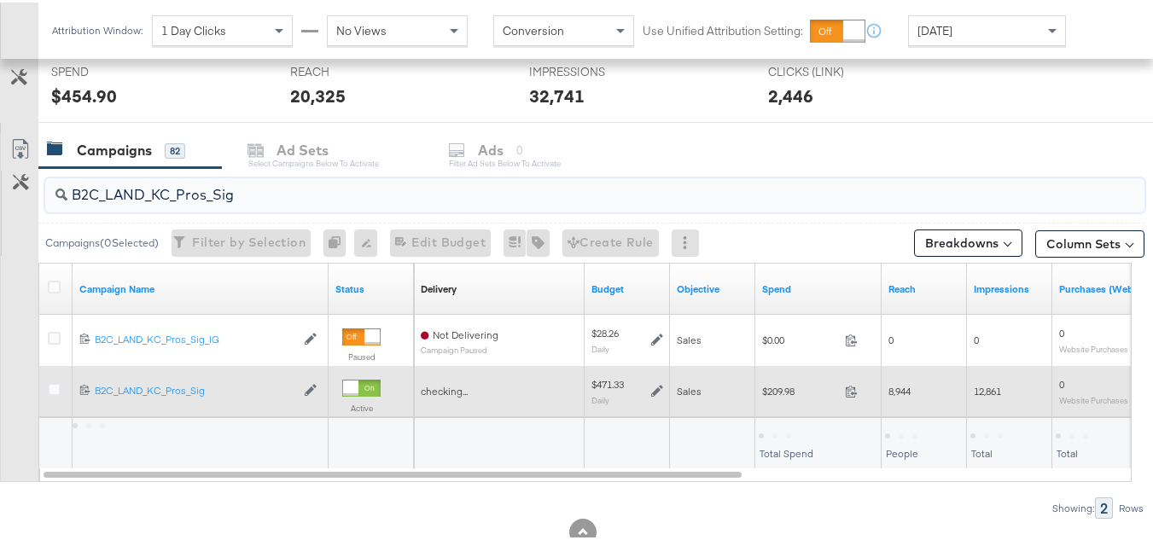
type input "B2C_LAND_KC_Pros_Sig"
click at [767, 404] on div "$209.98 209.98" at bounding box center [818, 388] width 126 height 51
copy div "$209.98"
